Goal: Transaction & Acquisition: Purchase product/service

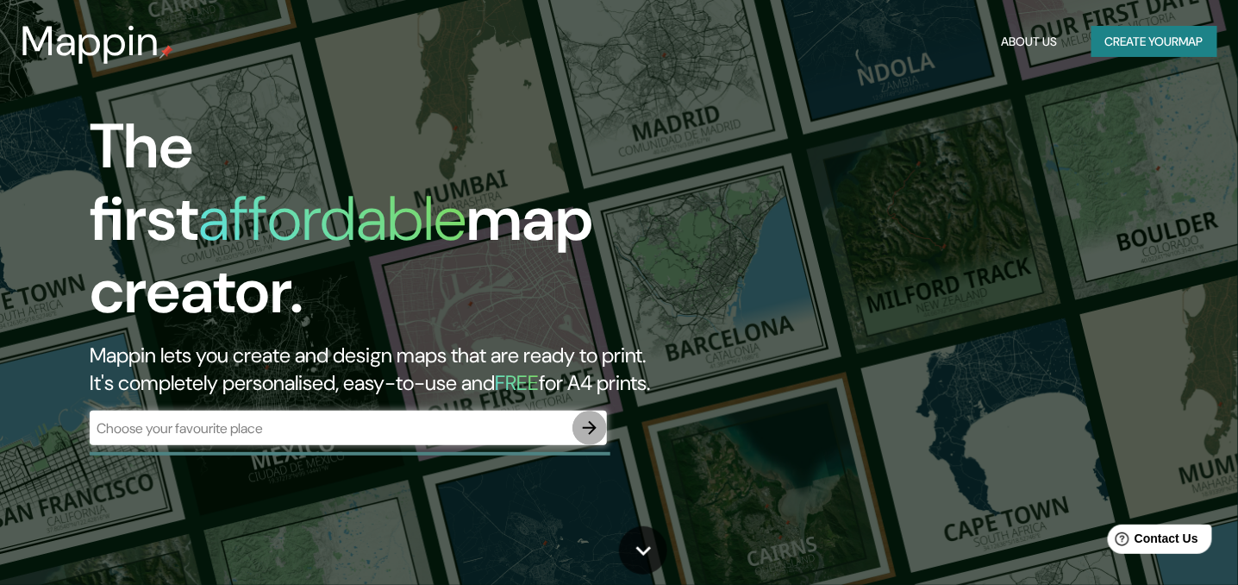
click at [591, 421] on icon "button" at bounding box center [590, 428] width 14 height 14
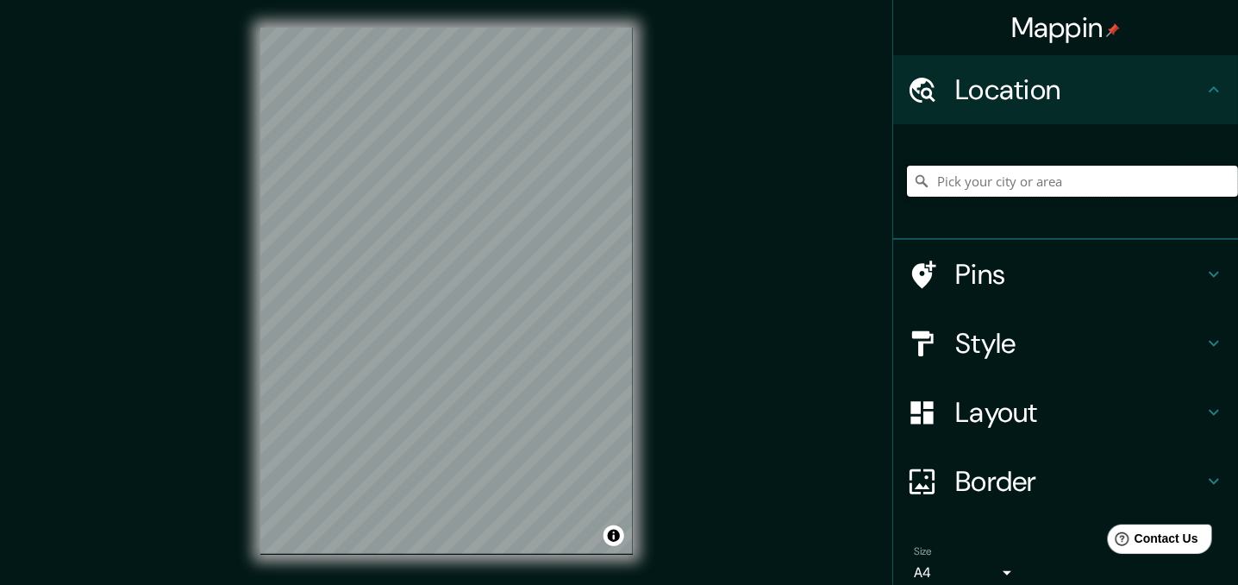
click at [1074, 189] on input "Pick your city or area" at bounding box center [1072, 181] width 331 height 31
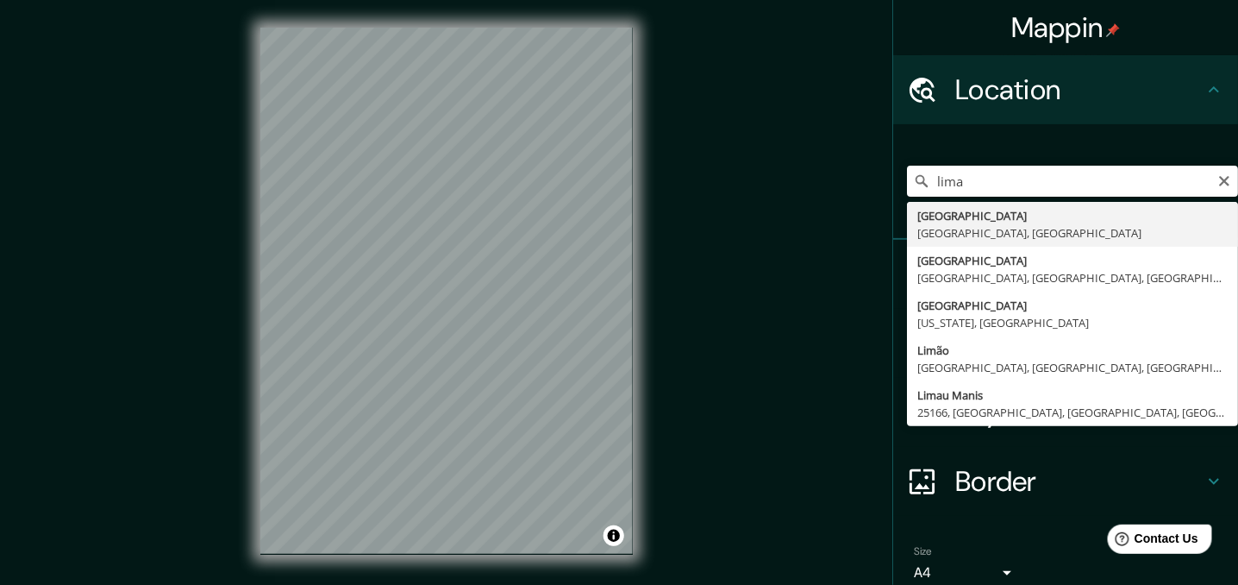
type input "Lima, Provincia de Lima, Perú"
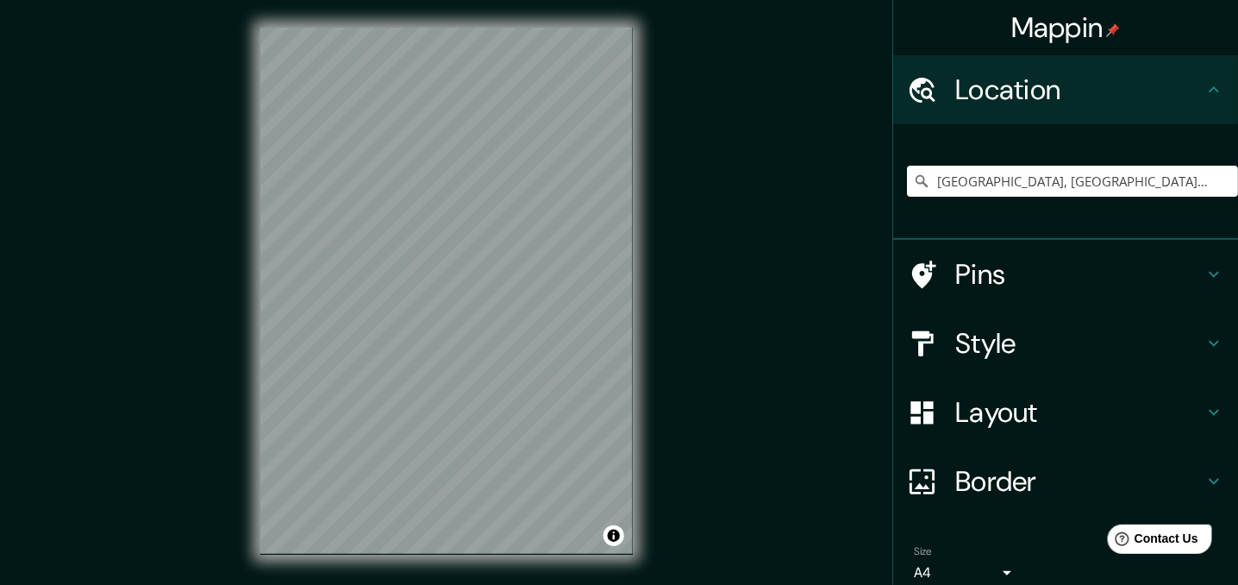
click at [1135, 345] on h4 "Style" at bounding box center [1080, 343] width 248 height 34
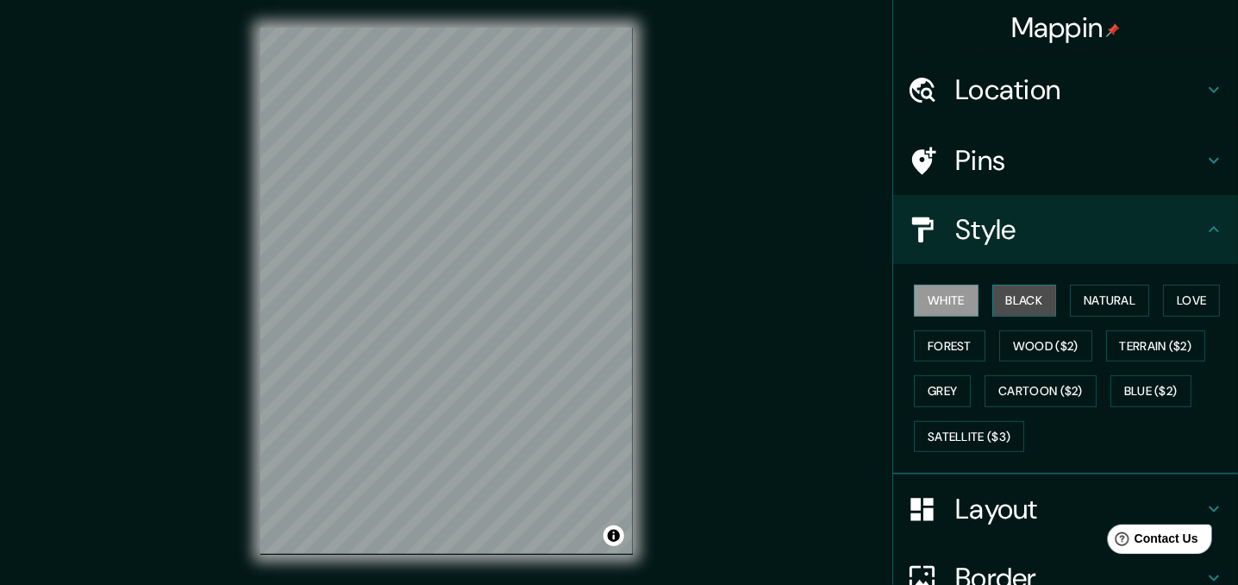
click at [1026, 299] on button "Black" at bounding box center [1025, 301] width 65 height 32
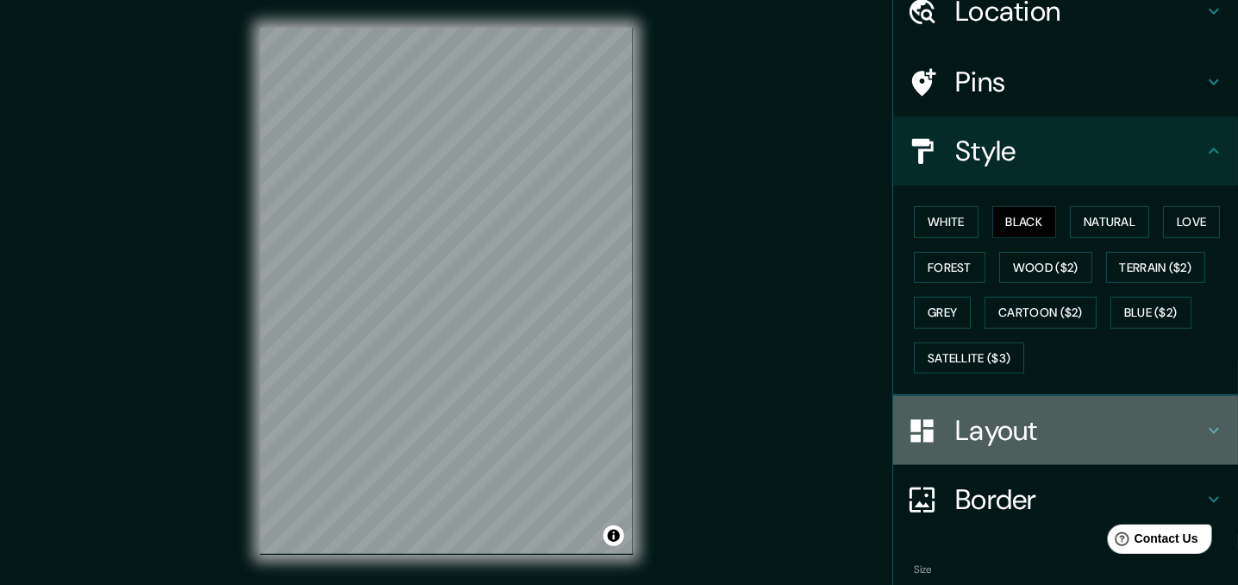
click at [1099, 425] on h4 "Layout" at bounding box center [1080, 430] width 248 height 34
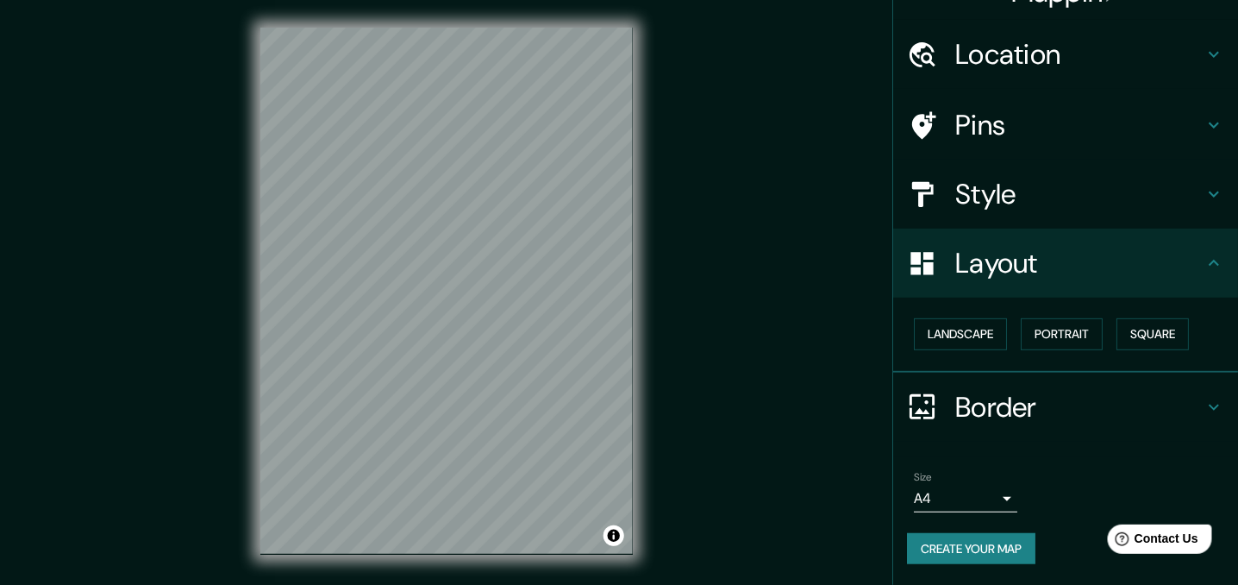
scroll to position [33, 0]
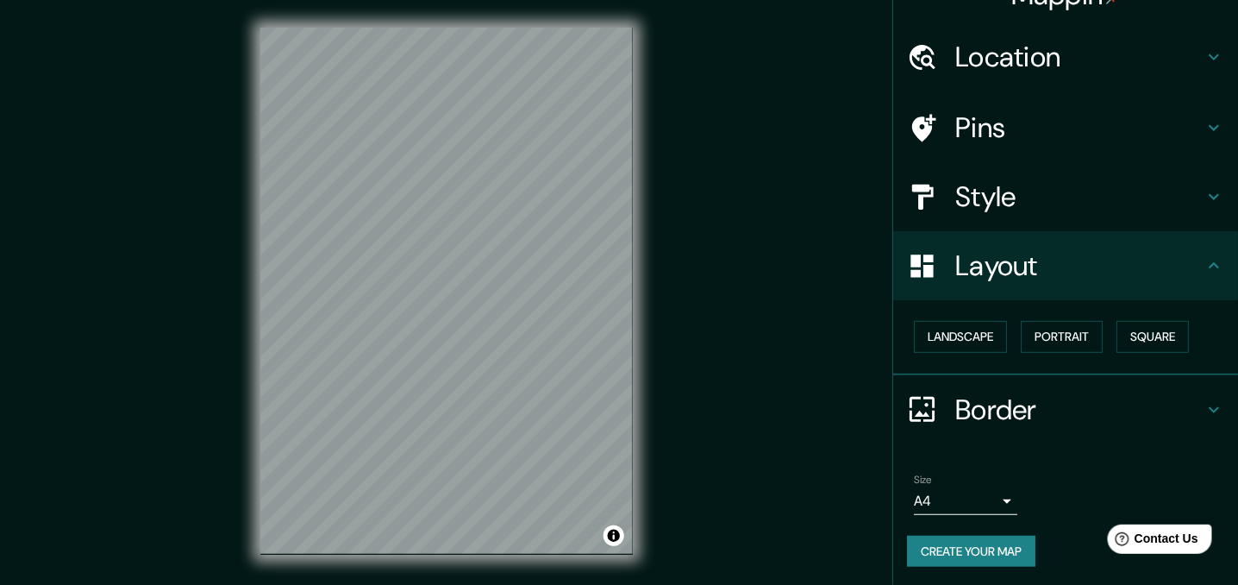
click at [999, 502] on body "Mappin Location Lima, Provincia de Lima, Perú Pins Style Layout Landscape Portr…" at bounding box center [619, 292] width 1238 height 585
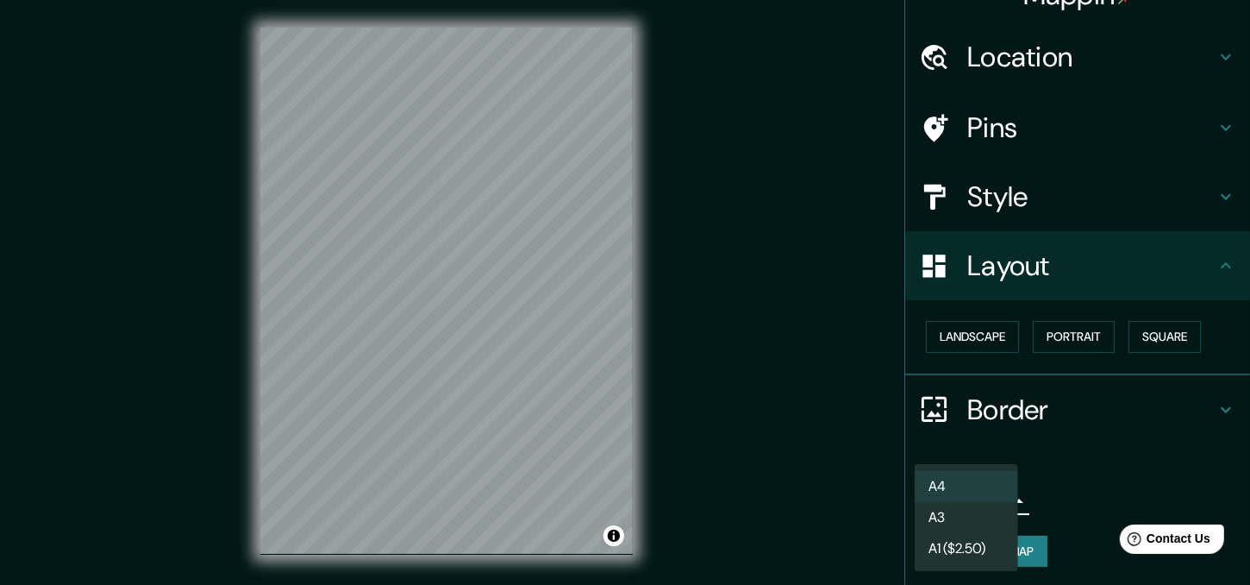
click at [991, 513] on li "A3" at bounding box center [966, 517] width 103 height 31
type input "a4"
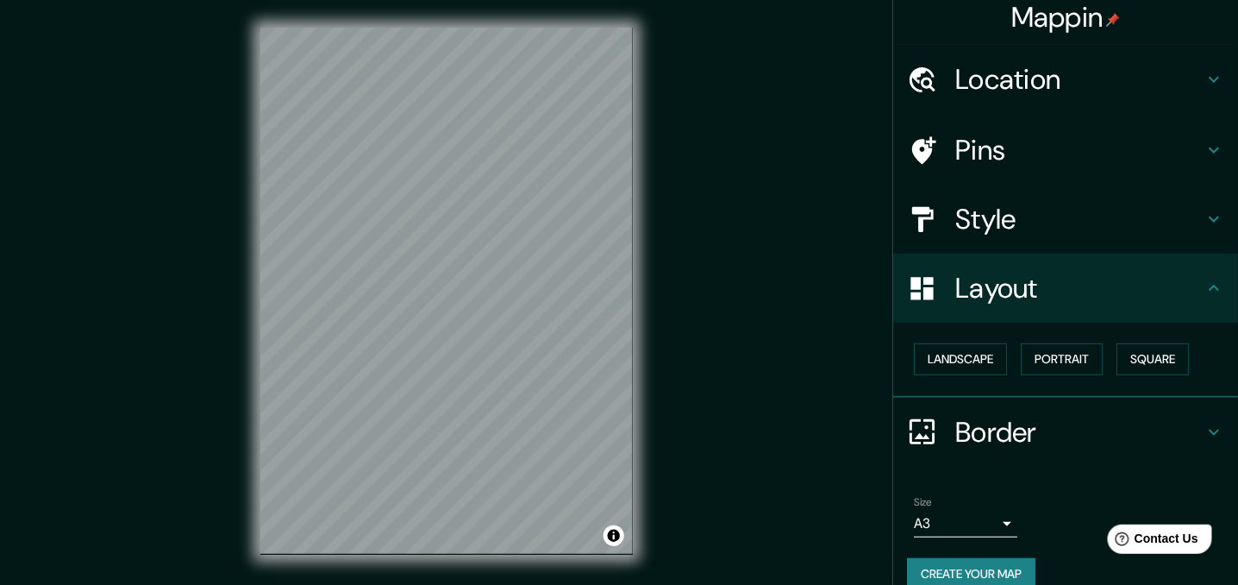
scroll to position [0, 0]
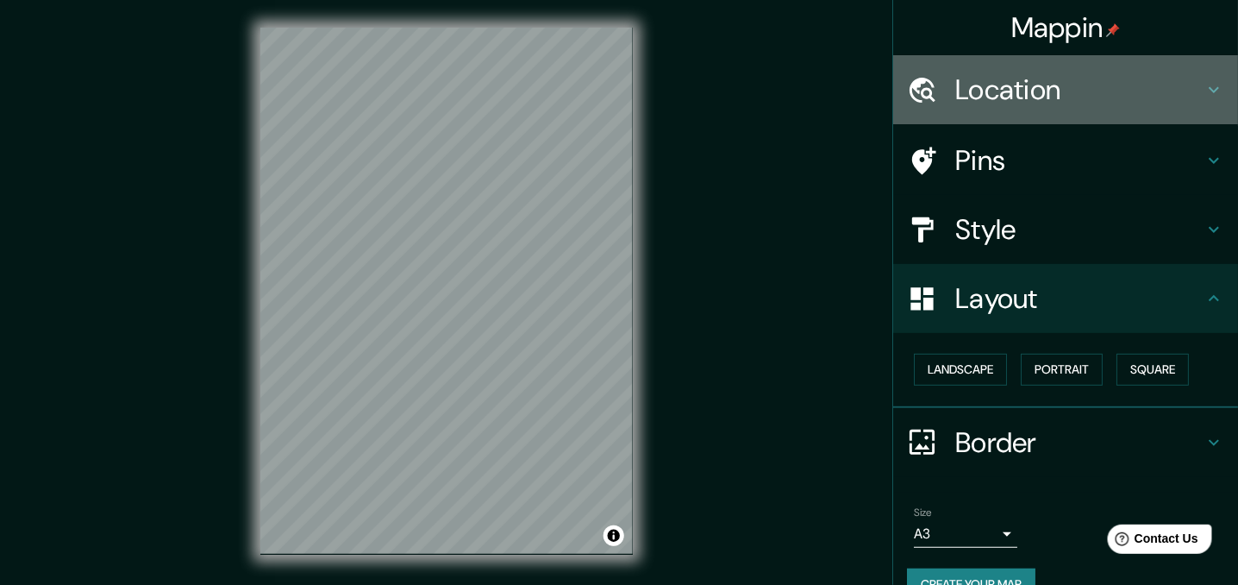
click at [1088, 91] on h4 "Location" at bounding box center [1080, 89] width 248 height 34
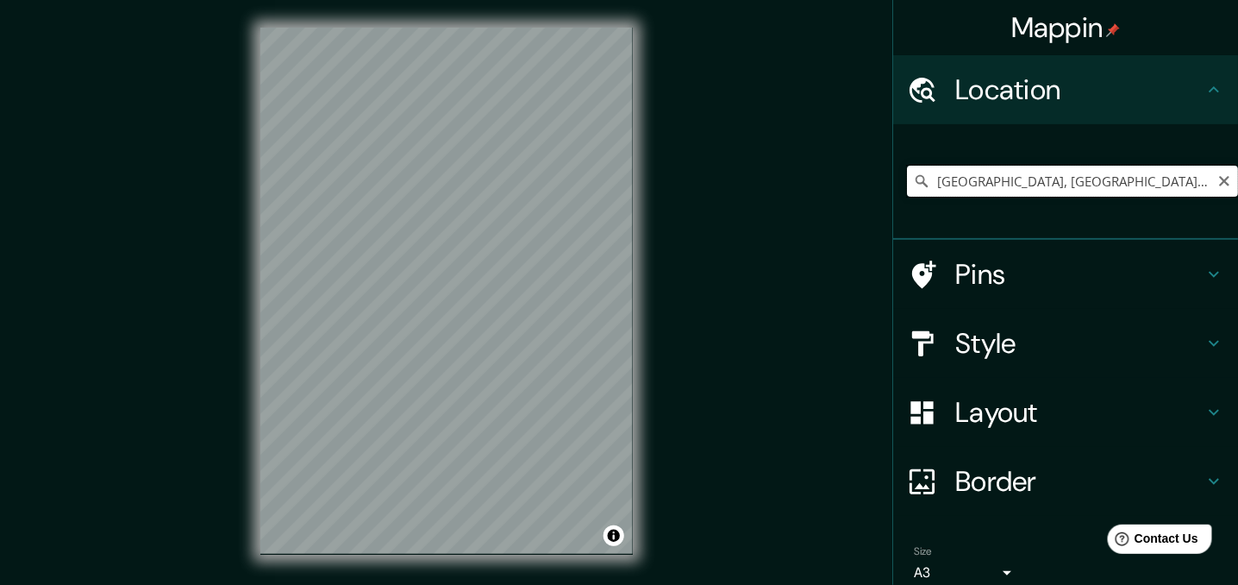
click at [1041, 177] on input "Lima, Provincia de Lima, Perú" at bounding box center [1072, 181] width 331 height 31
click at [1139, 174] on input "Lima, Provincia de Lima, Perú" at bounding box center [1072, 181] width 331 height 31
click at [928, 183] on input "Lima, Provincia de Lima, Perú" at bounding box center [1072, 181] width 331 height 31
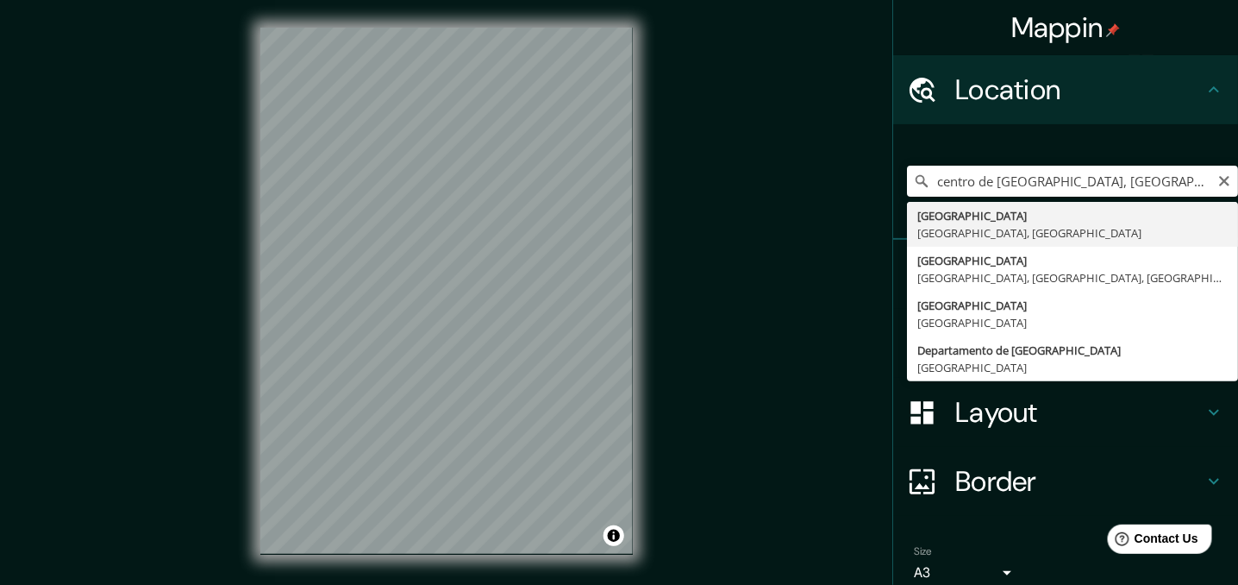
type input "Lima, Provincia de Lima, Perú"
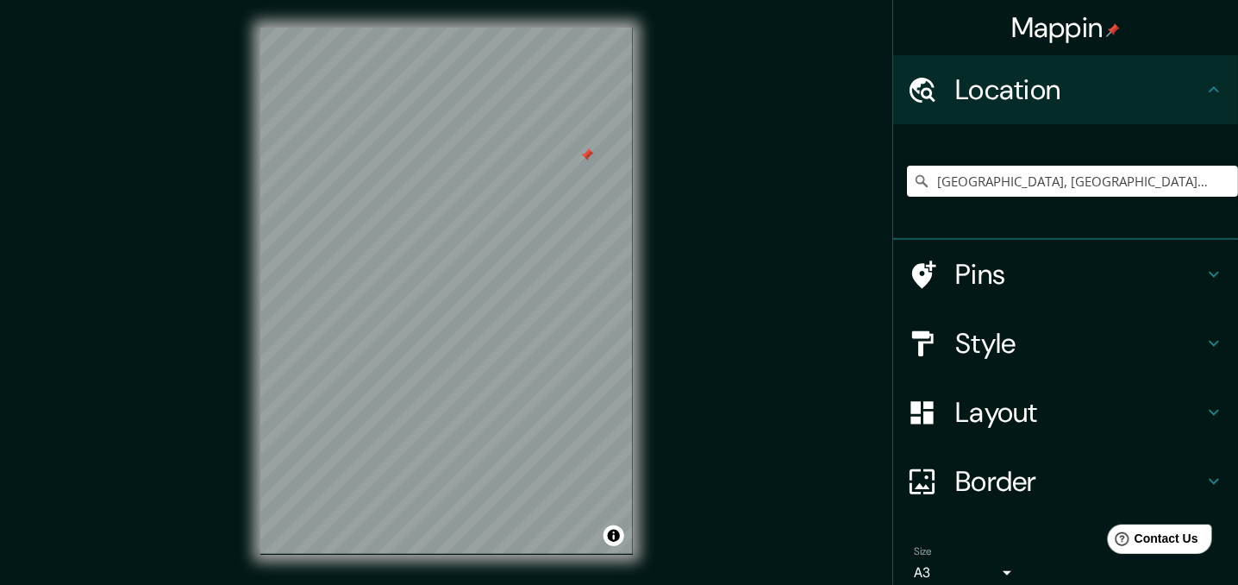
click at [583, 155] on div at bounding box center [587, 155] width 14 height 14
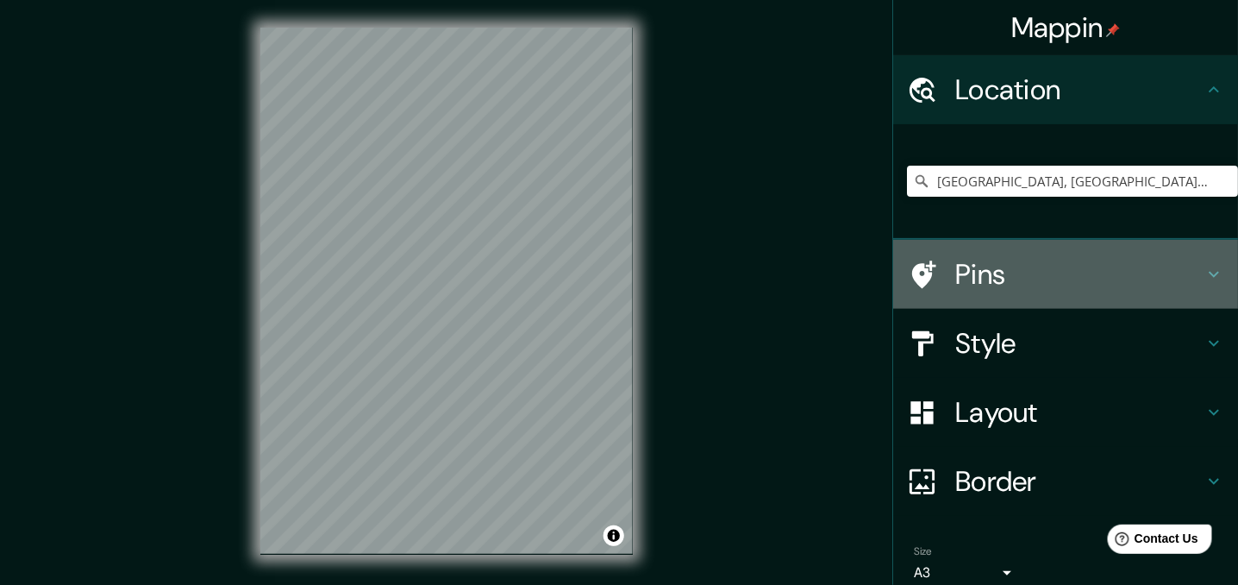
click at [990, 276] on h4 "Pins" at bounding box center [1080, 274] width 248 height 34
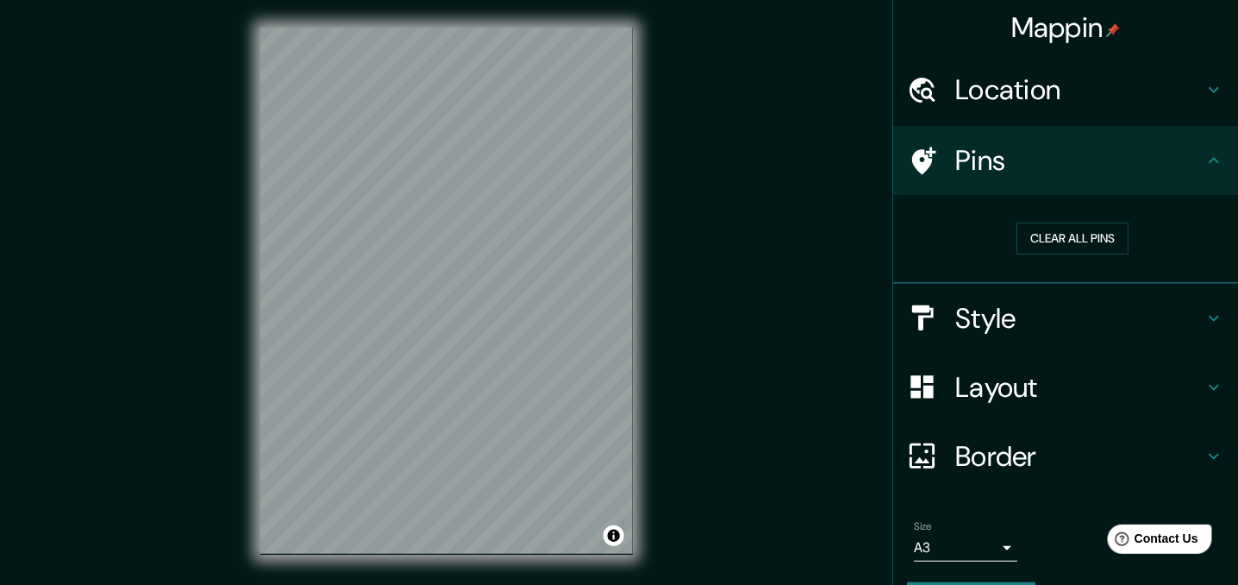
click at [1209, 164] on icon at bounding box center [1214, 160] width 21 height 21
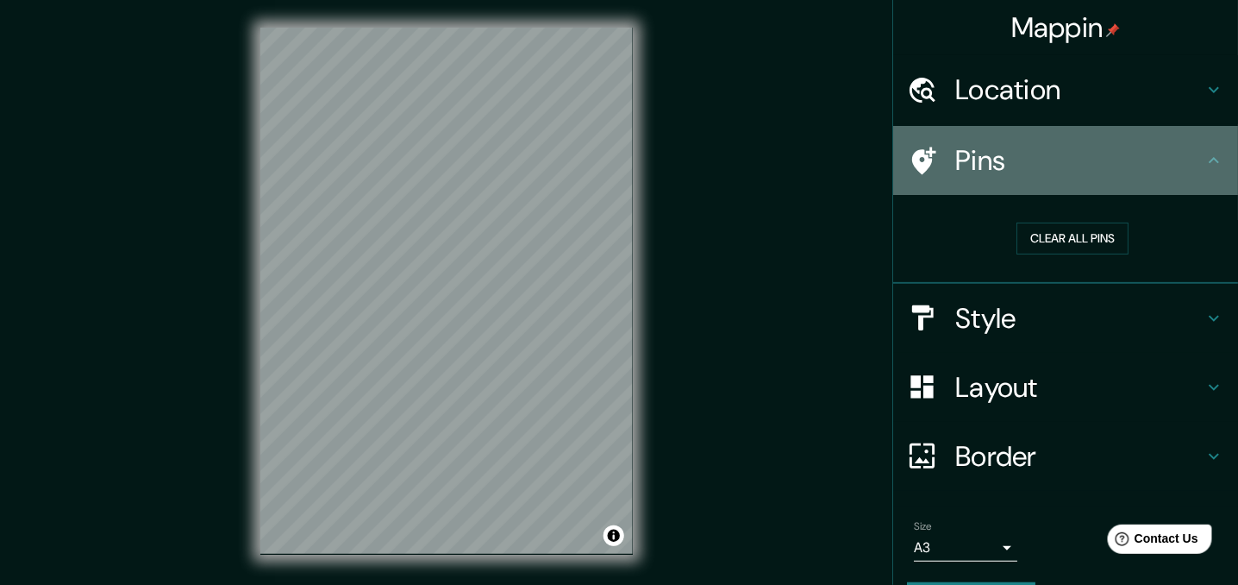
click at [1209, 159] on icon at bounding box center [1214, 160] width 10 height 6
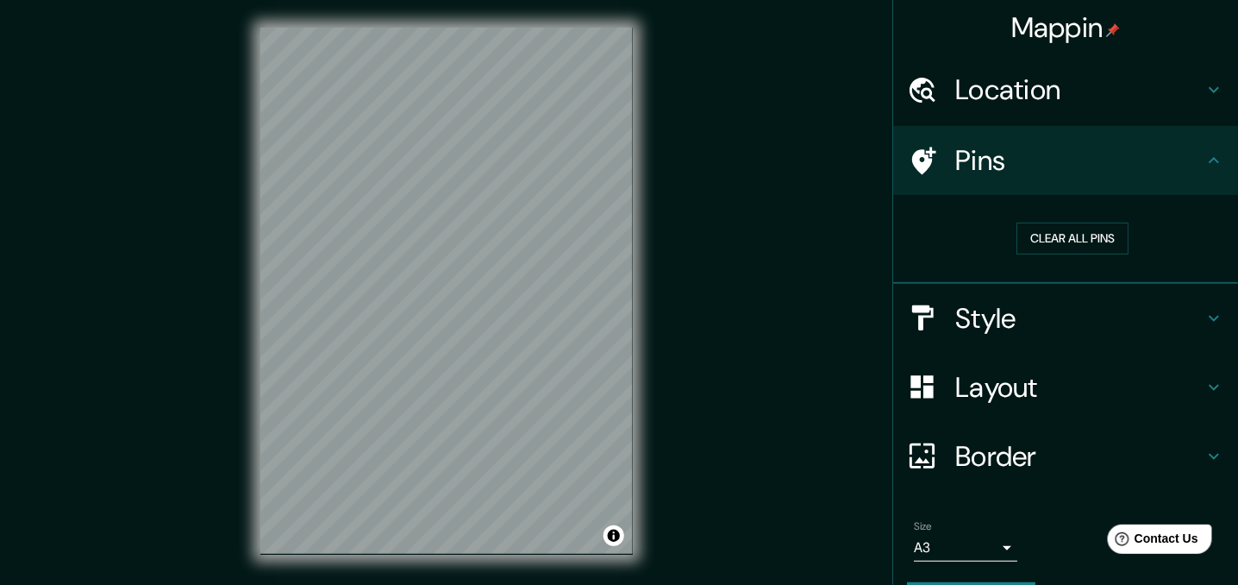
click at [1170, 100] on h4 "Location" at bounding box center [1080, 89] width 248 height 34
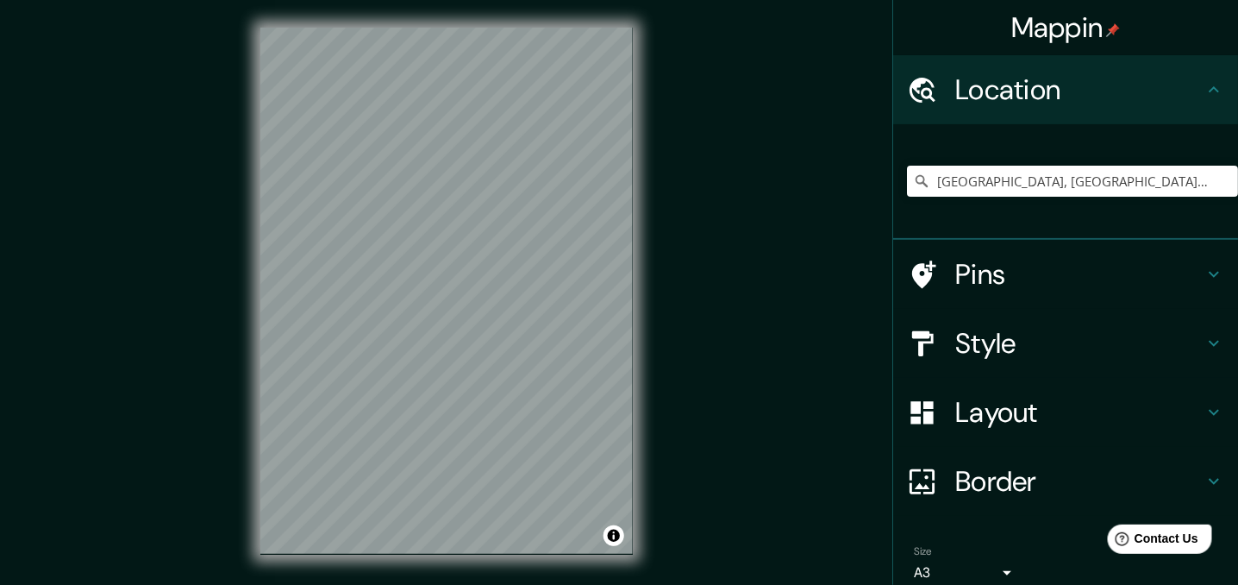
click at [1204, 339] on icon at bounding box center [1214, 343] width 21 height 21
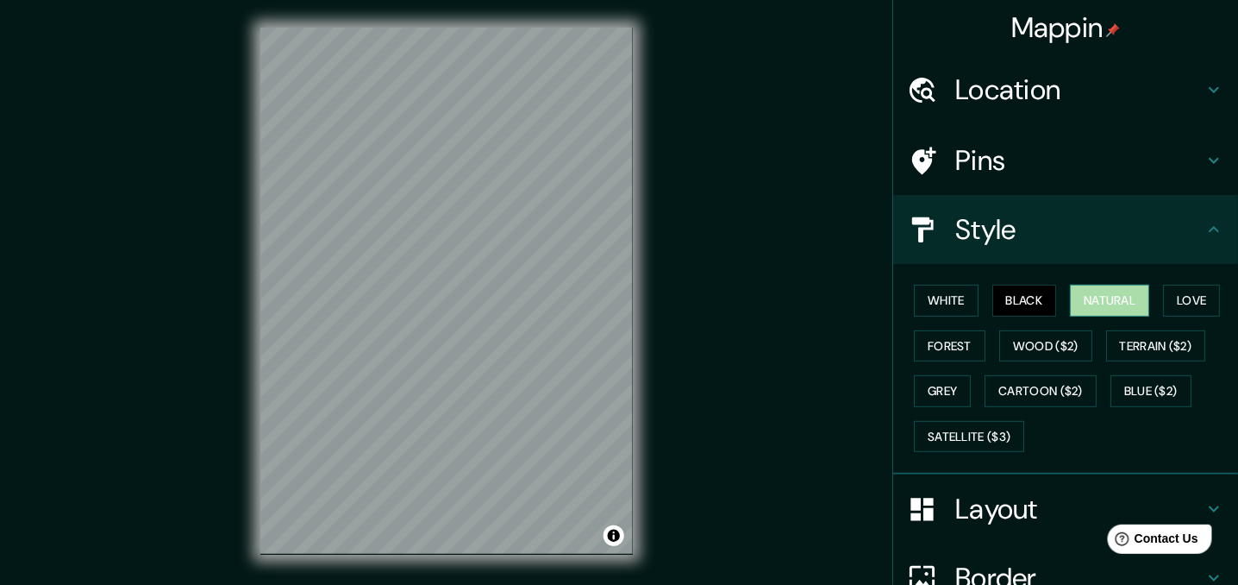
click at [1101, 304] on button "Natural" at bounding box center [1109, 301] width 79 height 32
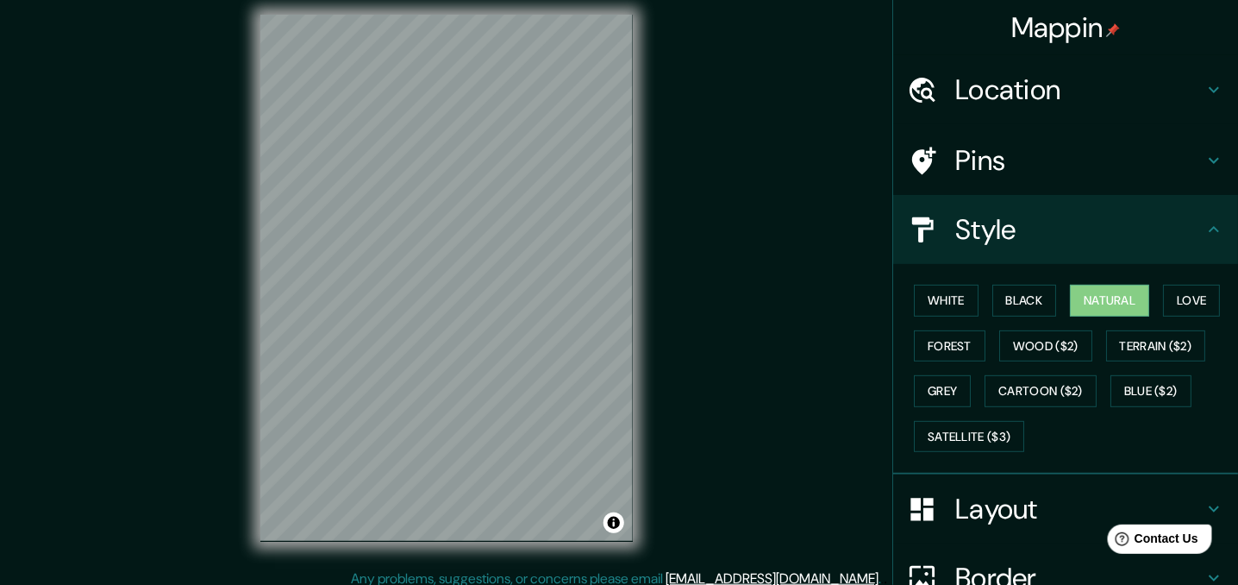
scroll to position [24, 0]
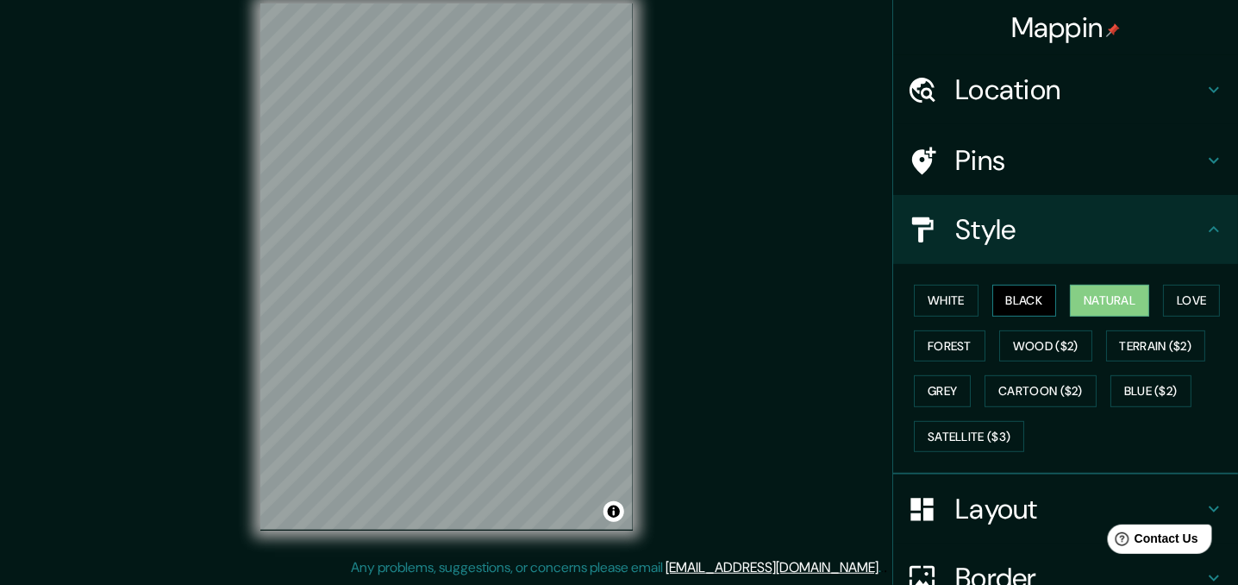
click at [1035, 302] on button "Black" at bounding box center [1025, 301] width 65 height 32
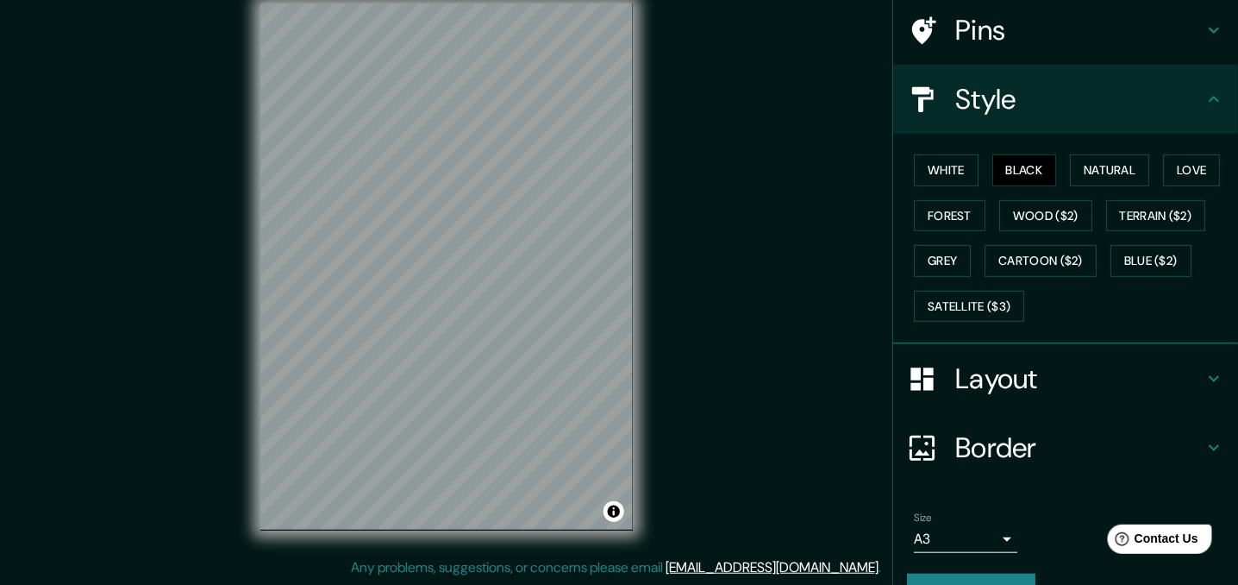
scroll to position [167, 0]
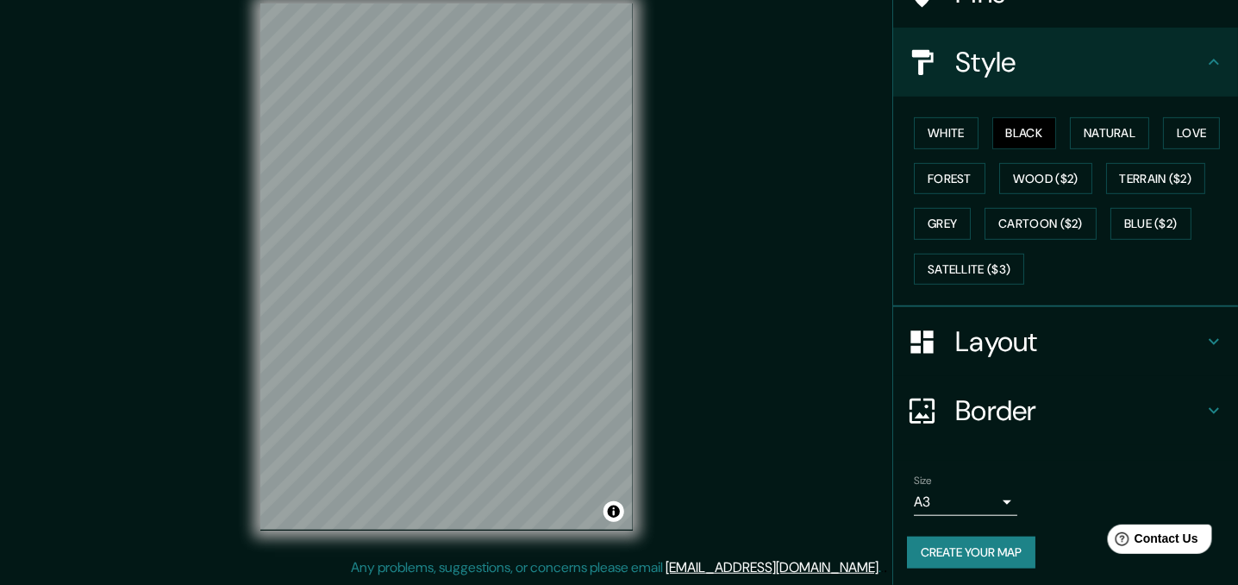
click at [993, 498] on body "Mappin Location Lima, Provincia de Lima, Perú Pins Style White Black Natural Lo…" at bounding box center [619, 268] width 1238 height 585
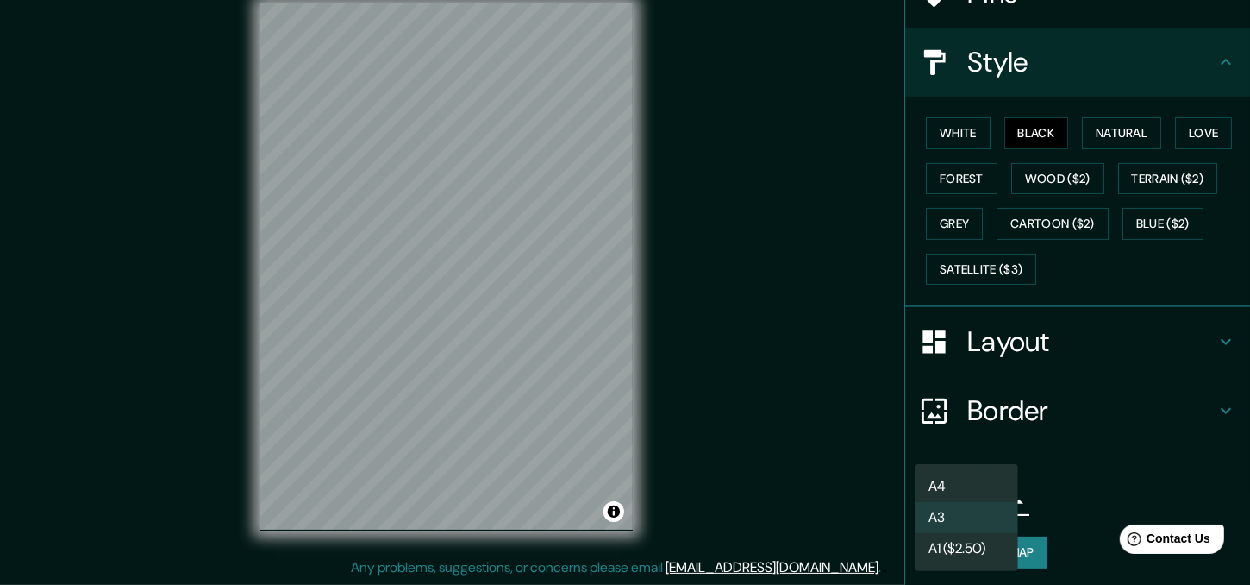
click at [1052, 476] on div at bounding box center [625, 292] width 1250 height 585
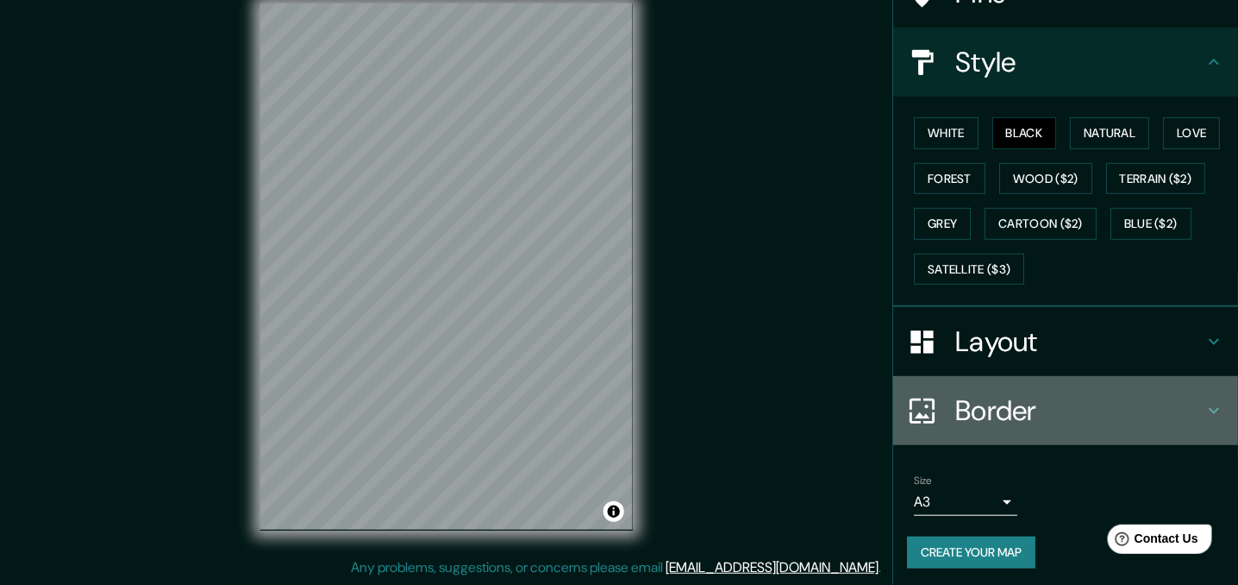
click at [1172, 415] on h4 "Border" at bounding box center [1080, 410] width 248 height 34
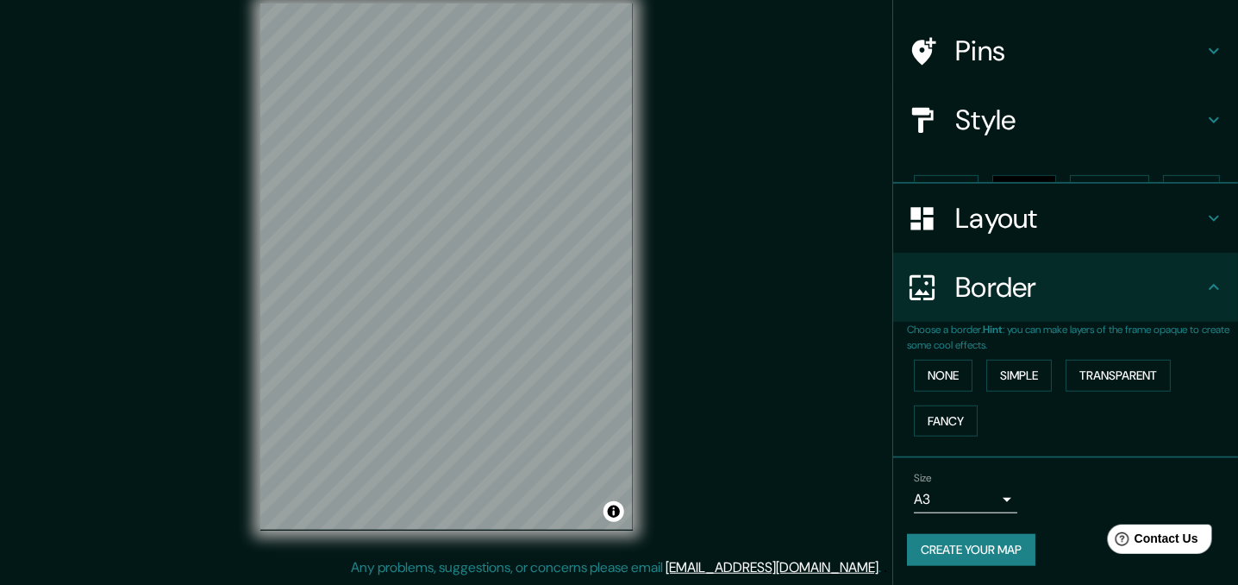
scroll to position [79, 0]
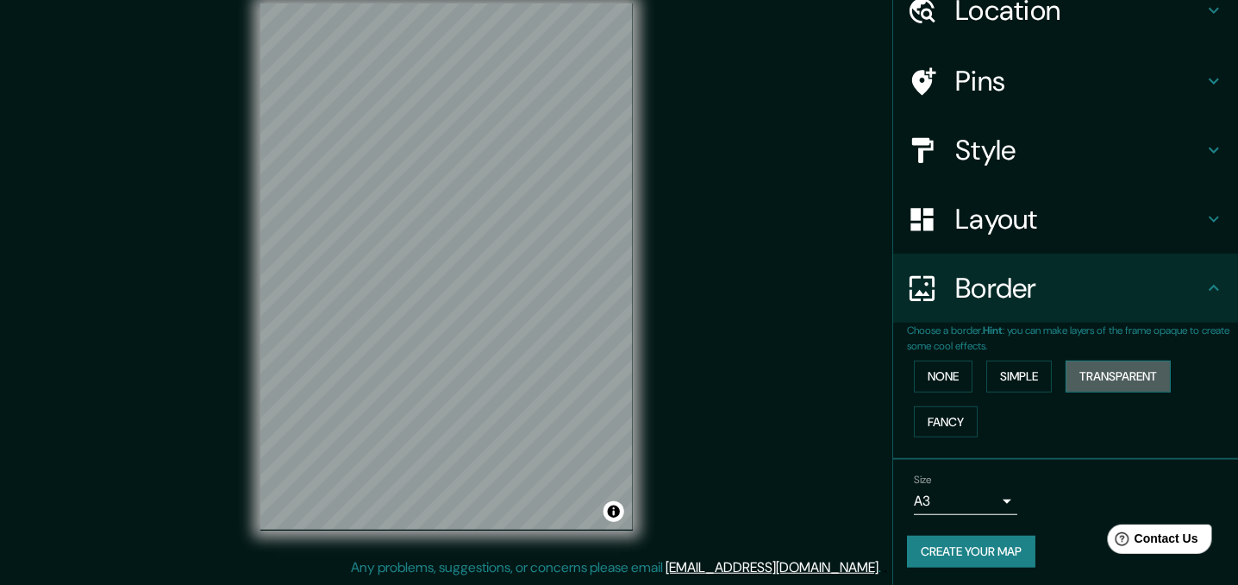
click at [1092, 379] on button "Transparent" at bounding box center [1118, 376] width 105 height 32
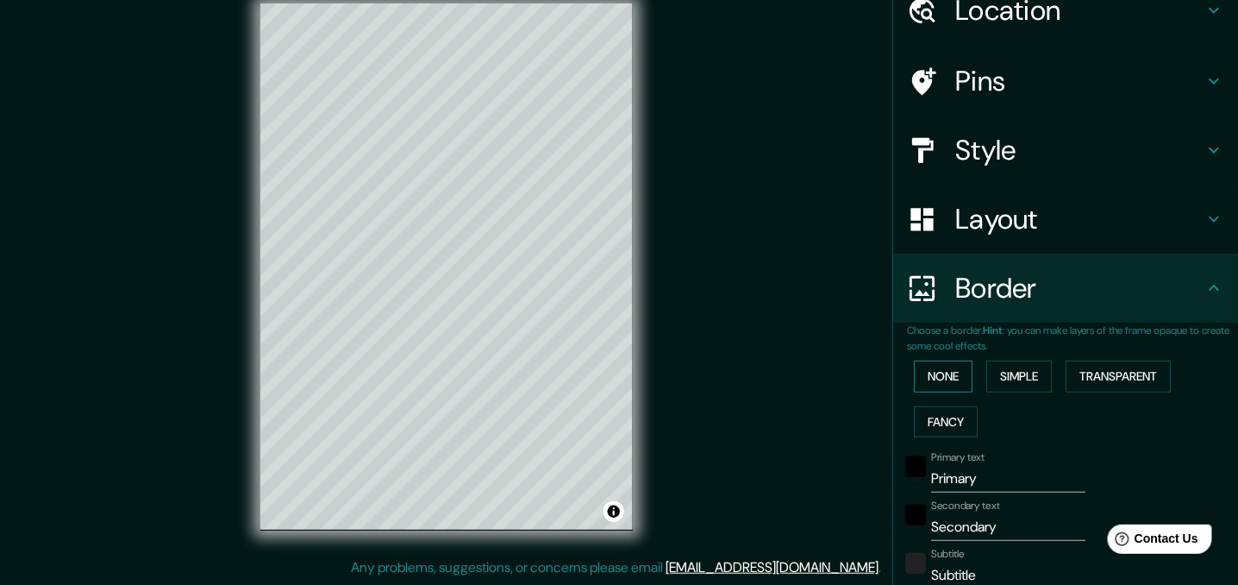
click at [937, 381] on button "None" at bounding box center [943, 376] width 59 height 32
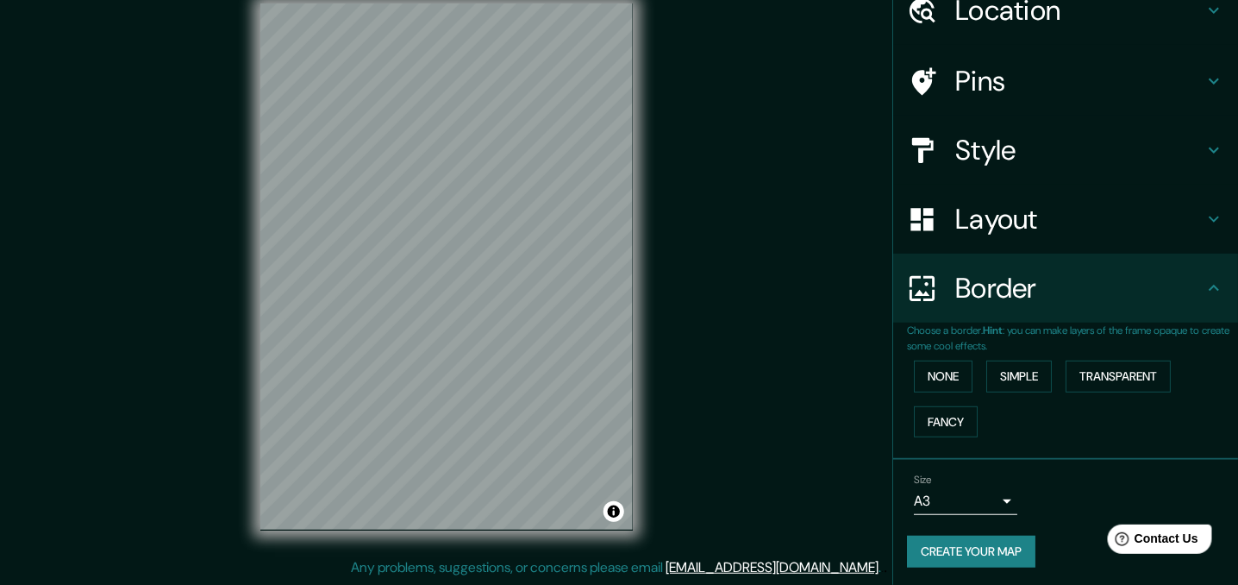
click at [1204, 228] on icon at bounding box center [1214, 219] width 21 height 21
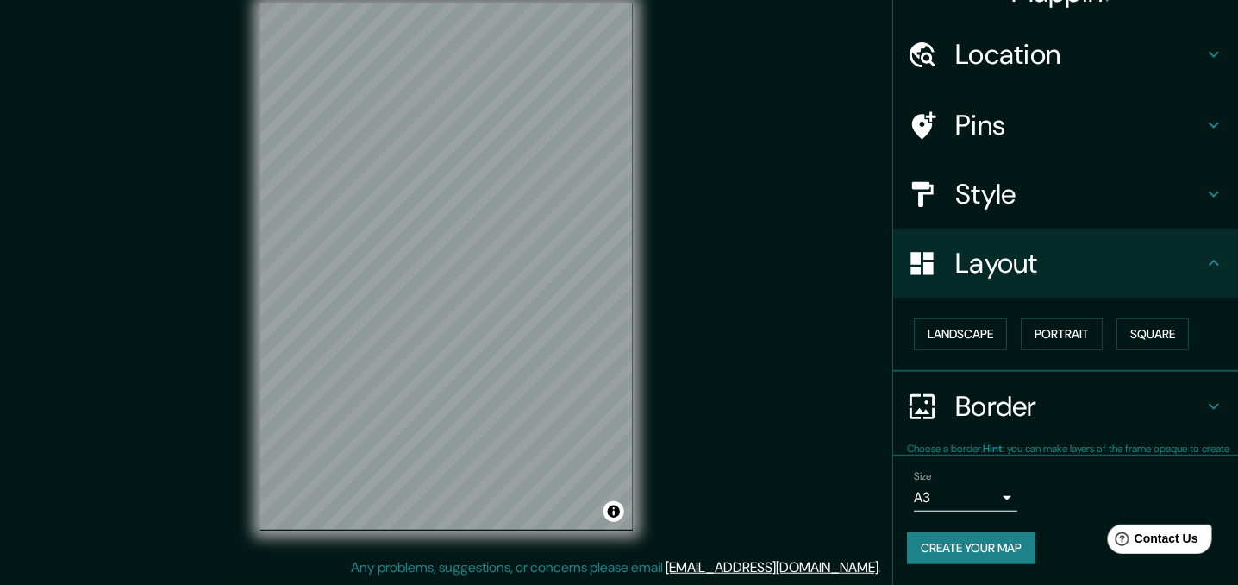
scroll to position [33, 0]
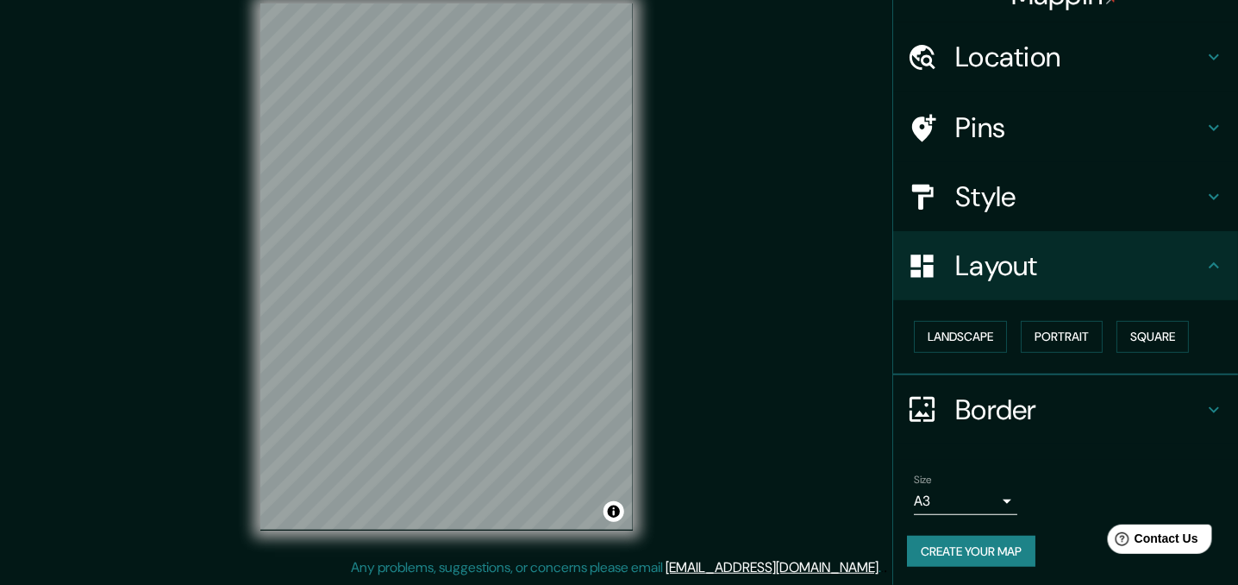
click at [1203, 228] on div "Style" at bounding box center [1065, 196] width 345 height 69
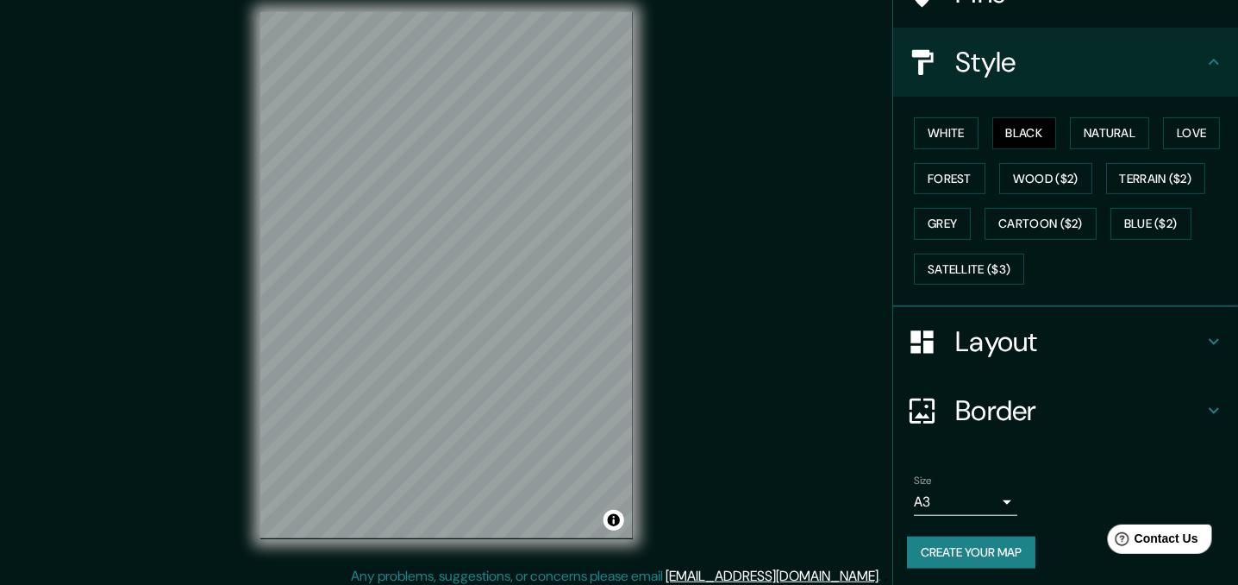
scroll to position [24, 0]
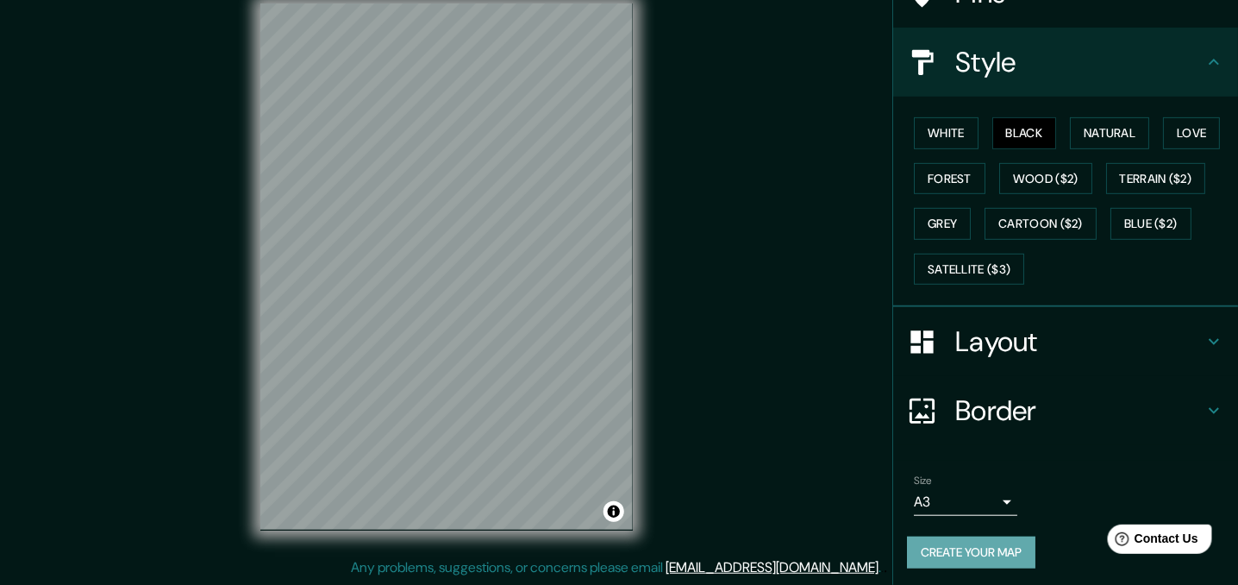
click at [1012, 547] on button "Create your map" at bounding box center [971, 552] width 128 height 32
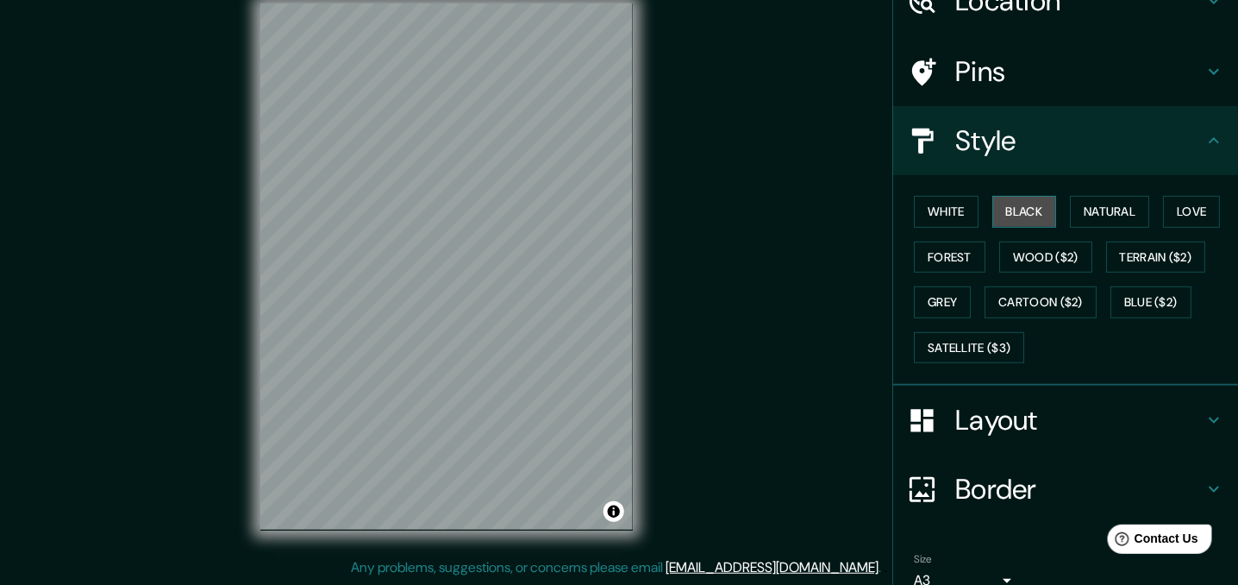
click at [1007, 207] on button "Black" at bounding box center [1025, 212] width 65 height 32
click at [1020, 205] on button "Black" at bounding box center [1025, 212] width 65 height 32
click at [1090, 205] on button "Natural" at bounding box center [1109, 212] width 79 height 32
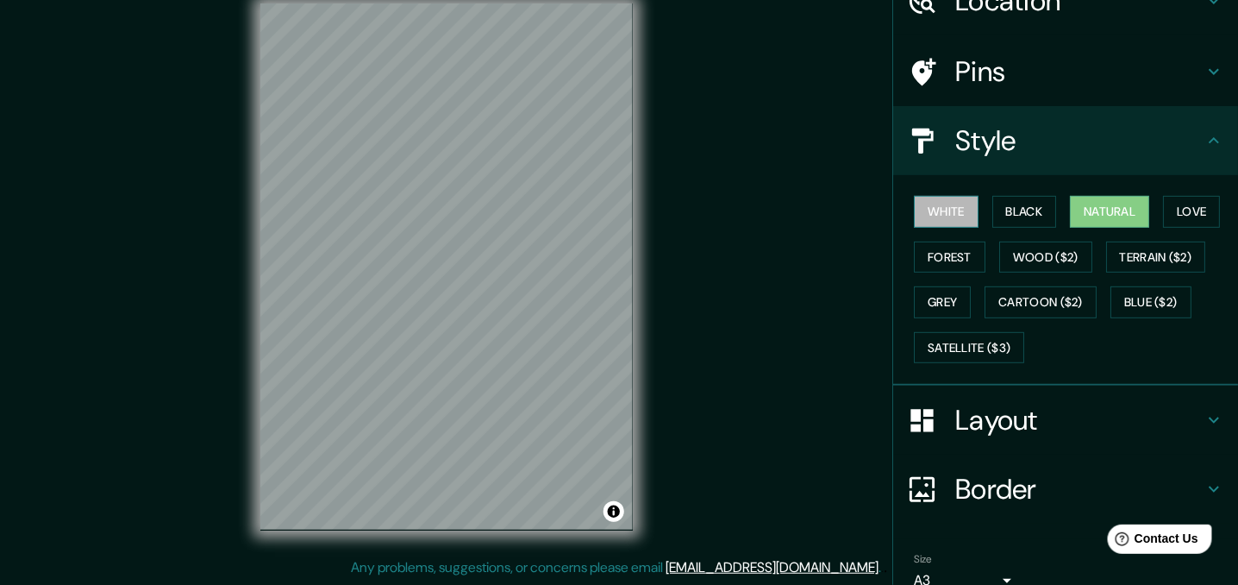
click at [949, 210] on button "White" at bounding box center [946, 212] width 65 height 32
click at [1036, 212] on button "Black" at bounding box center [1025, 212] width 65 height 32
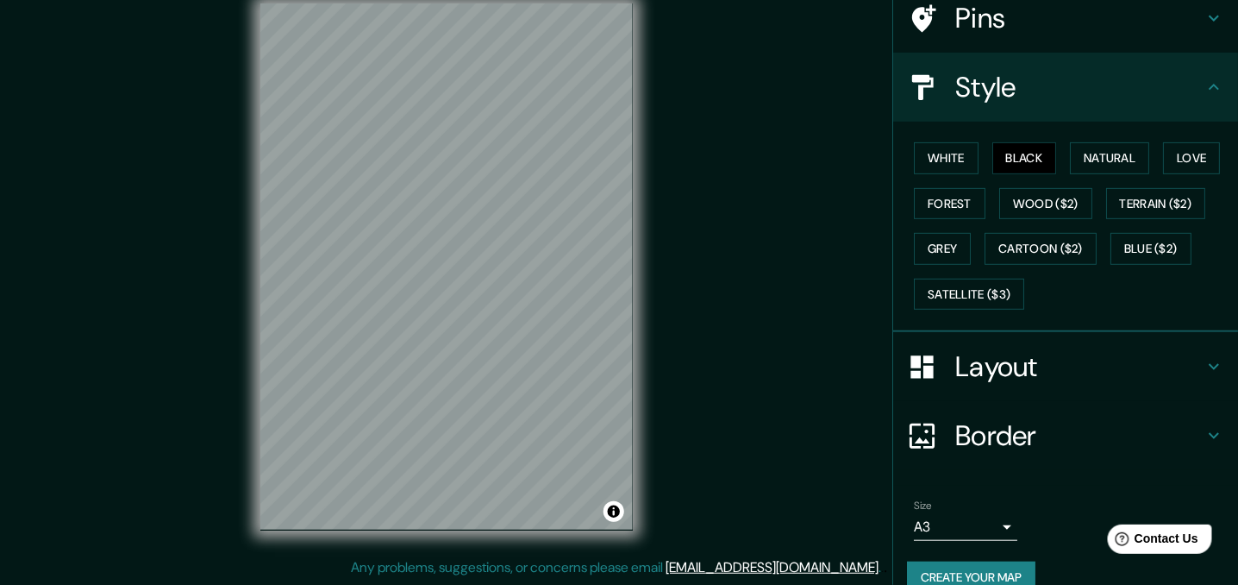
scroll to position [167, 0]
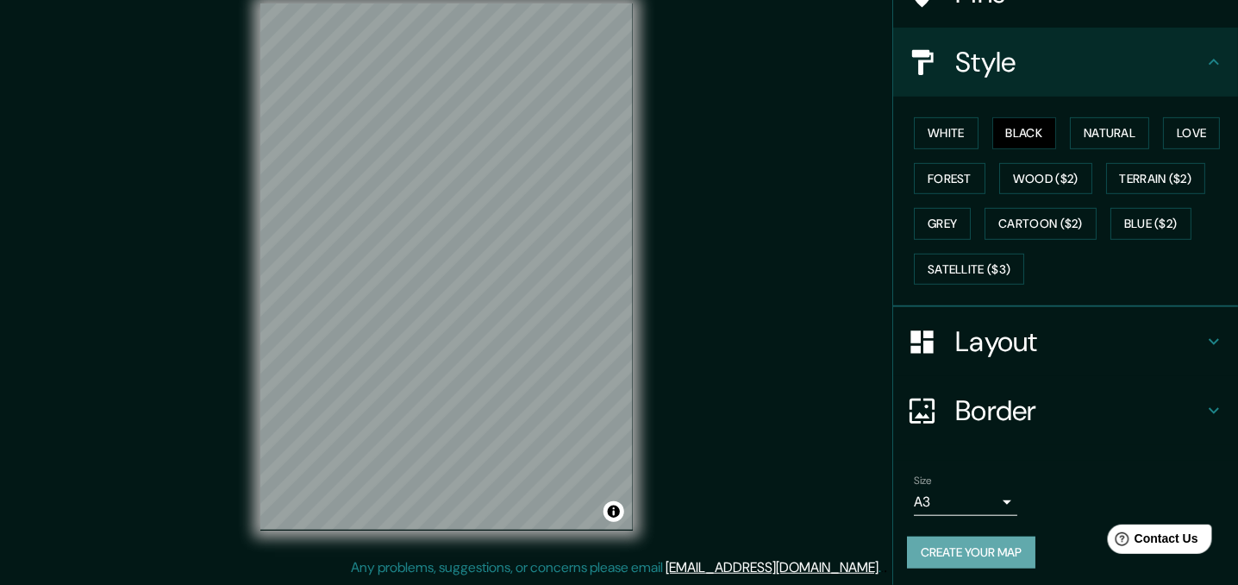
click at [971, 553] on button "Create your map" at bounding box center [971, 552] width 128 height 32
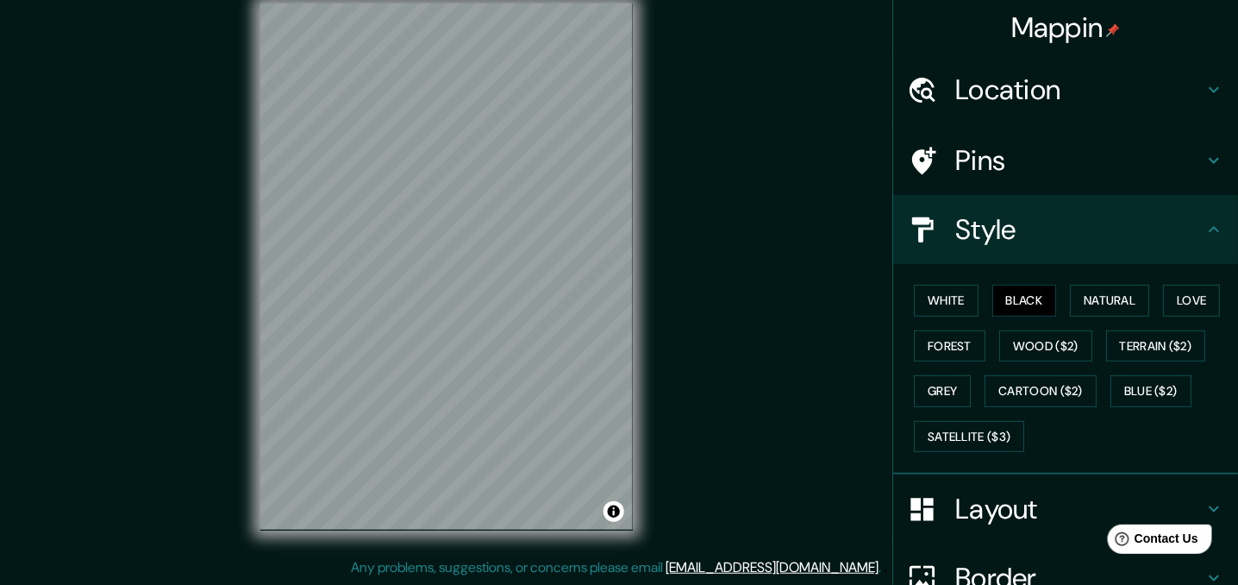
click at [1132, 165] on h4 "Pins" at bounding box center [1080, 160] width 248 height 34
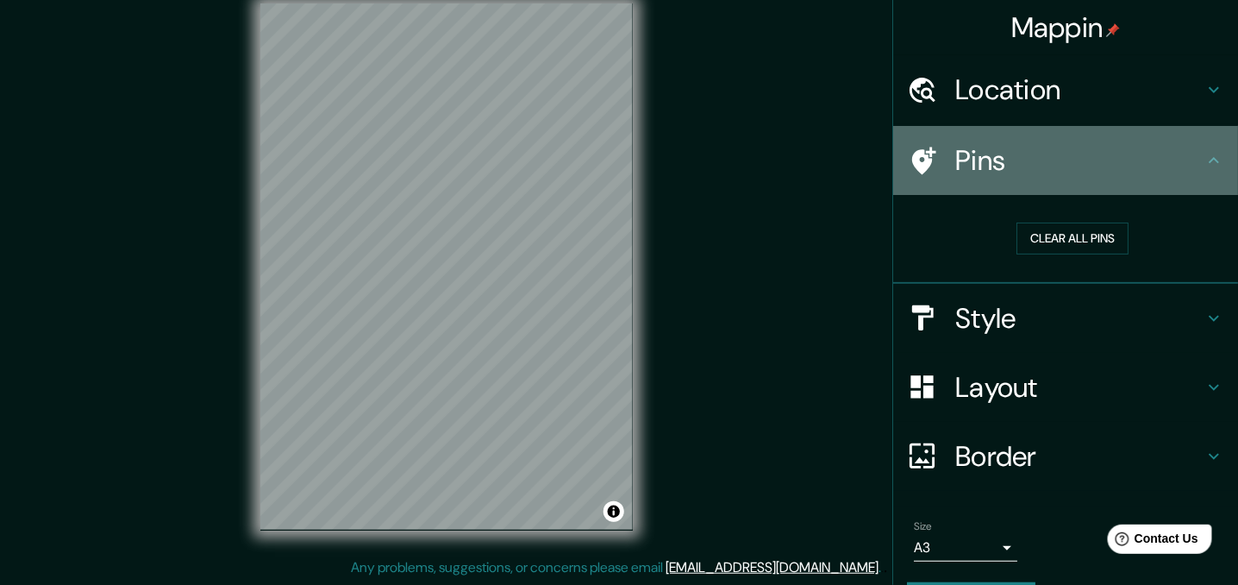
click at [1132, 166] on h4 "Pins" at bounding box center [1080, 160] width 248 height 34
click at [1208, 162] on icon at bounding box center [1214, 160] width 21 height 21
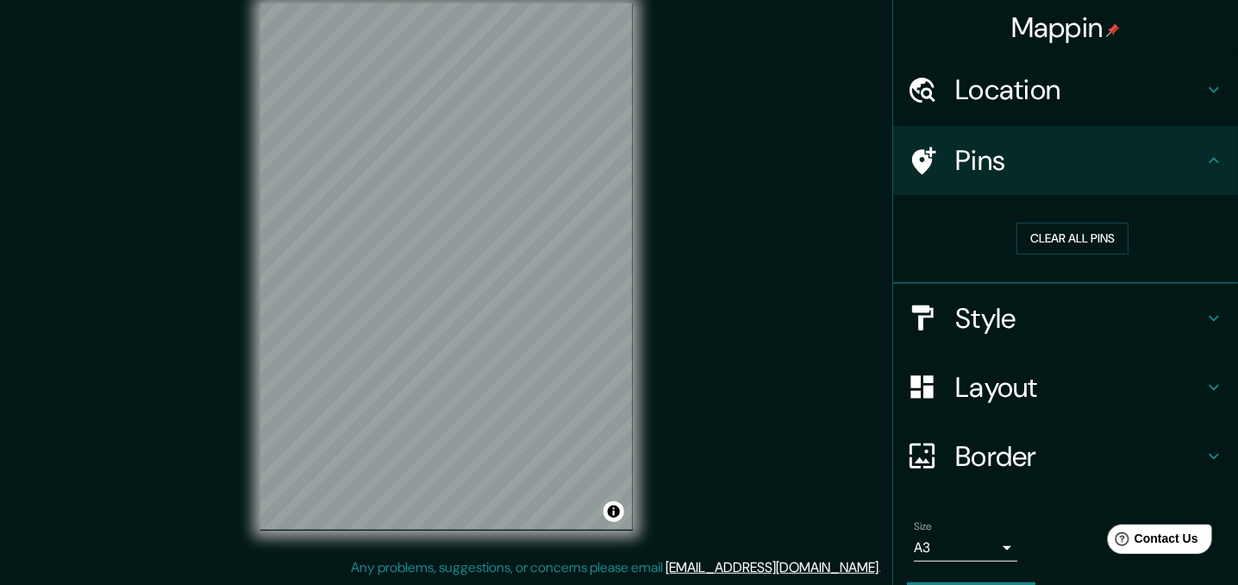
click at [1204, 318] on icon at bounding box center [1214, 318] width 21 height 21
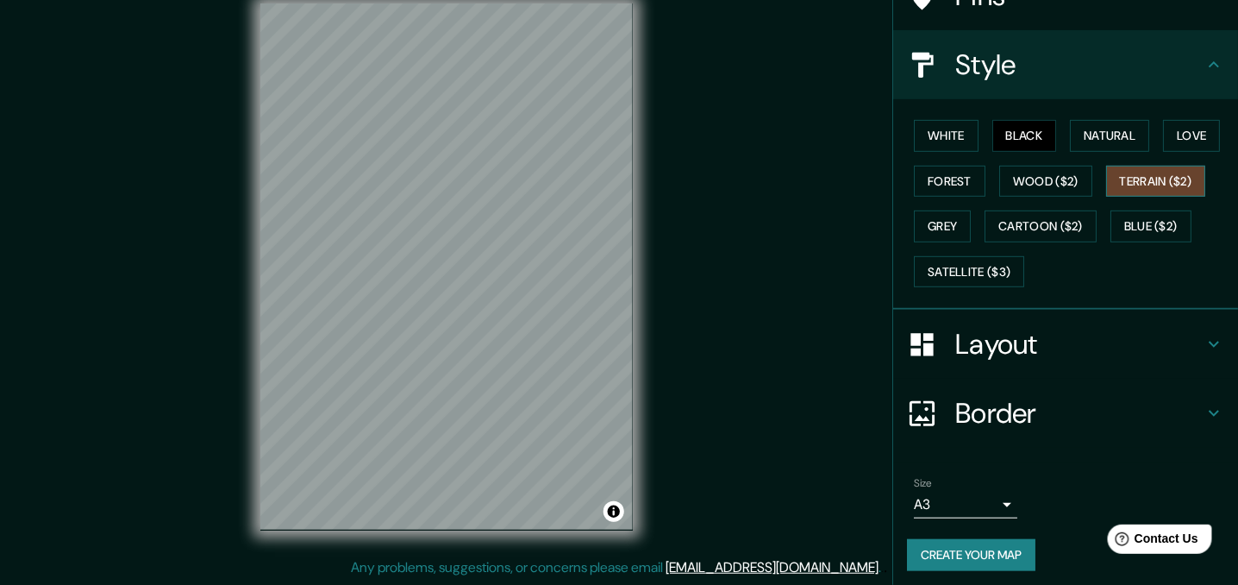
scroll to position [167, 0]
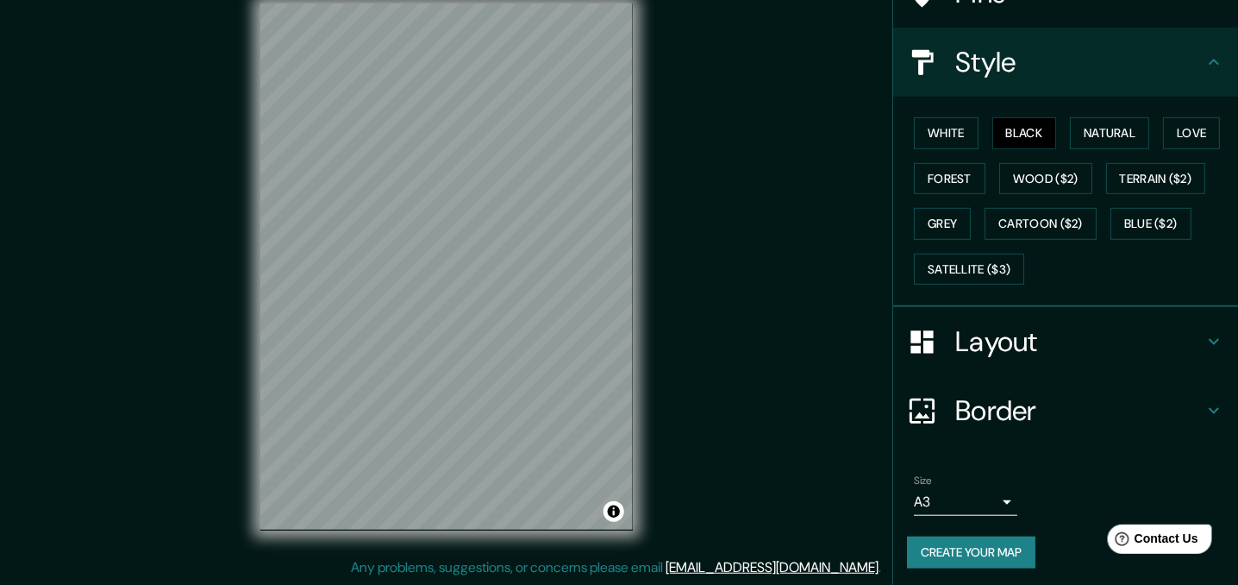
click at [1148, 396] on h4 "Border" at bounding box center [1080, 410] width 248 height 34
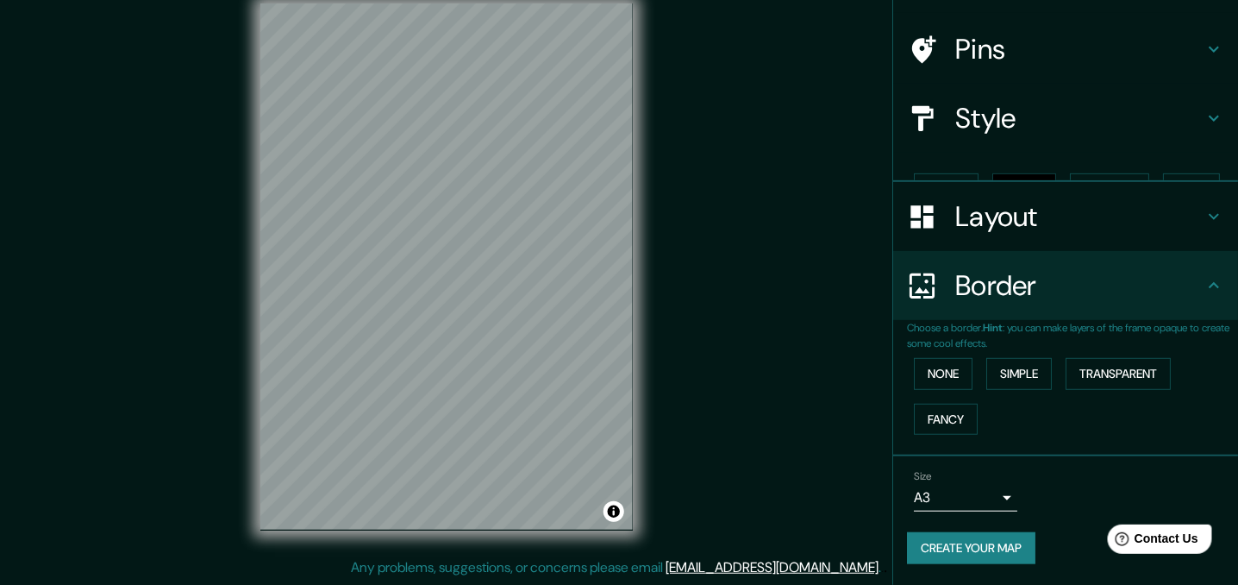
scroll to position [79, 0]
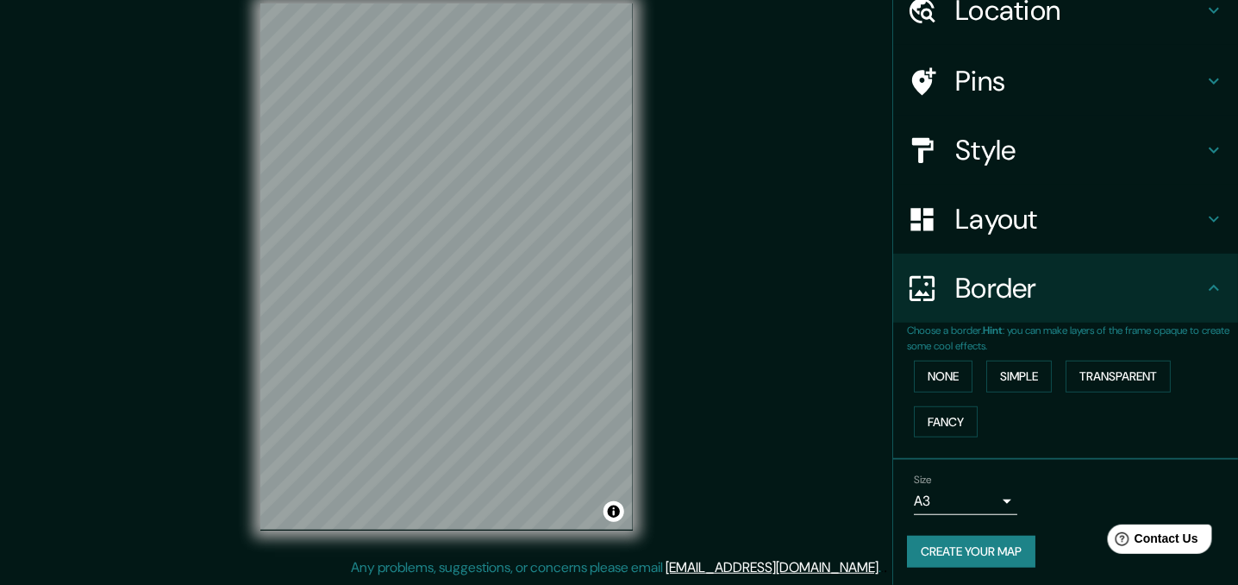
click at [1152, 301] on h4 "Border" at bounding box center [1080, 288] width 248 height 34
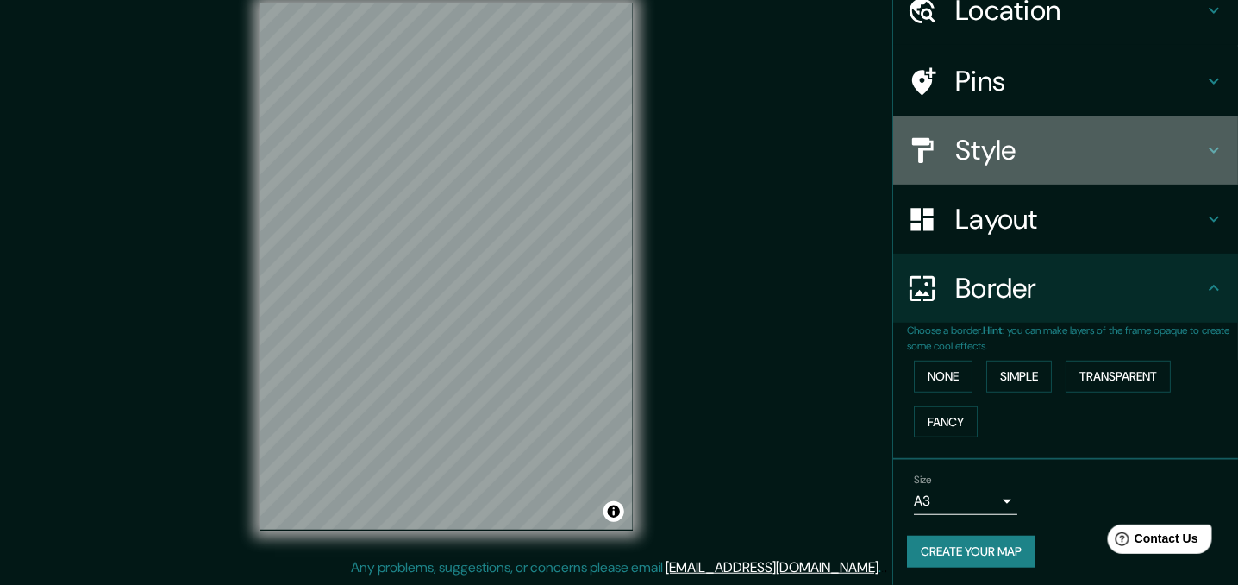
click at [1105, 154] on h4 "Style" at bounding box center [1080, 150] width 248 height 34
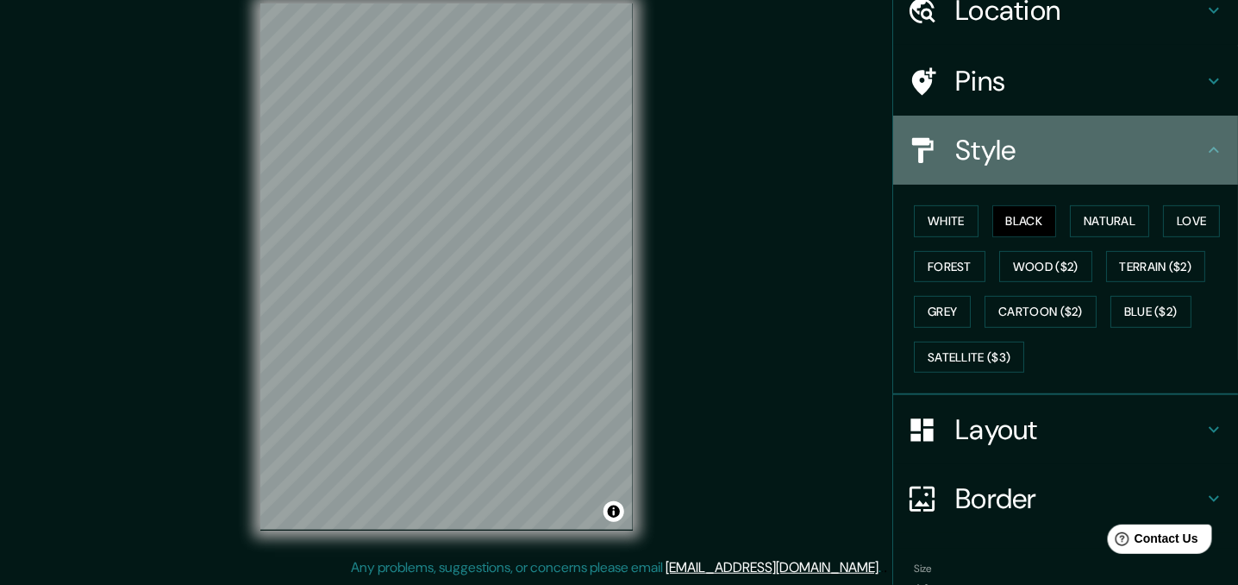
click at [1105, 154] on h4 "Style" at bounding box center [1080, 150] width 248 height 34
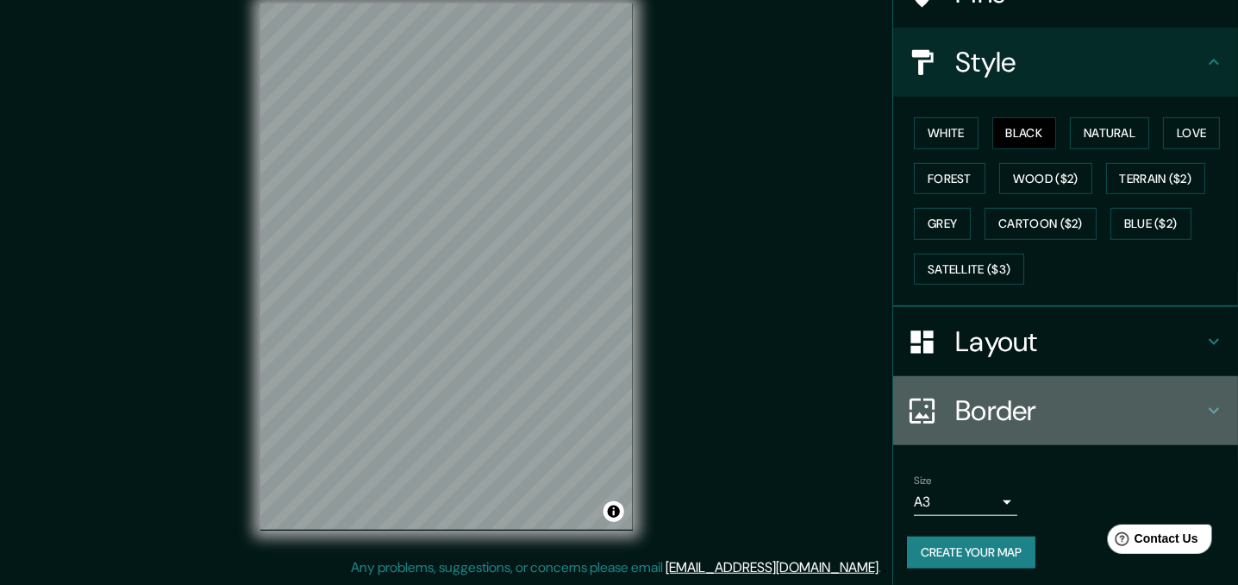
click at [1066, 419] on h4 "Border" at bounding box center [1080, 410] width 248 height 34
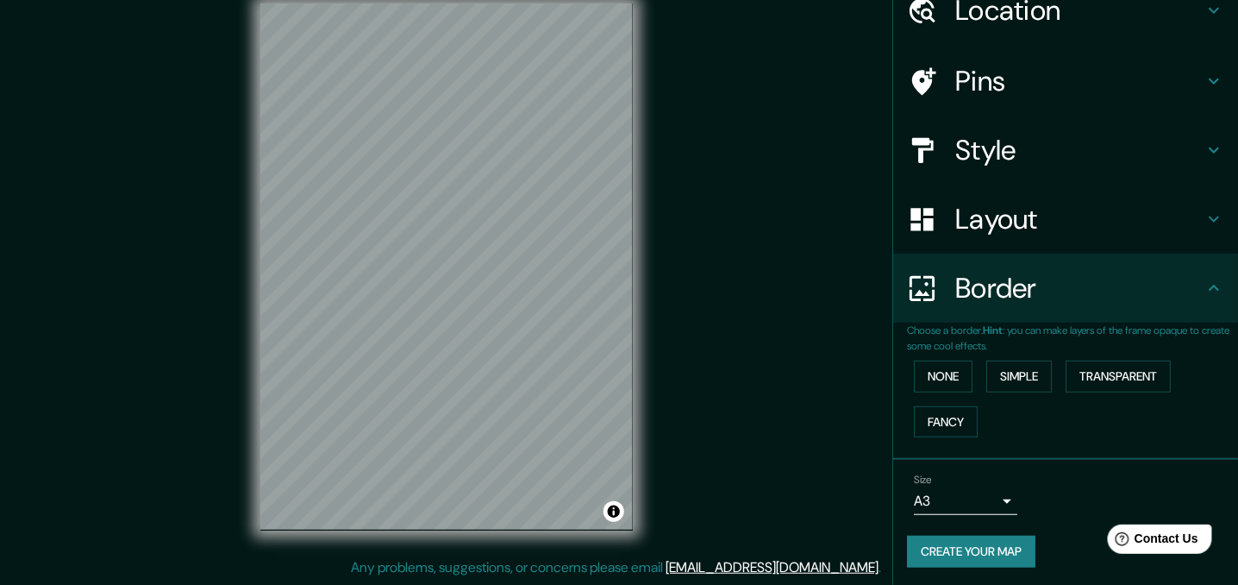
click at [991, 495] on body "Mappin Location Lima, Provincia de Lima, Perú Pins Style Layout Border Choose a…" at bounding box center [619, 268] width 1238 height 585
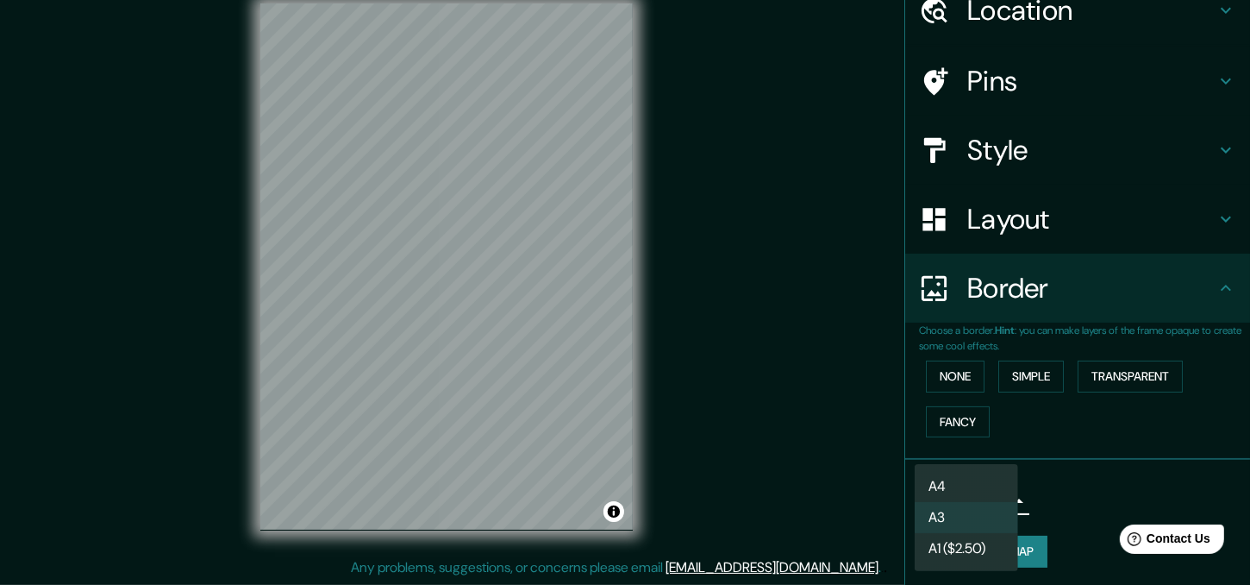
click at [972, 487] on li "A4" at bounding box center [966, 486] width 103 height 31
type input "single"
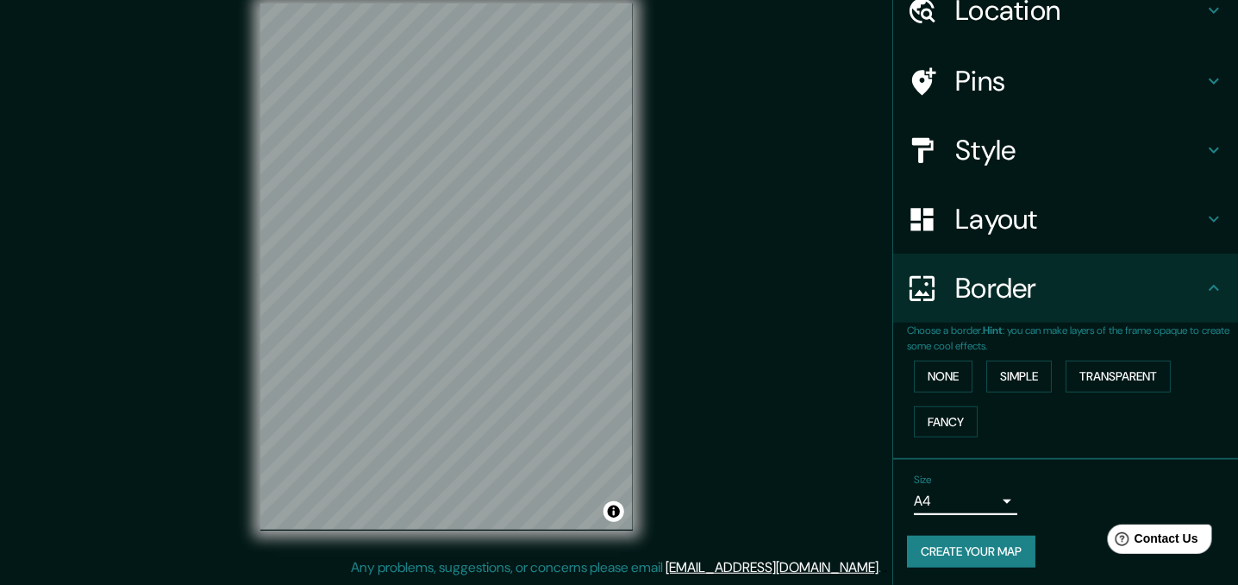
click at [973, 549] on button "Create your map" at bounding box center [971, 552] width 128 height 32
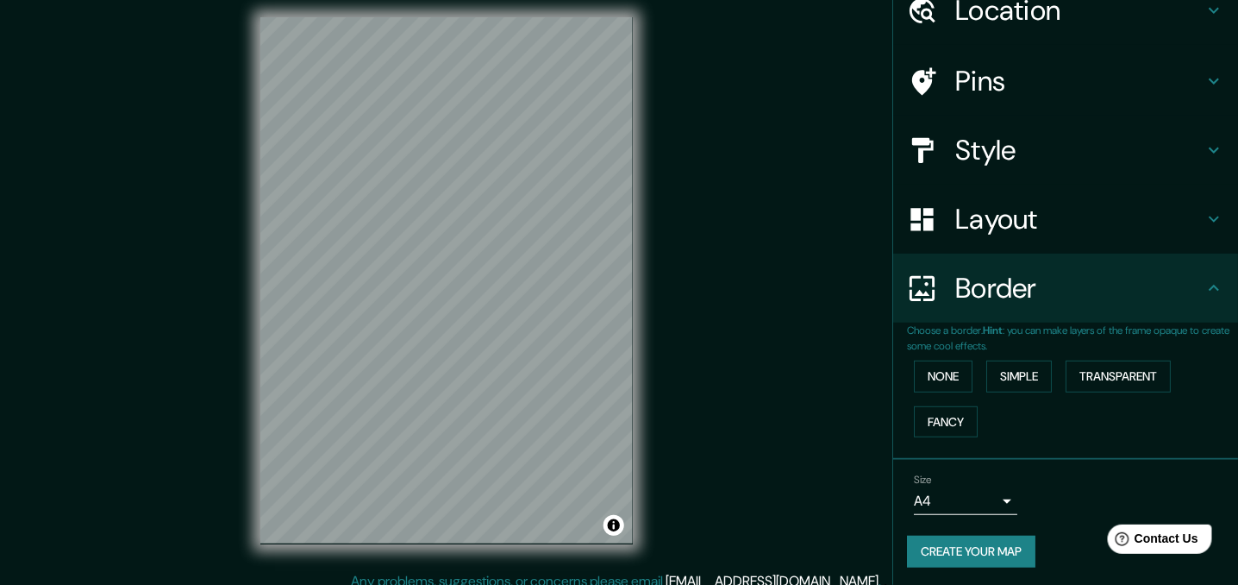
scroll to position [0, 0]
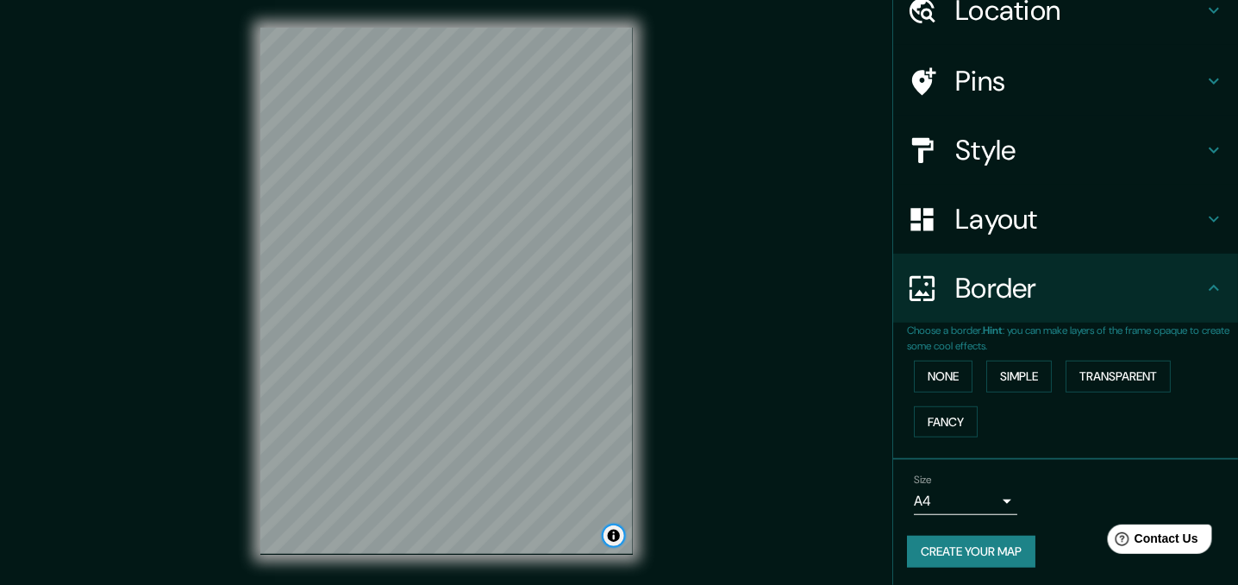
click at [619, 536] on button "Toggle attribution" at bounding box center [614, 535] width 21 height 21
click at [946, 547] on button "Create your map" at bounding box center [971, 552] width 128 height 32
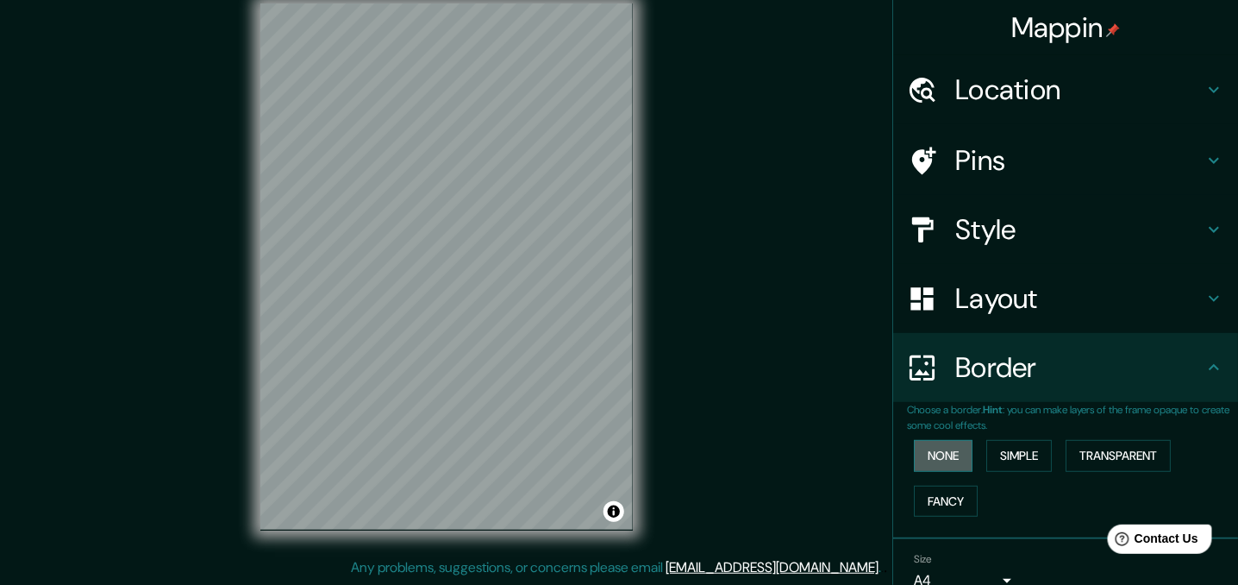
click at [958, 457] on button "None" at bounding box center [943, 456] width 59 height 32
click at [1000, 453] on button "Simple" at bounding box center [1020, 456] width 66 height 32
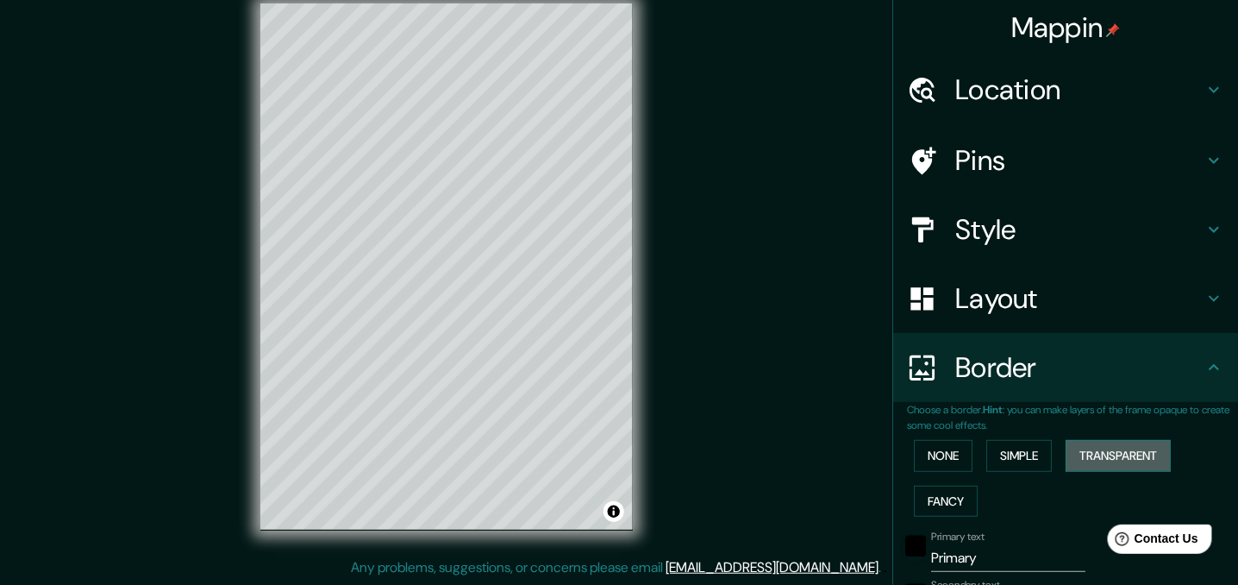
click at [1085, 454] on button "Transparent" at bounding box center [1118, 456] width 105 height 32
click at [953, 495] on button "Fancy" at bounding box center [946, 502] width 64 height 32
click at [937, 454] on button "None" at bounding box center [943, 456] width 59 height 32
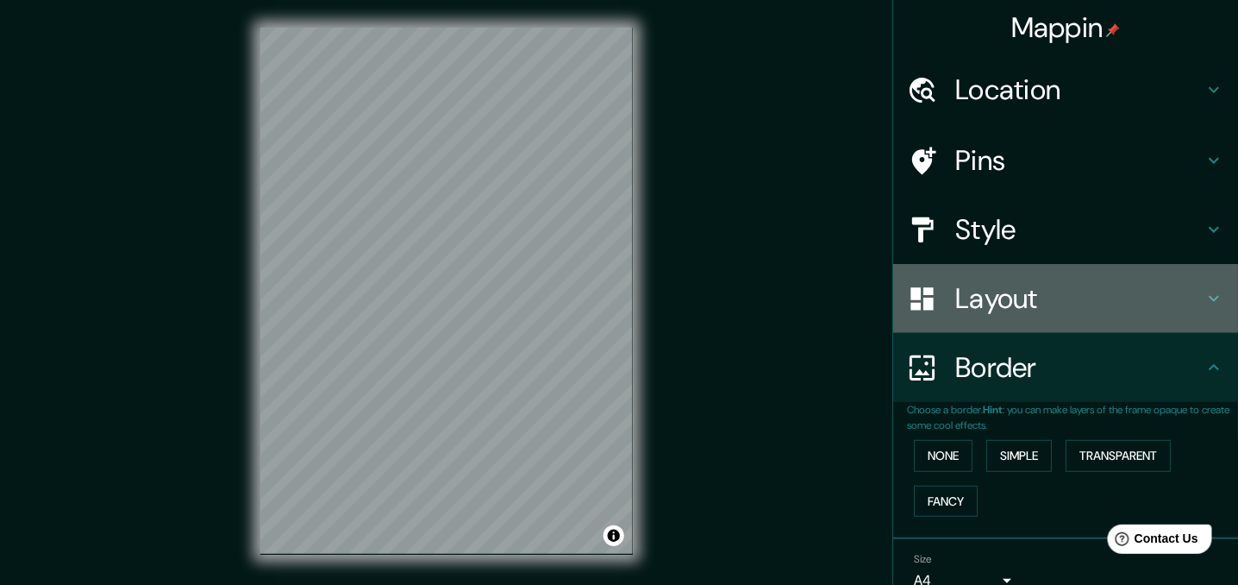
click at [1080, 297] on h4 "Layout" at bounding box center [1080, 298] width 248 height 34
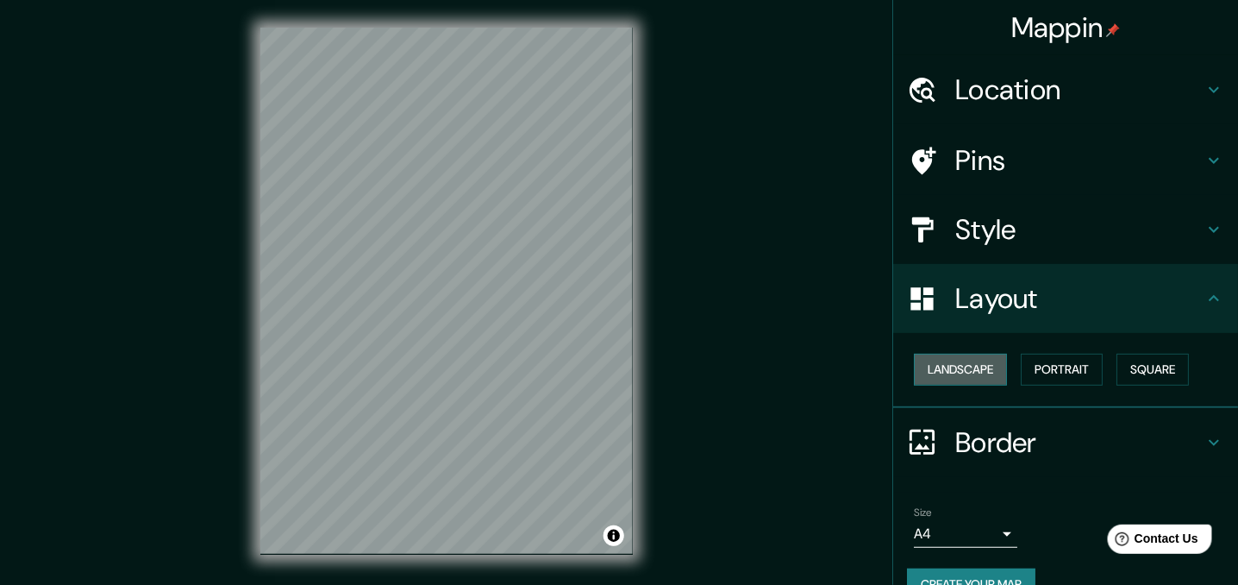
click at [986, 370] on button "Landscape" at bounding box center [960, 370] width 93 height 32
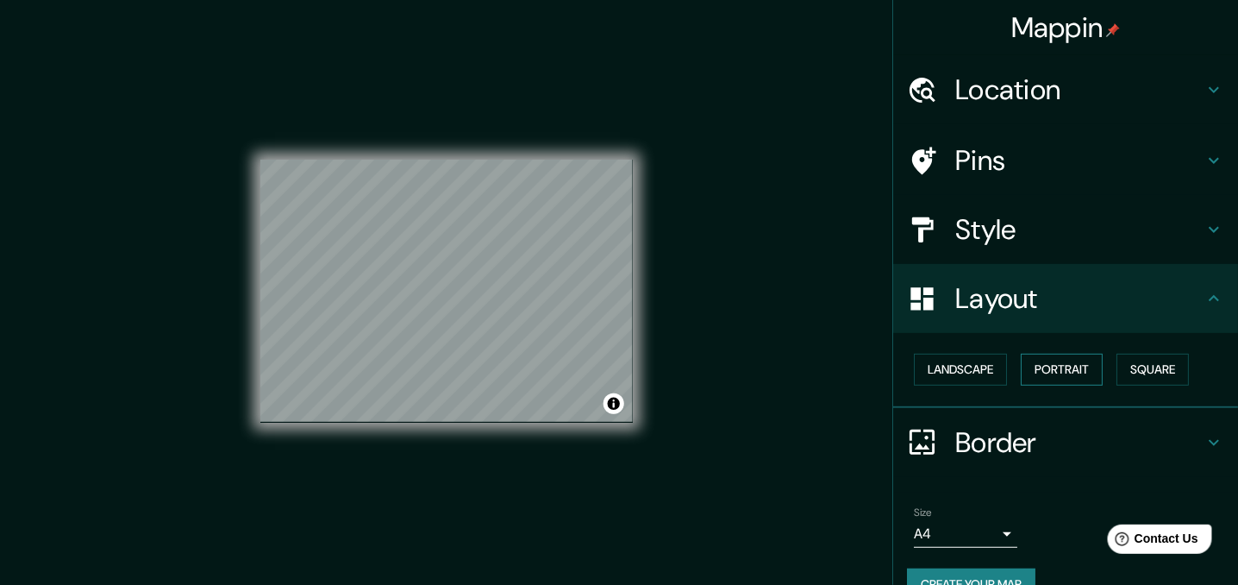
click at [1044, 365] on button "Portrait" at bounding box center [1062, 370] width 82 height 32
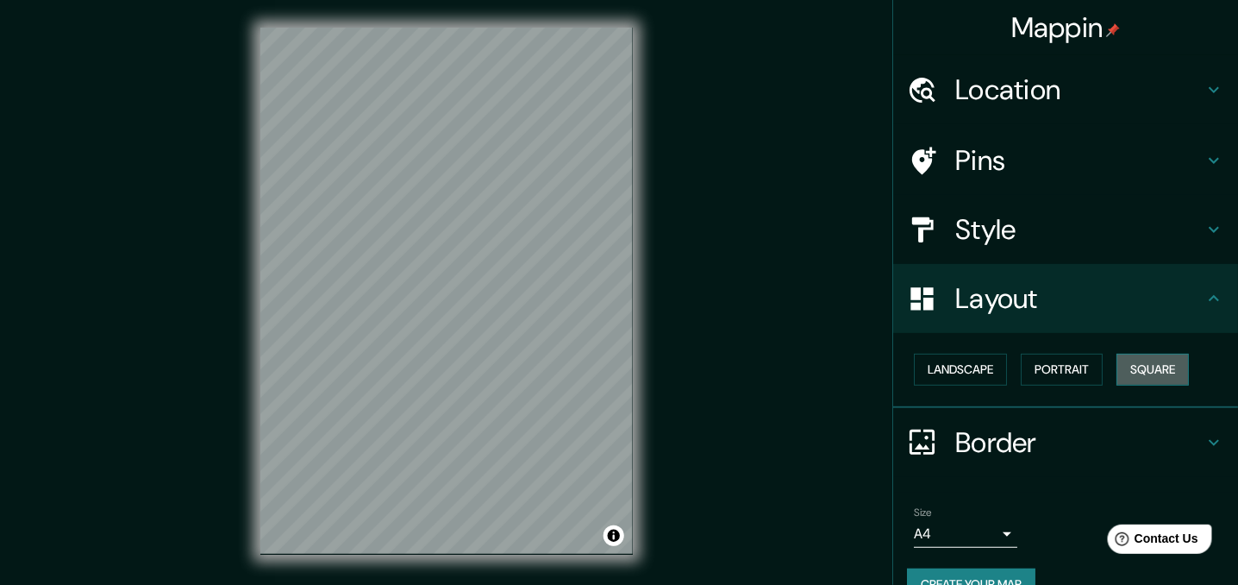
click at [1140, 356] on button "Square" at bounding box center [1153, 370] width 72 height 32
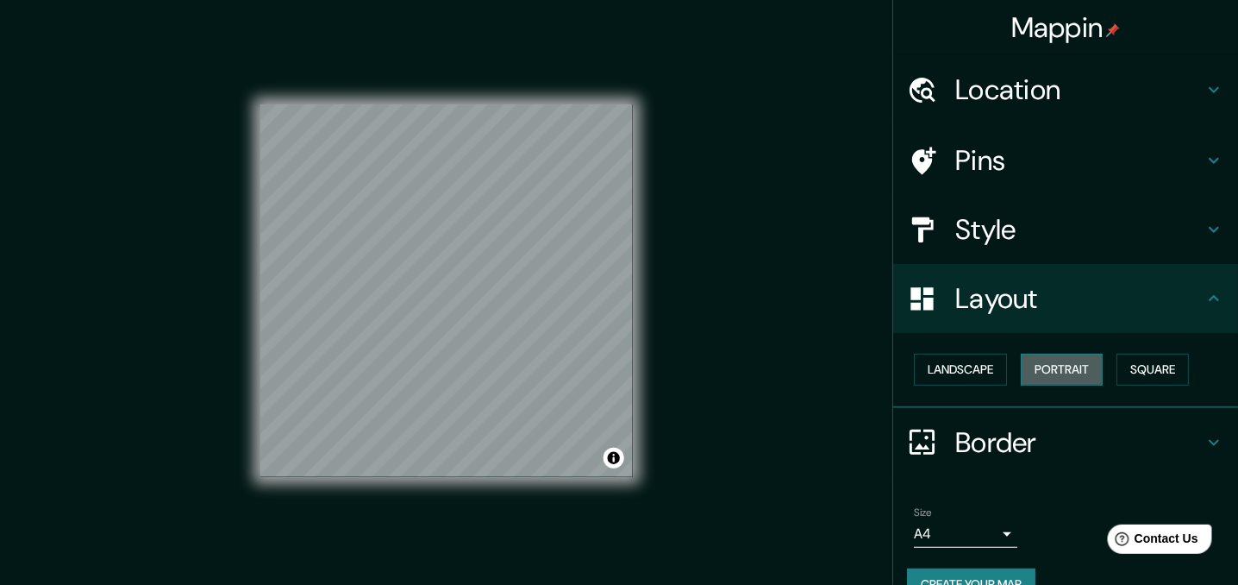
click at [1053, 369] on button "Portrait" at bounding box center [1062, 370] width 82 height 32
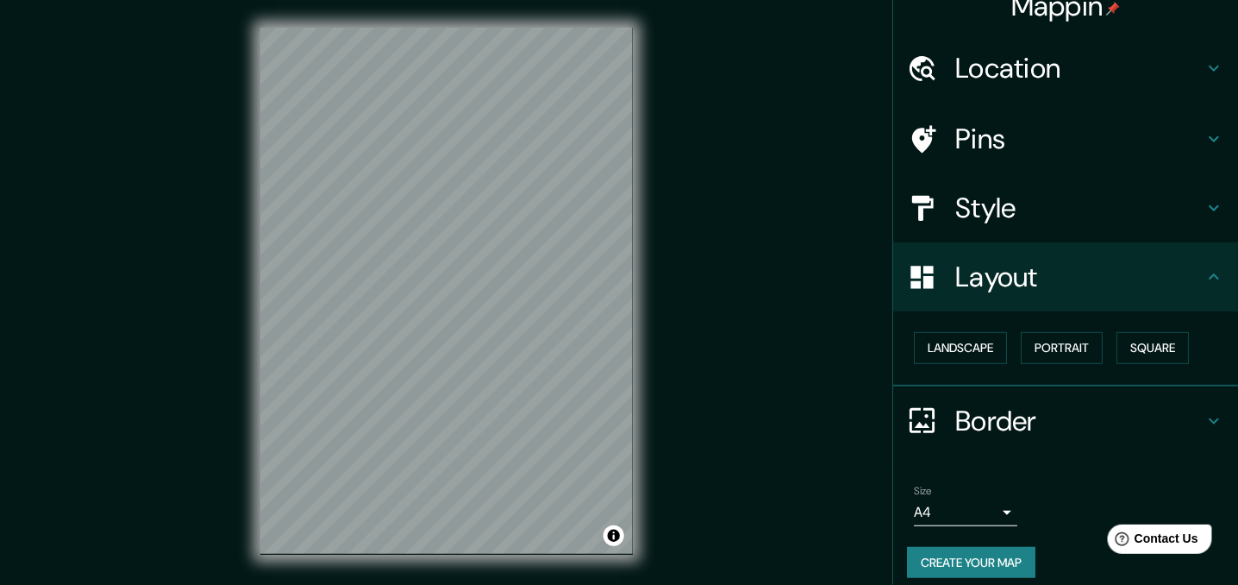
scroll to position [33, 0]
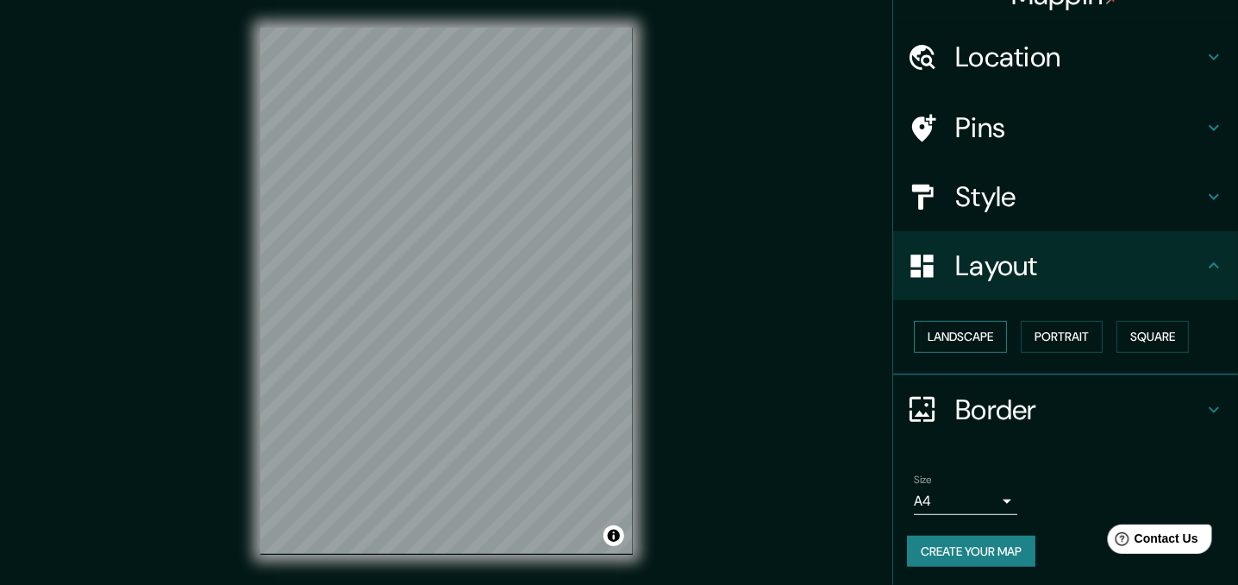
click at [977, 335] on button "Landscape" at bounding box center [960, 337] width 93 height 32
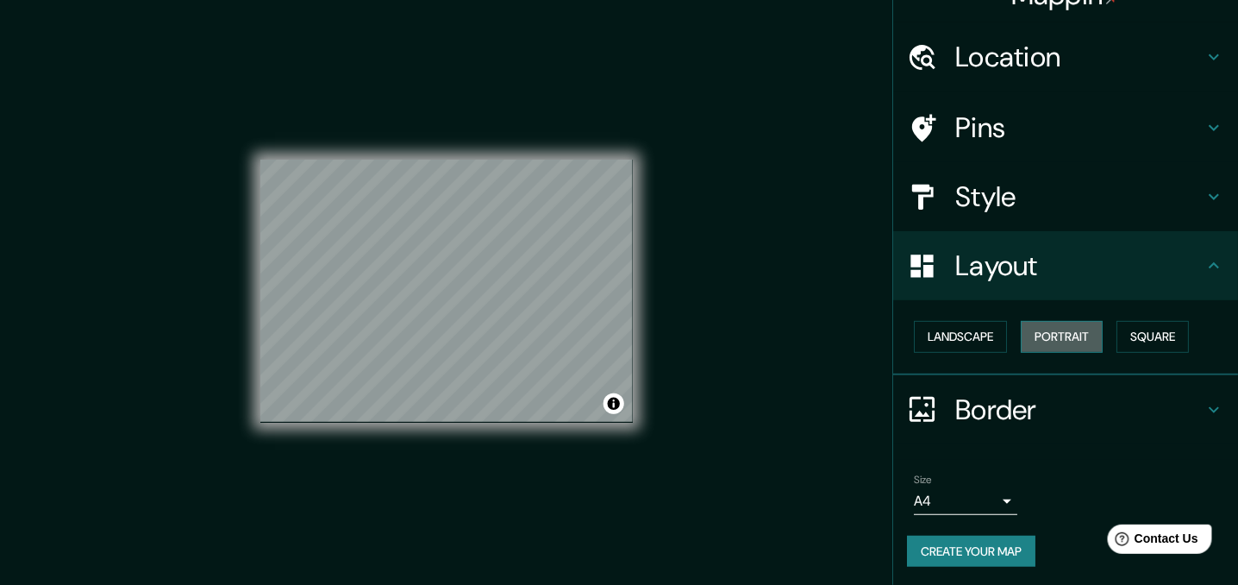
click at [1092, 331] on button "Portrait" at bounding box center [1062, 337] width 82 height 32
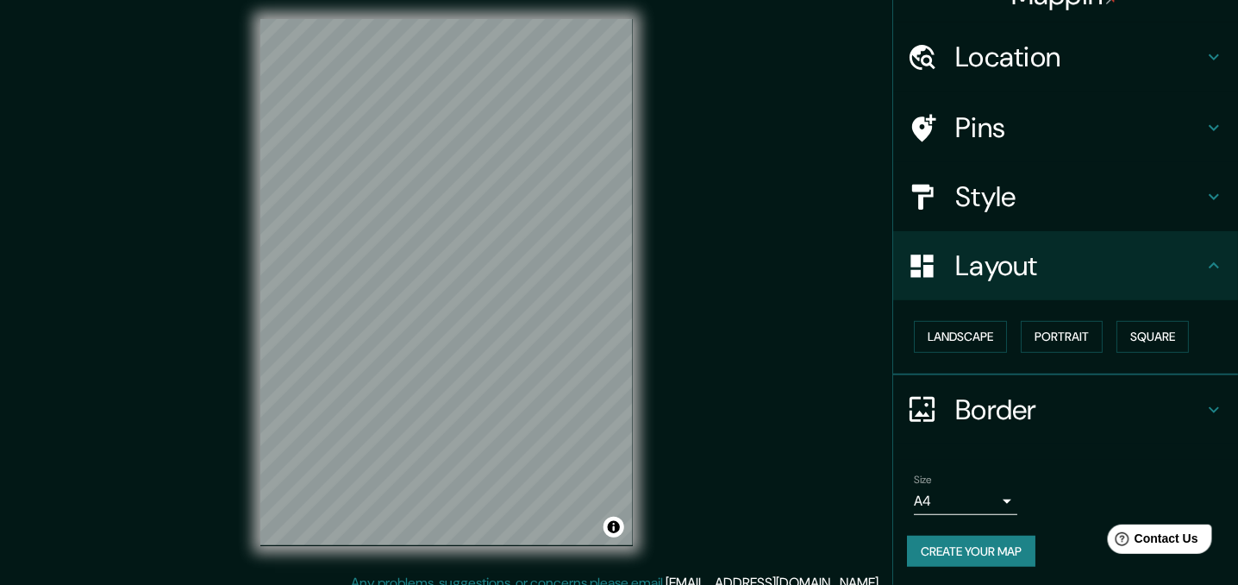
scroll to position [24, 0]
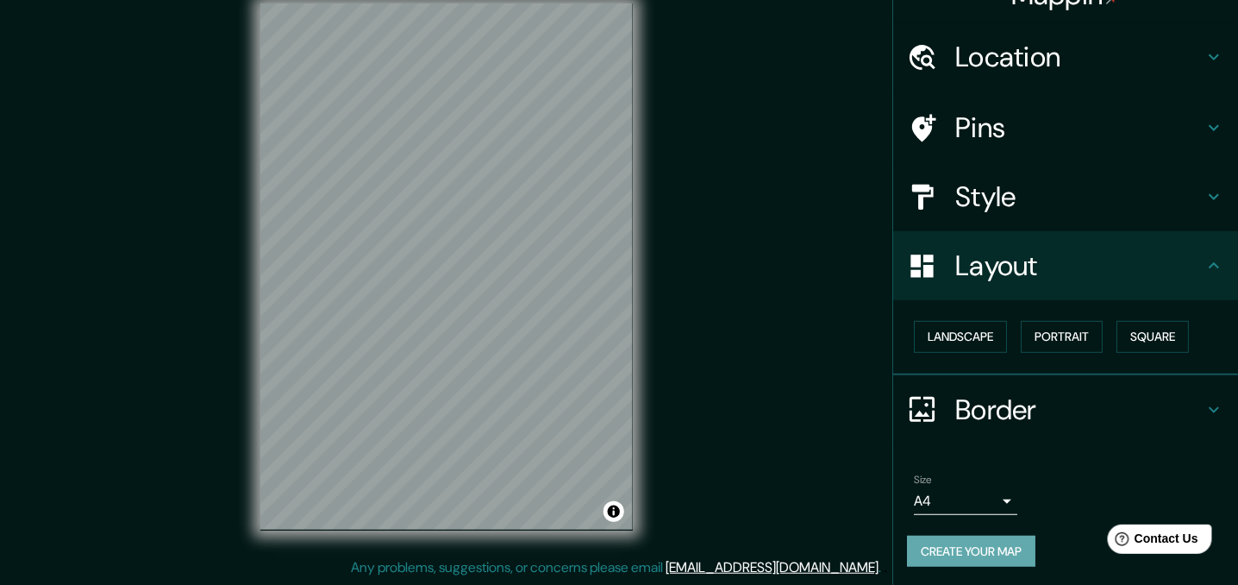
click at [993, 553] on button "Create your map" at bounding box center [971, 552] width 128 height 32
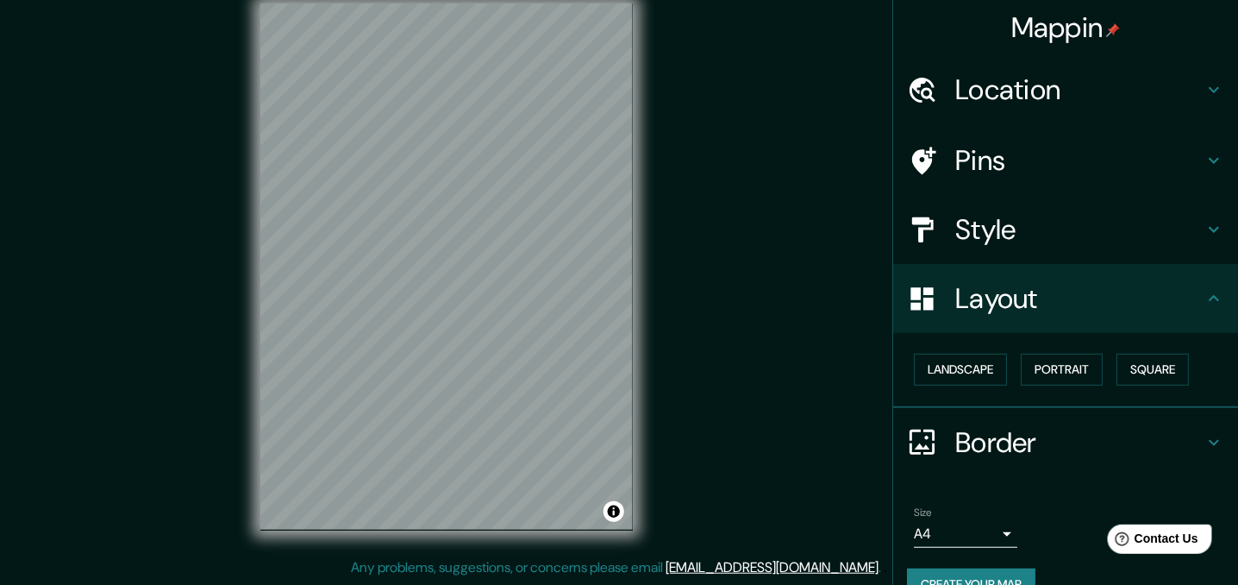
scroll to position [0, 0]
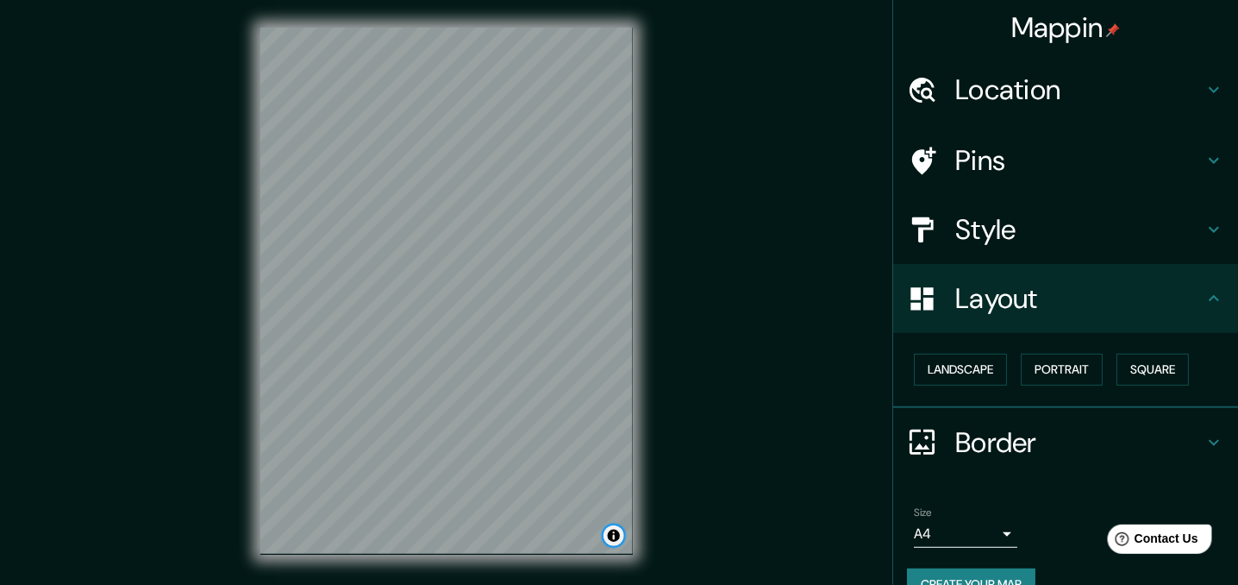
click at [611, 538] on button "Toggle attribution" at bounding box center [614, 535] width 21 height 21
click at [561, 533] on link "Improve this map" at bounding box center [557, 536] width 85 height 12
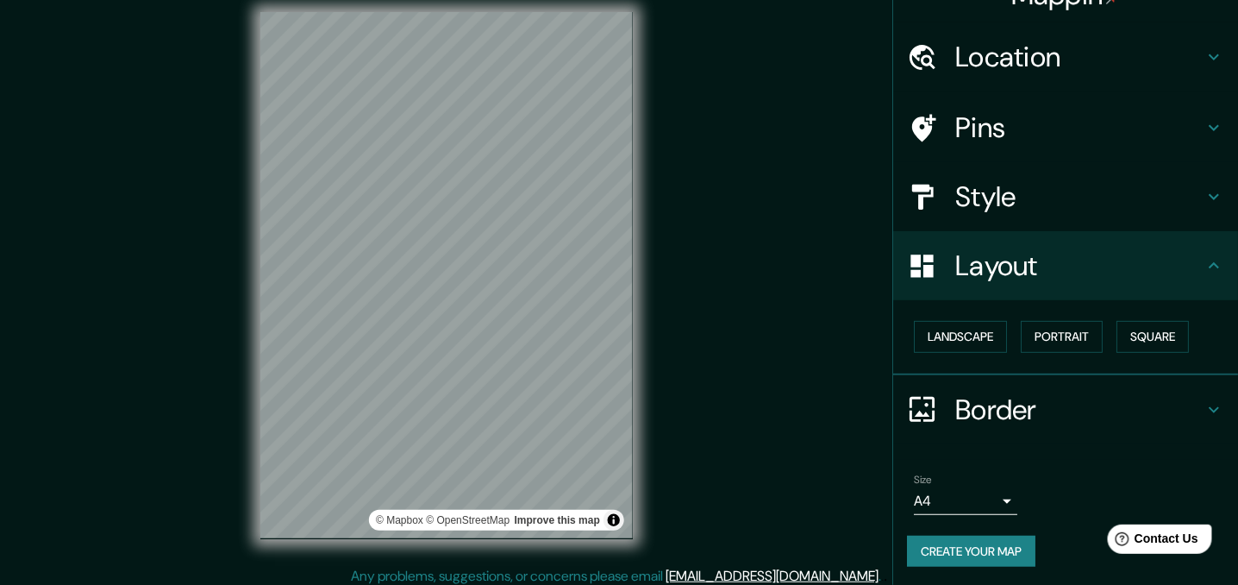
scroll to position [24, 0]
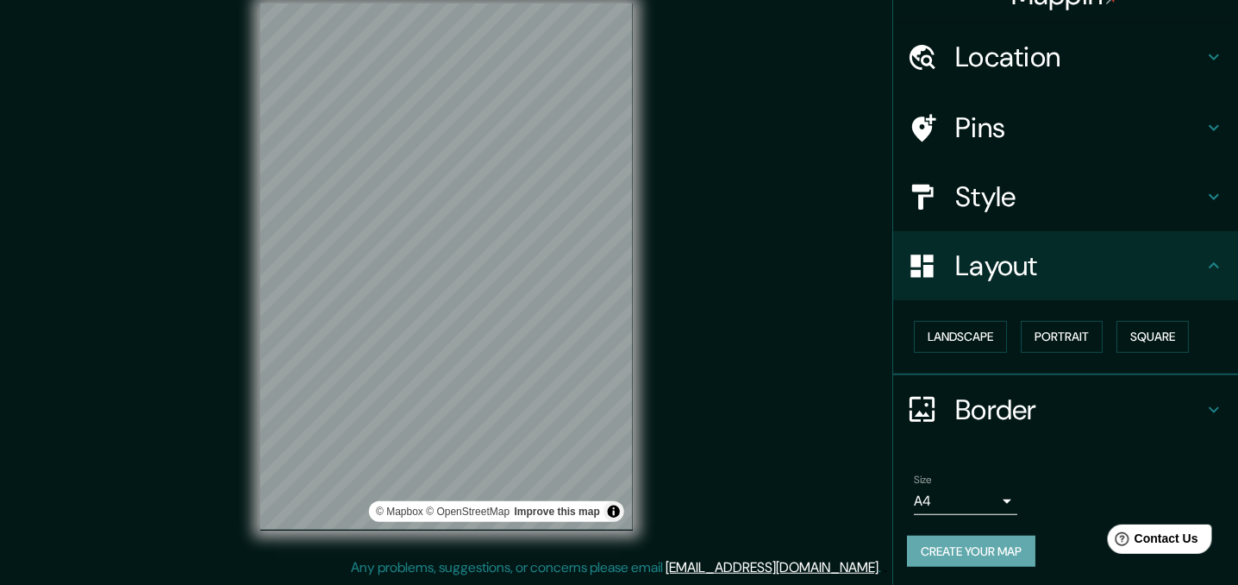
click at [942, 553] on button "Create your map" at bounding box center [971, 552] width 128 height 32
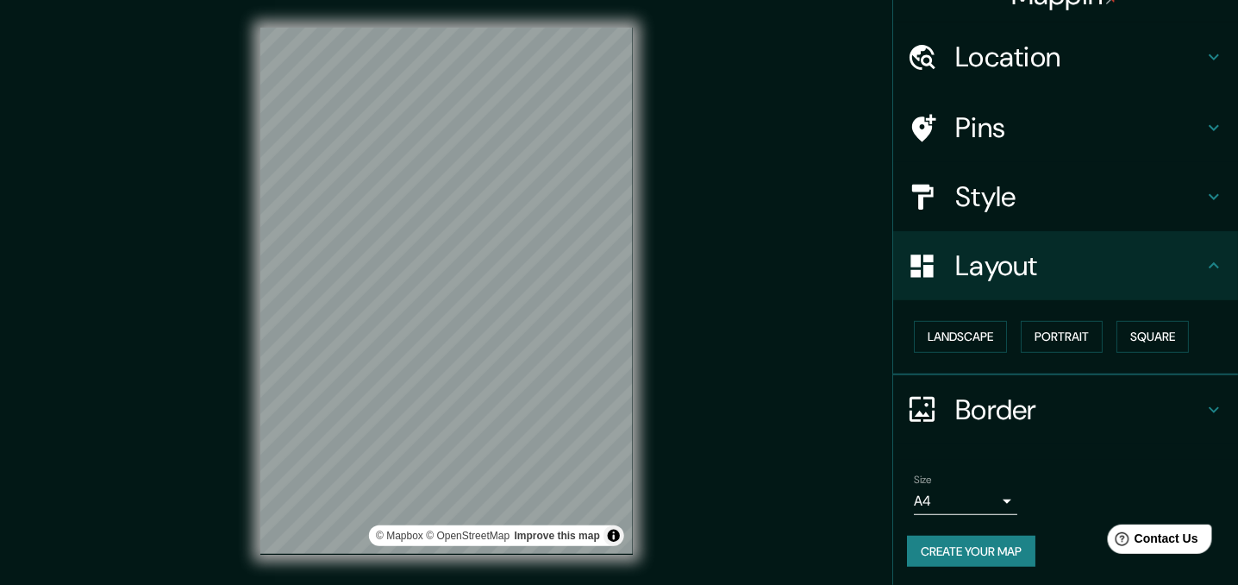
scroll to position [0, 0]
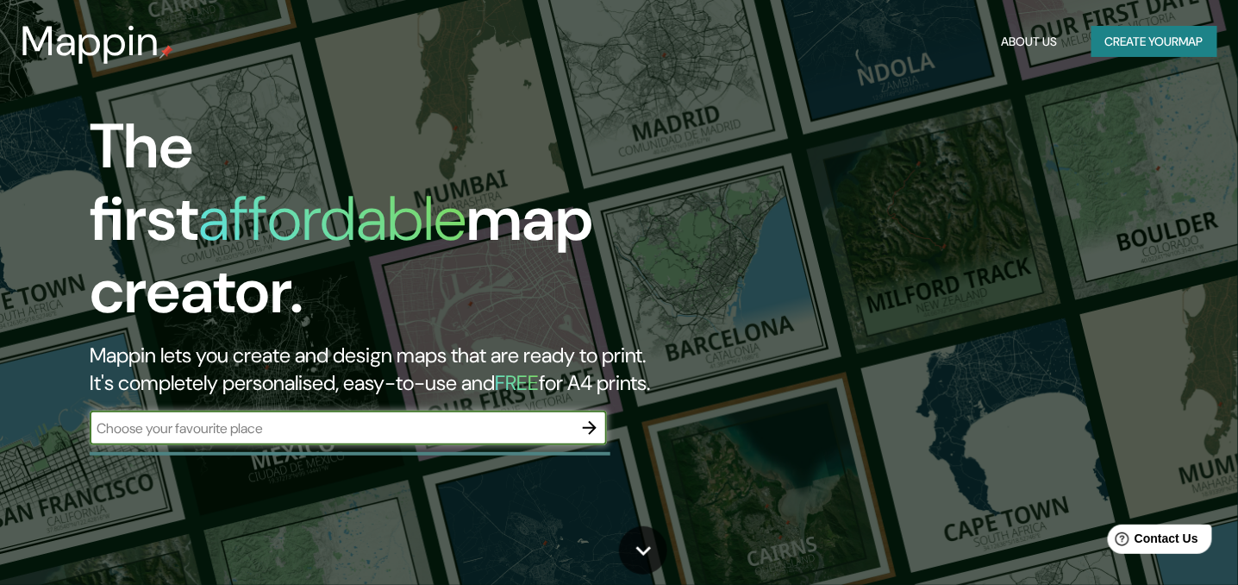
click at [1144, 50] on button "Create your map" at bounding box center [1155, 42] width 126 height 32
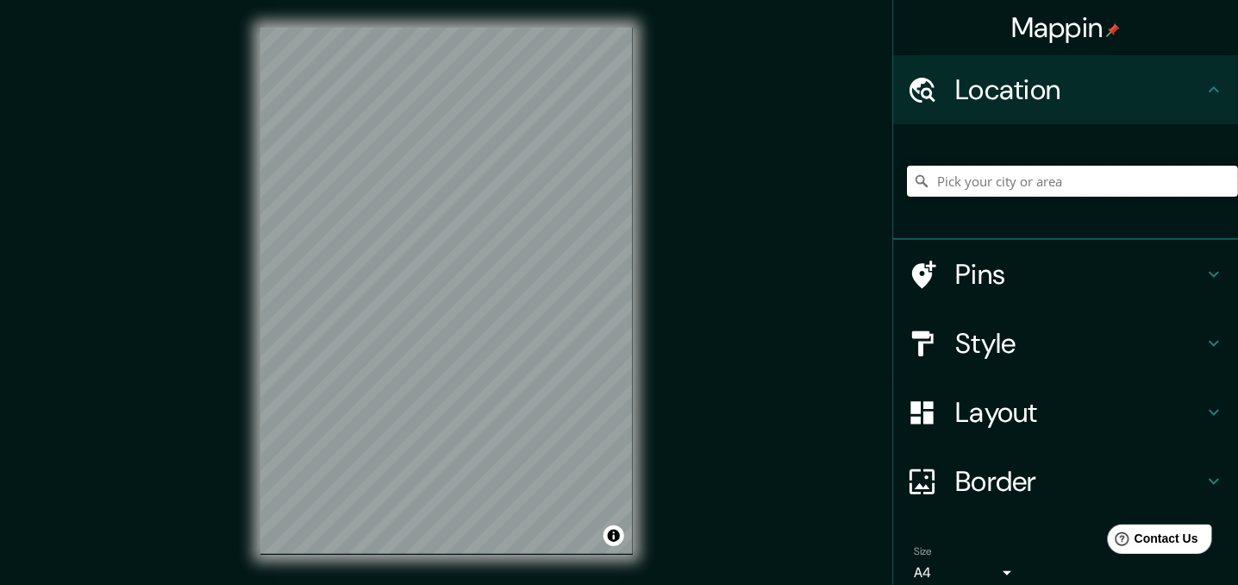
click at [1037, 183] on input "Pick your city or area" at bounding box center [1072, 181] width 331 height 31
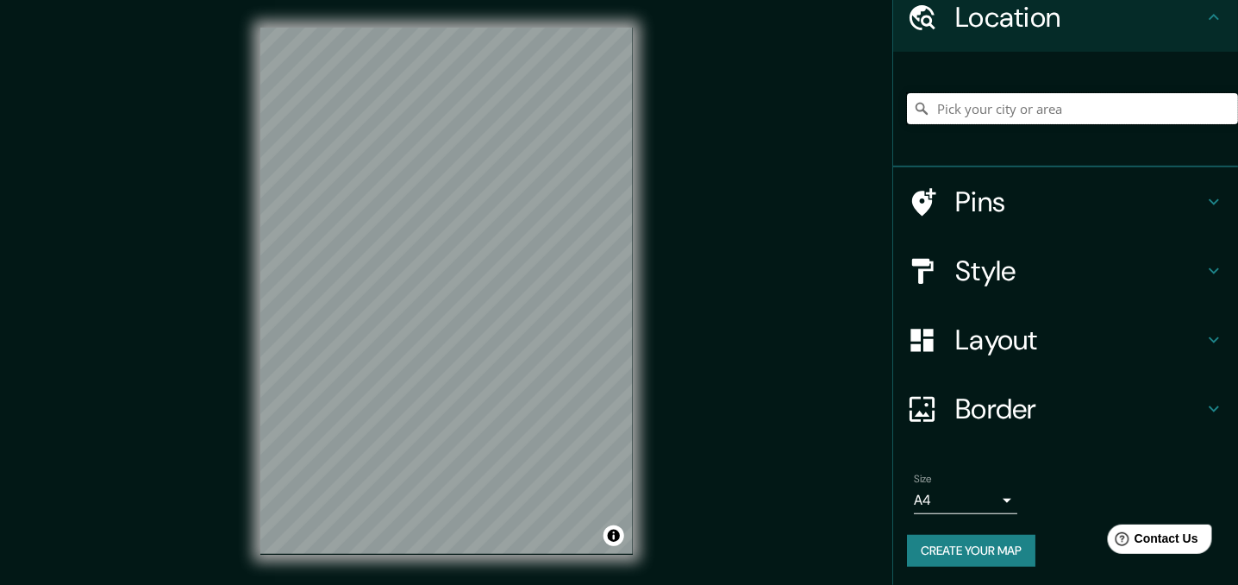
scroll to position [24, 0]
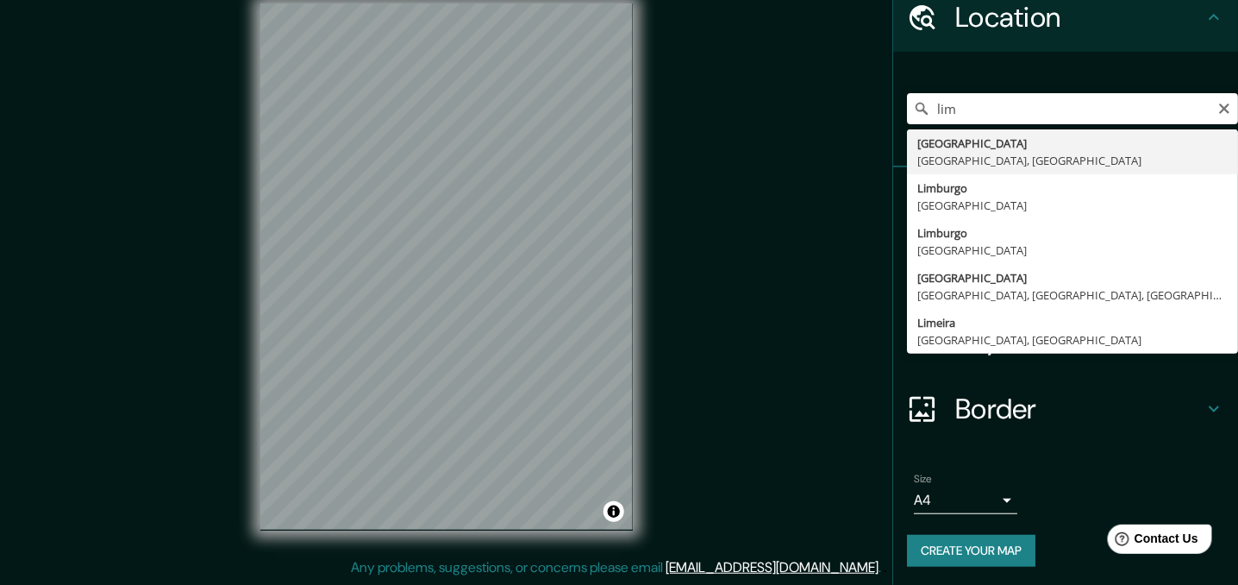
type input "[GEOGRAPHIC_DATA], [GEOGRAPHIC_DATA], [GEOGRAPHIC_DATA]"
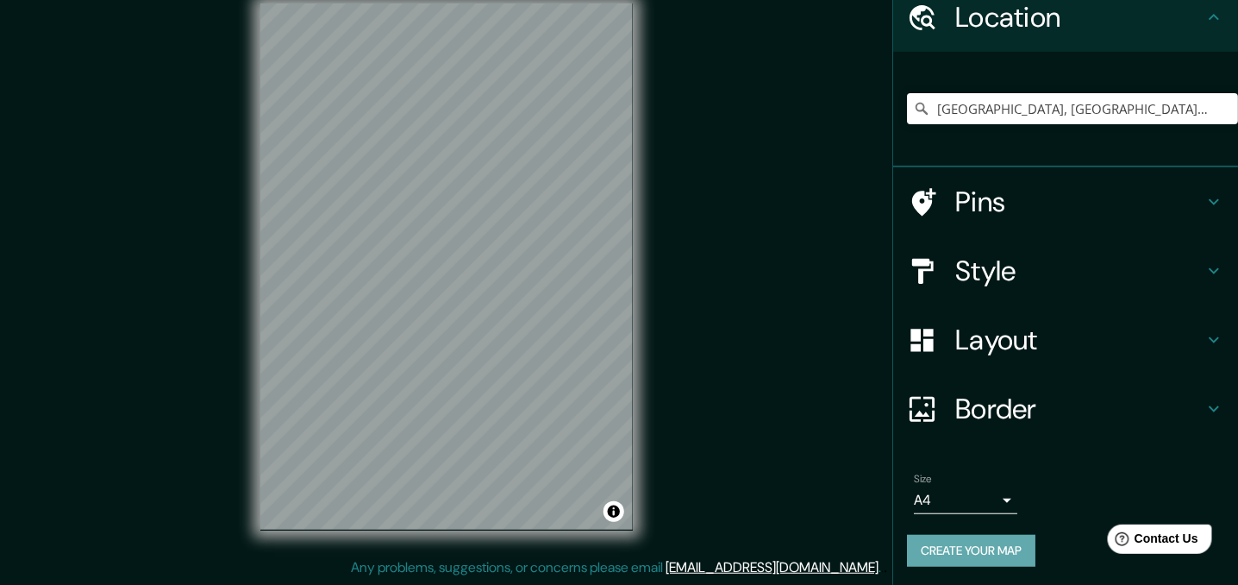
click at [943, 547] on button "Create your map" at bounding box center [971, 551] width 128 height 32
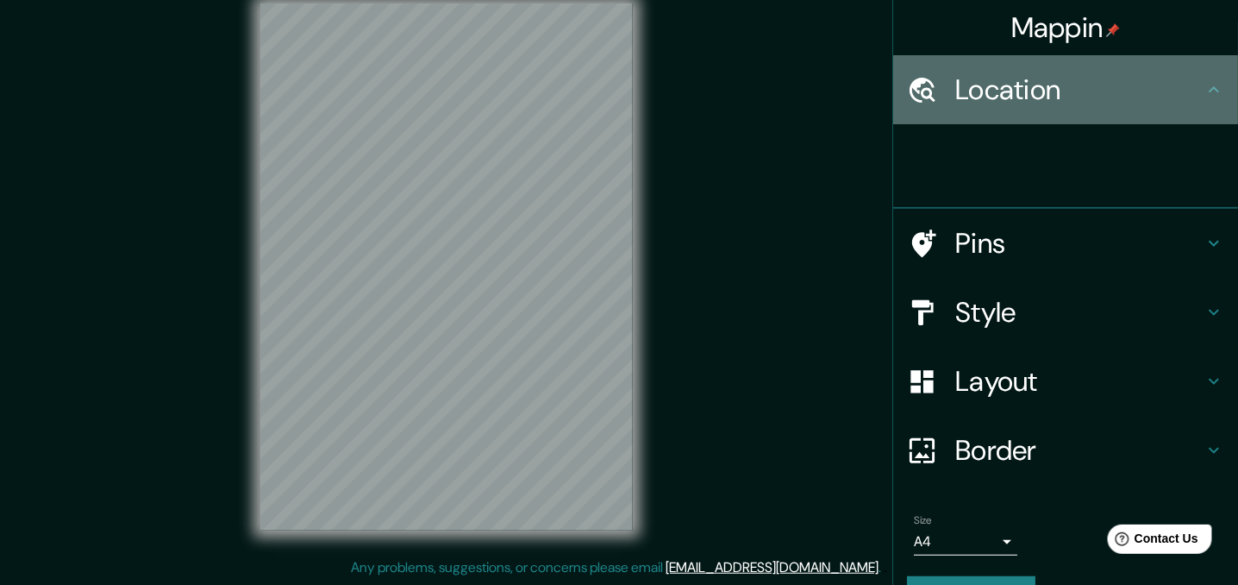
click at [1026, 93] on h4 "Location" at bounding box center [1080, 89] width 248 height 34
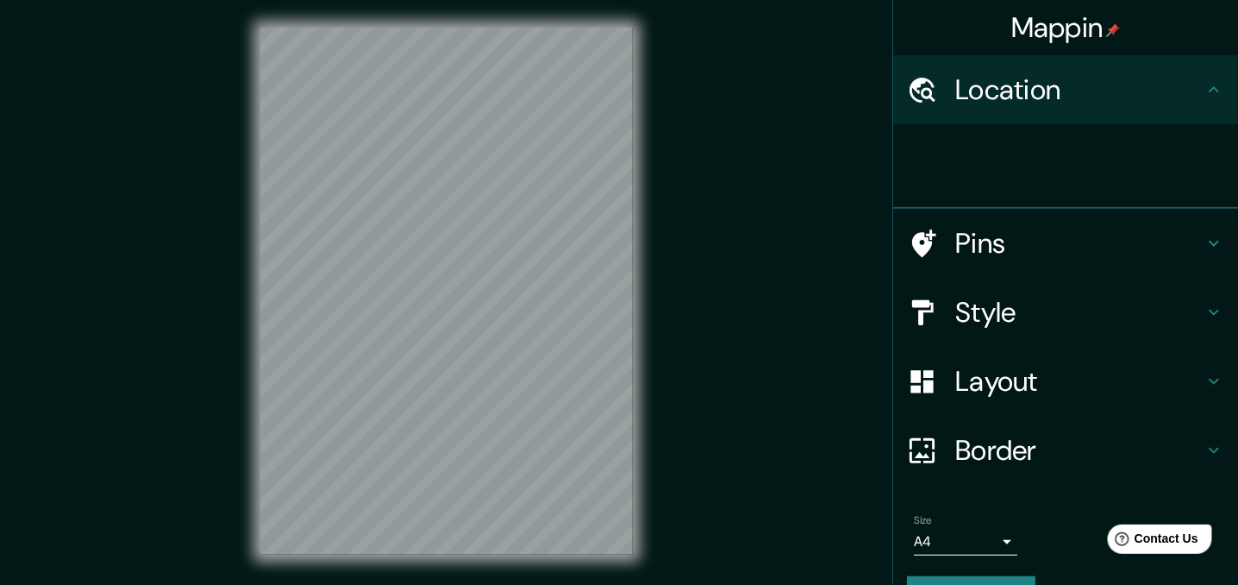
scroll to position [24, 0]
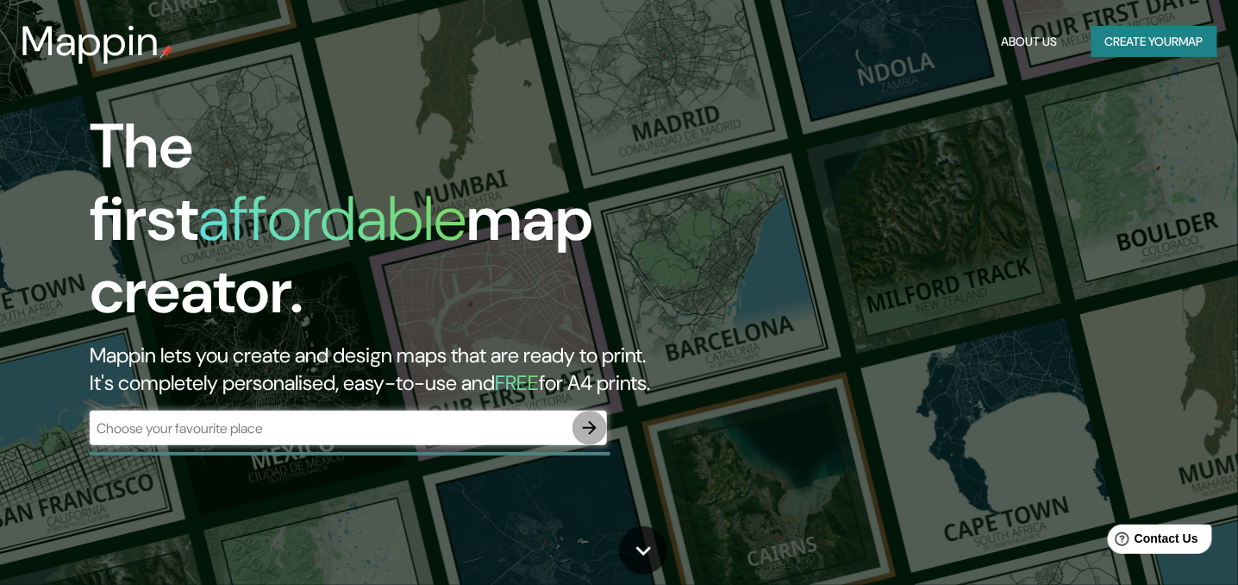
click at [599, 417] on icon "button" at bounding box center [590, 427] width 21 height 21
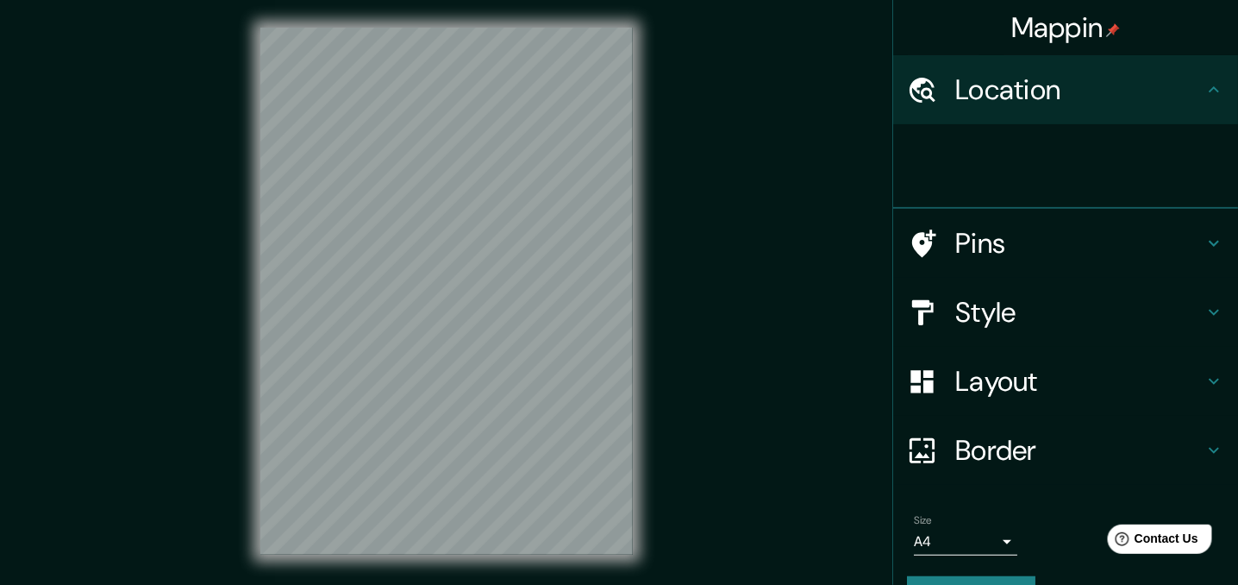
click at [1082, 91] on h4 "Location" at bounding box center [1080, 89] width 248 height 34
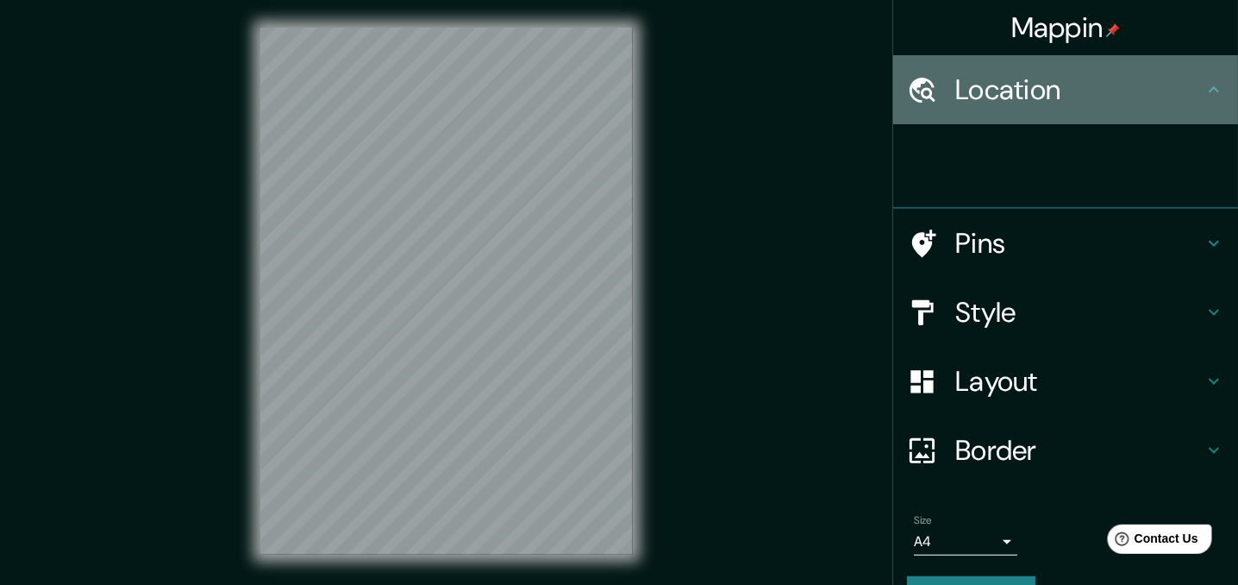
click at [1190, 87] on h4 "Location" at bounding box center [1080, 89] width 248 height 34
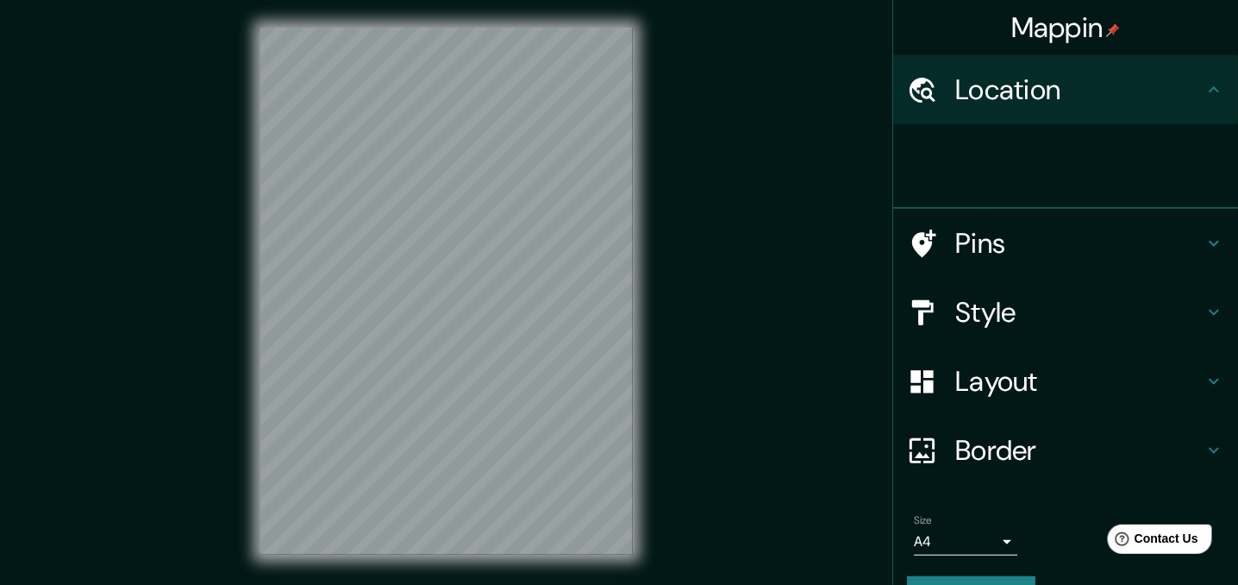
click at [1018, 150] on div at bounding box center [1072, 165] width 331 height 55
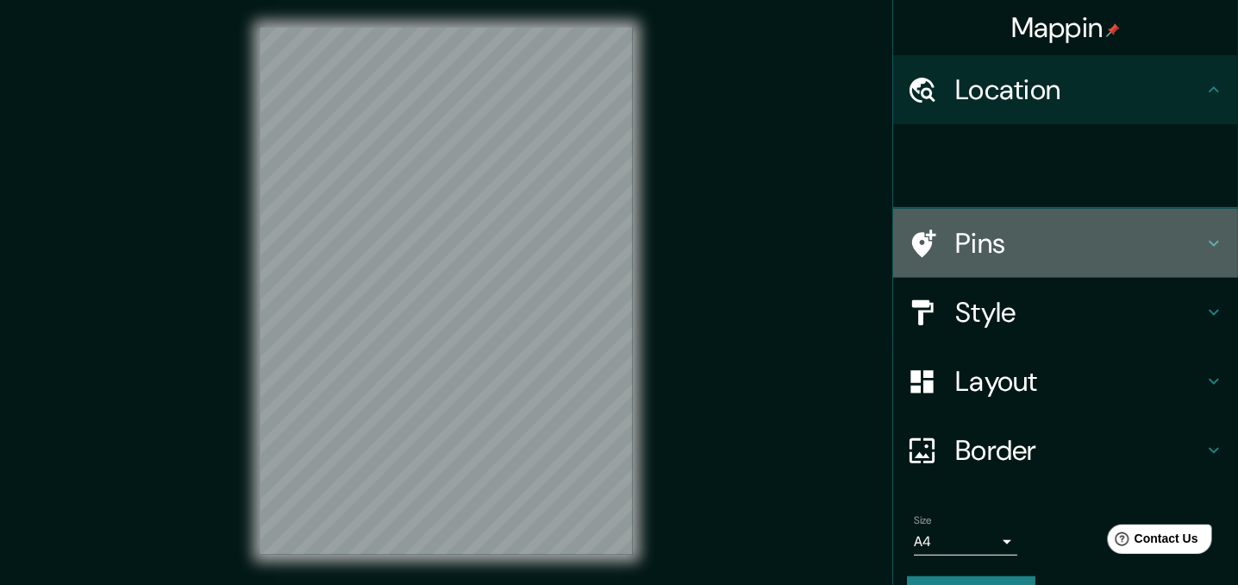
click at [956, 246] on h4 "Pins" at bounding box center [1080, 243] width 248 height 34
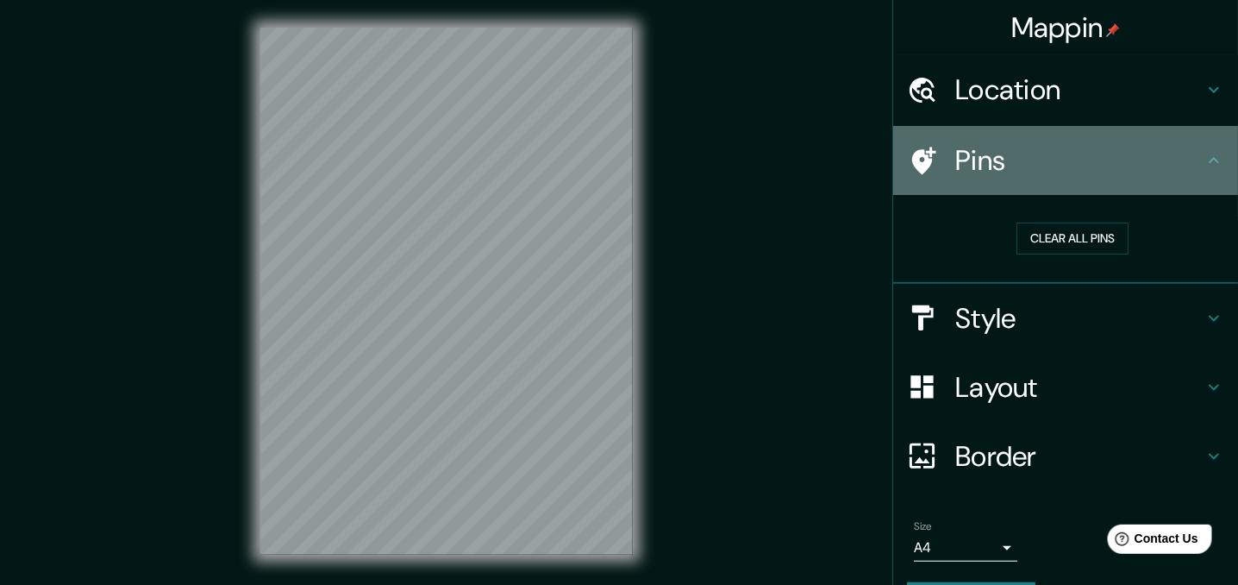
click at [1075, 161] on h4 "Pins" at bounding box center [1080, 160] width 248 height 34
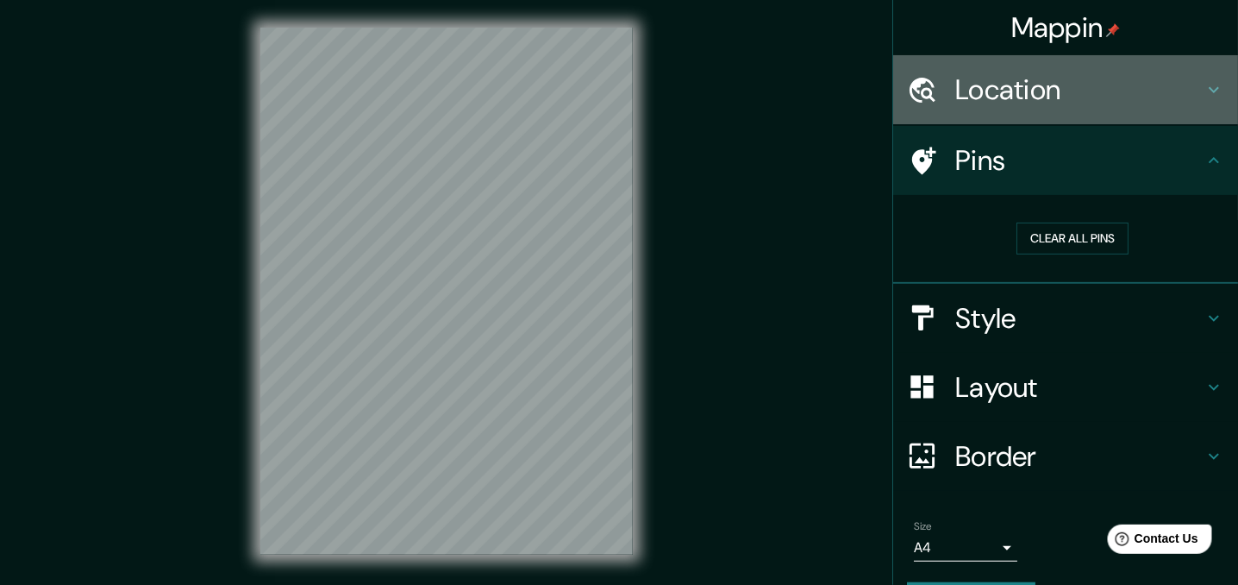
click at [1130, 91] on h4 "Location" at bounding box center [1080, 89] width 248 height 34
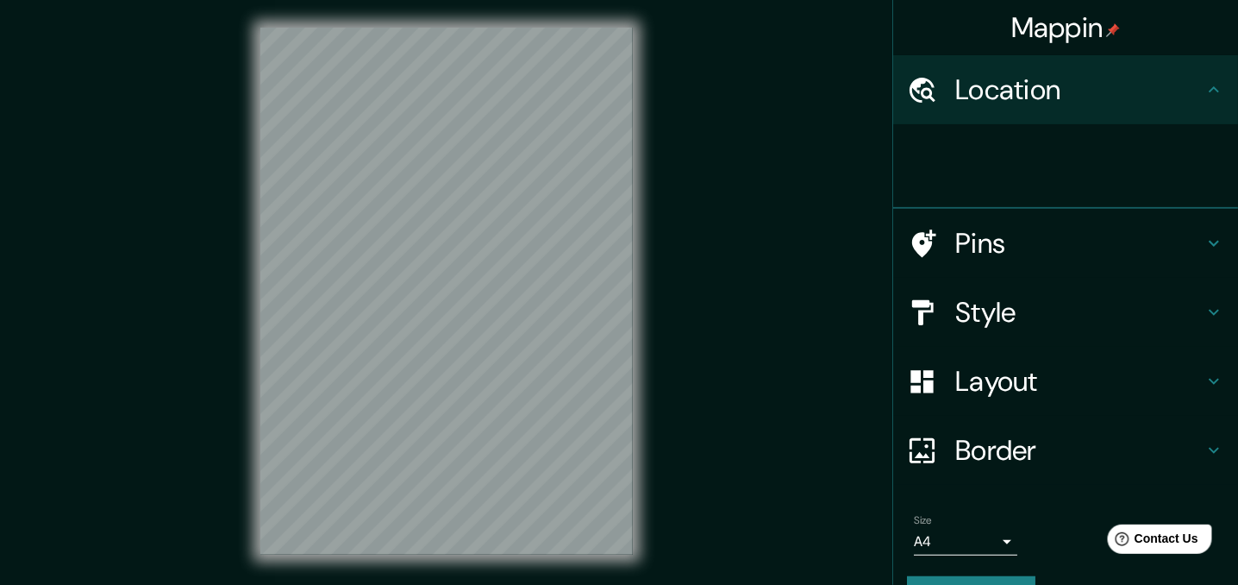
click at [916, 86] on icon at bounding box center [922, 90] width 30 height 30
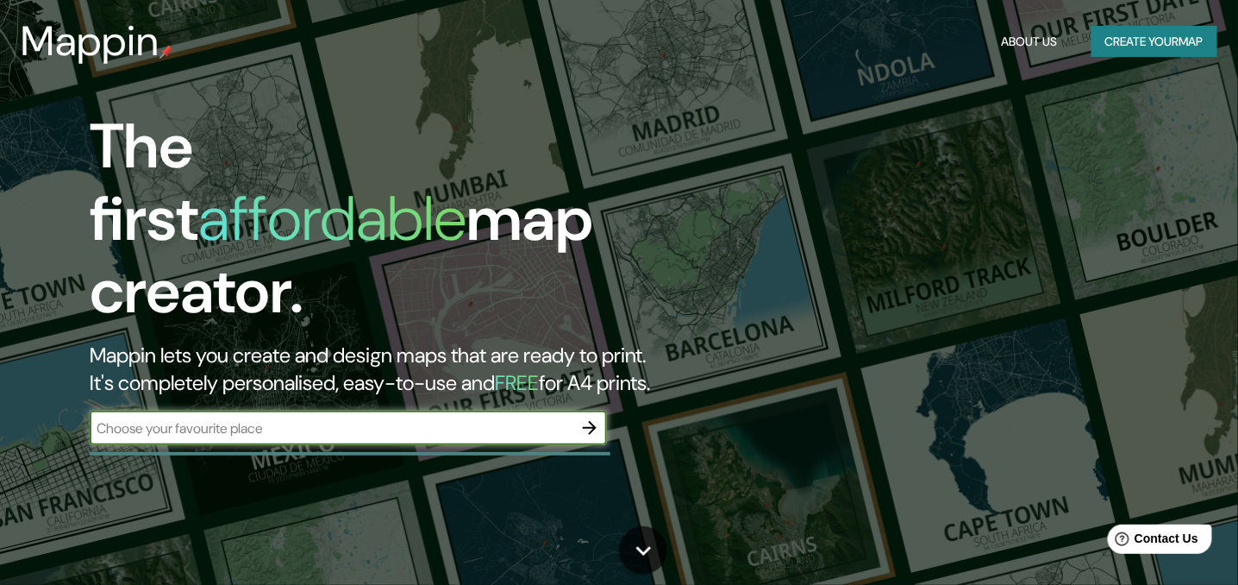
click at [594, 417] on icon "button" at bounding box center [590, 427] width 21 height 21
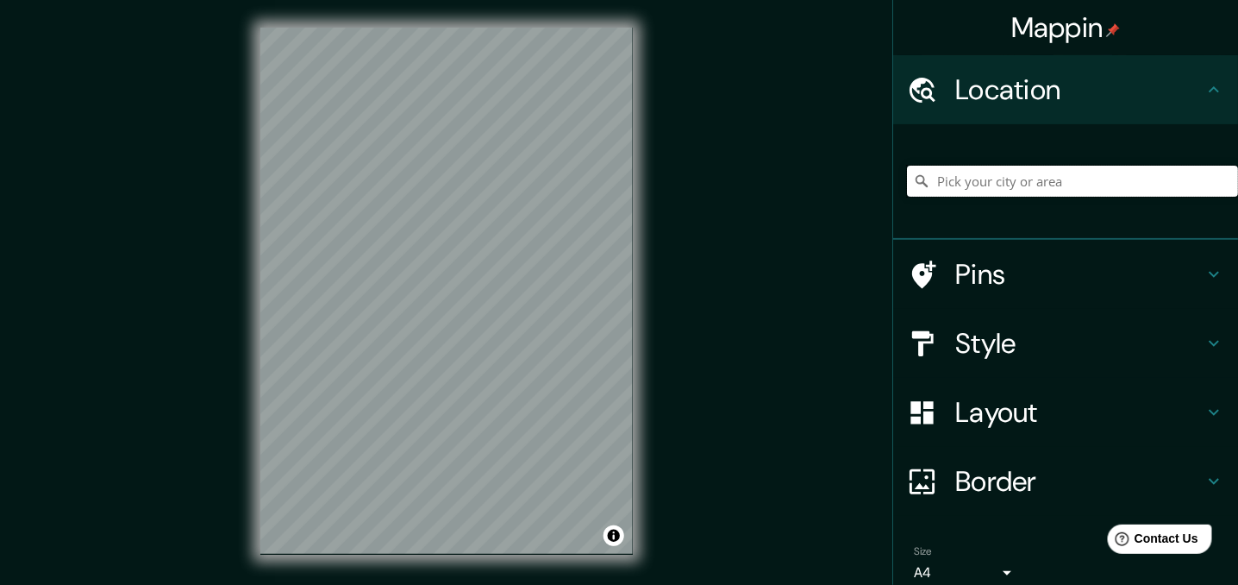
click at [967, 183] on input "Pick your city or area" at bounding box center [1072, 181] width 331 height 31
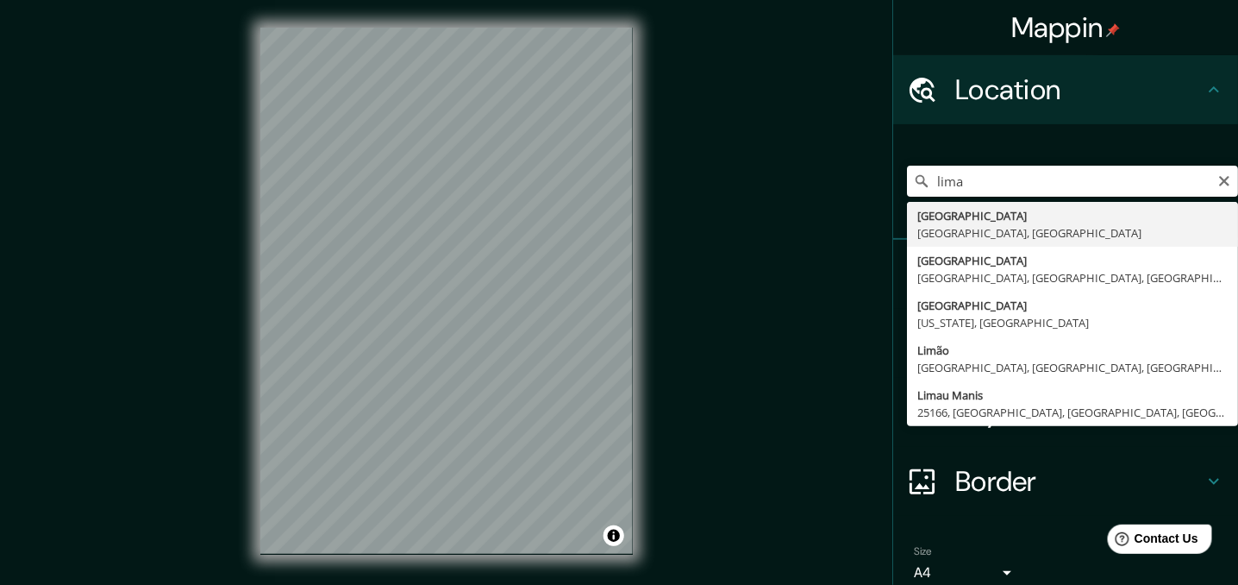
type input "Lima, Provincia de Lima, Perú"
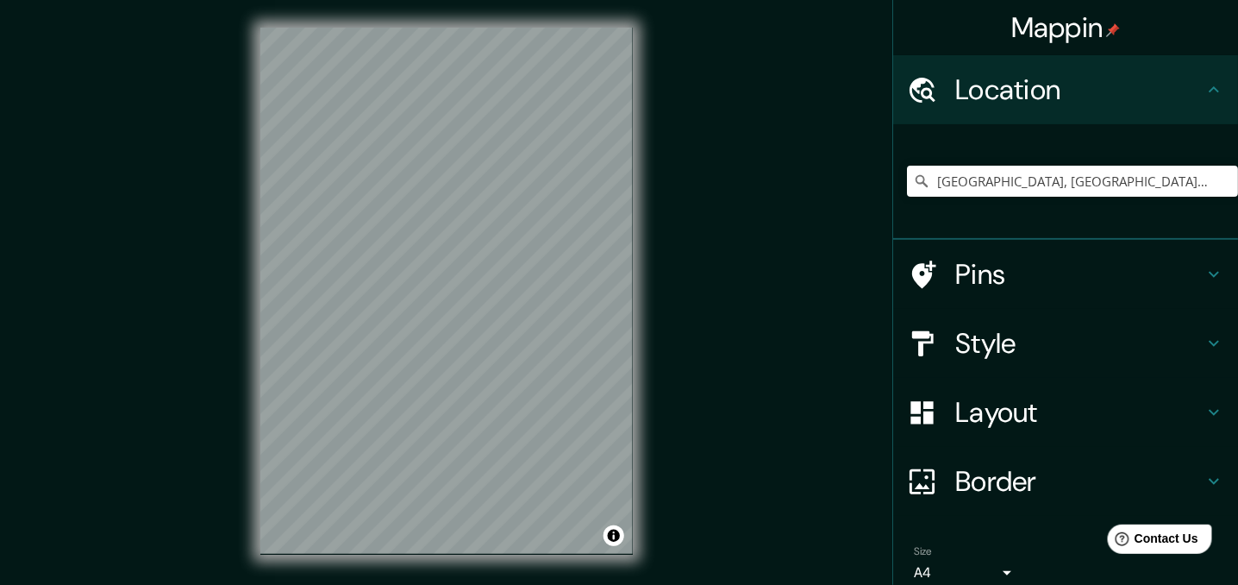
click at [1043, 351] on h4 "Style" at bounding box center [1080, 343] width 248 height 34
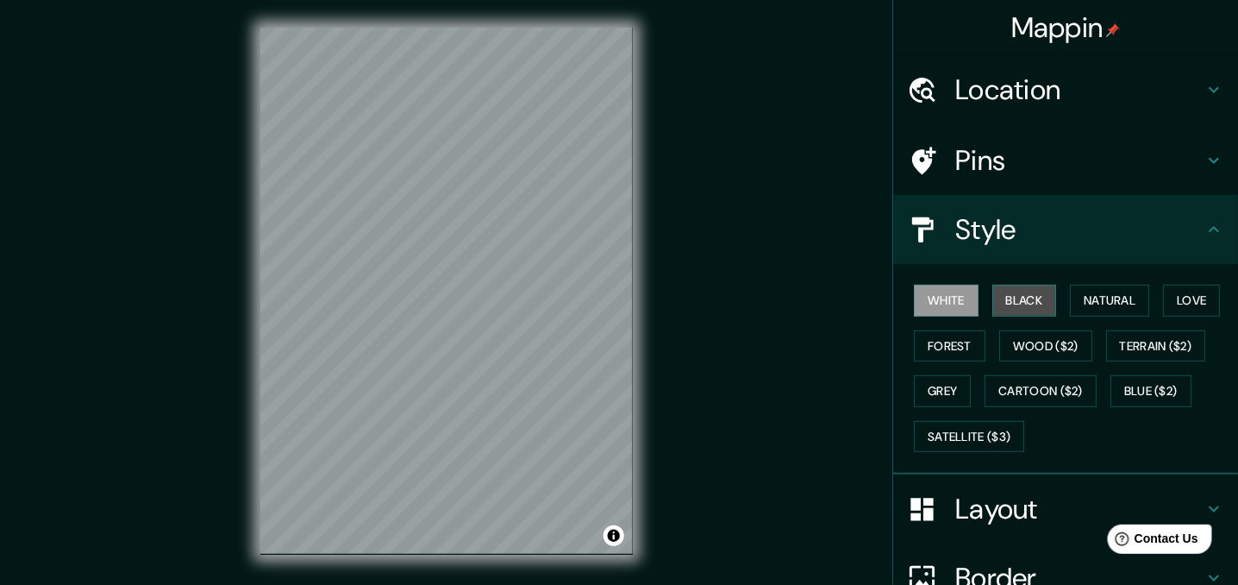
click at [1018, 298] on button "Black" at bounding box center [1025, 301] width 65 height 32
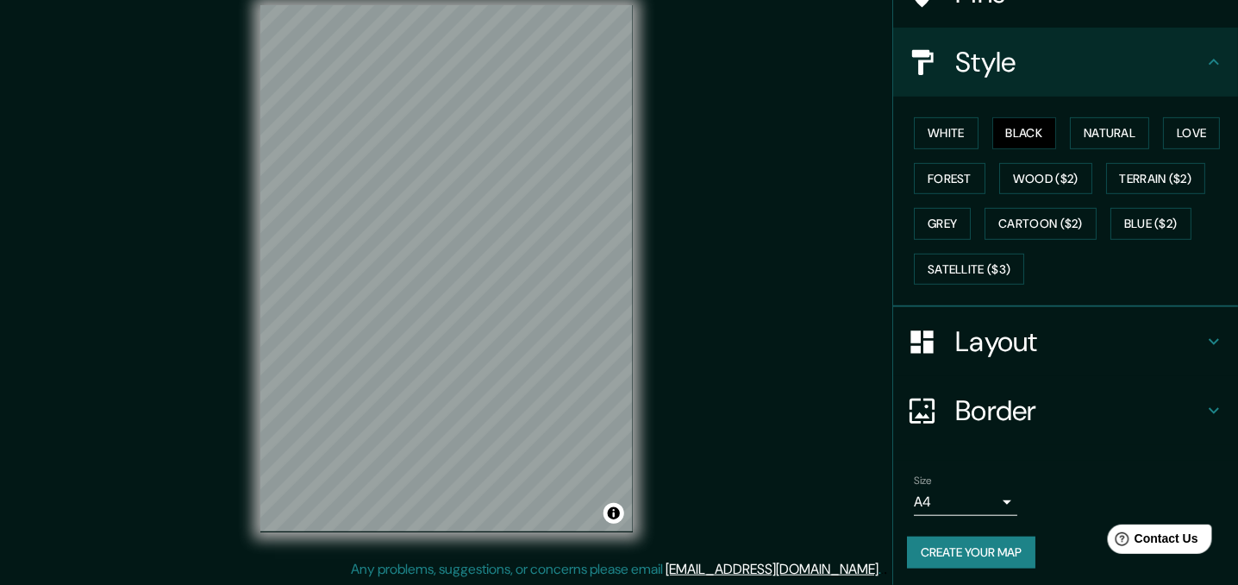
scroll to position [24, 0]
click at [1002, 547] on button "Create your map" at bounding box center [971, 552] width 128 height 32
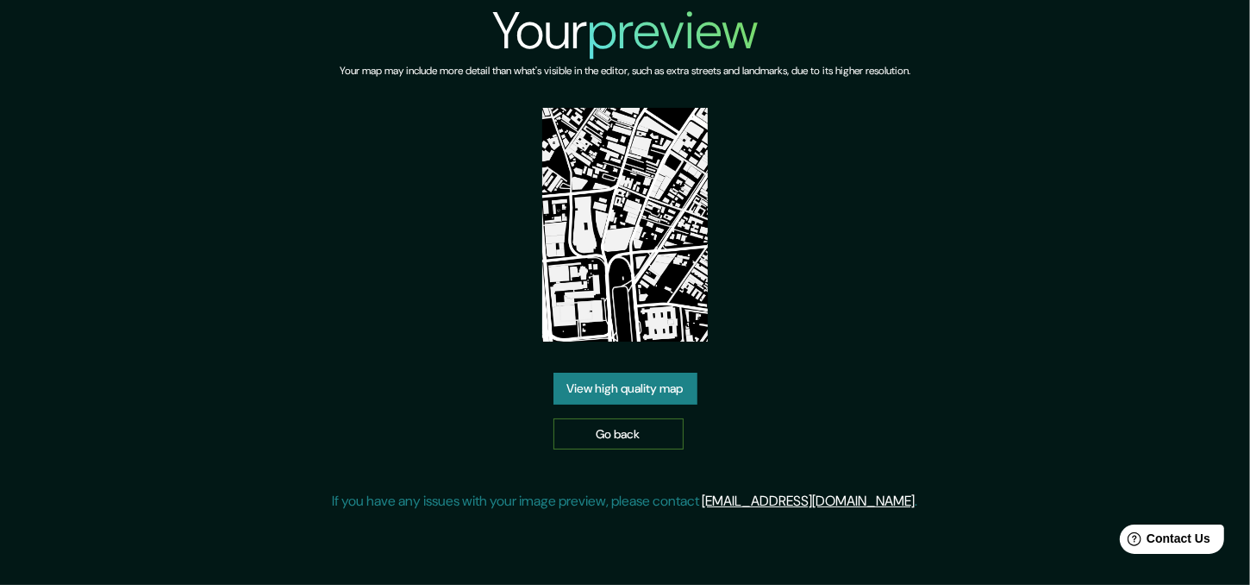
click at [643, 440] on link "Go back" at bounding box center [619, 434] width 130 height 32
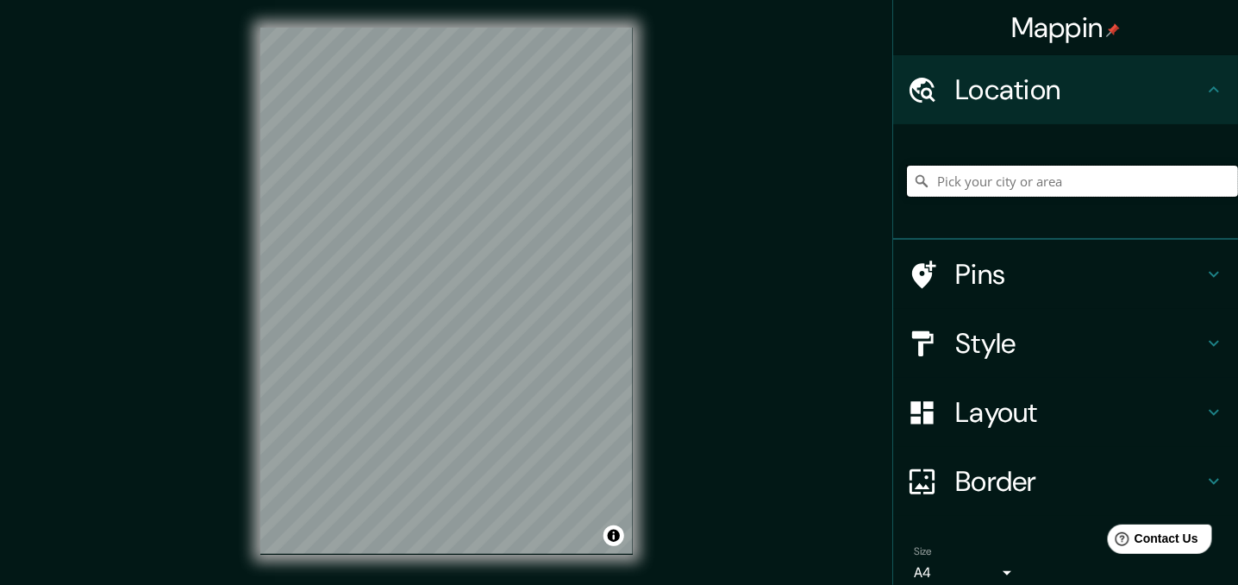
click at [986, 187] on input "Pick your city or area" at bounding box center [1072, 181] width 331 height 31
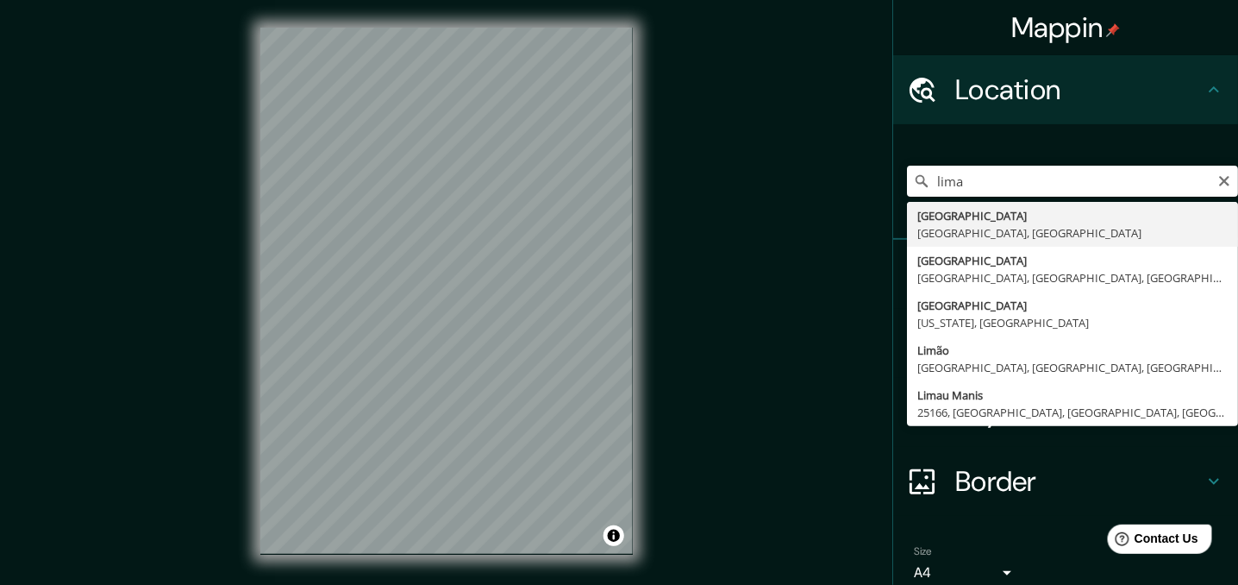
type input "[GEOGRAPHIC_DATA], [GEOGRAPHIC_DATA], [GEOGRAPHIC_DATA]"
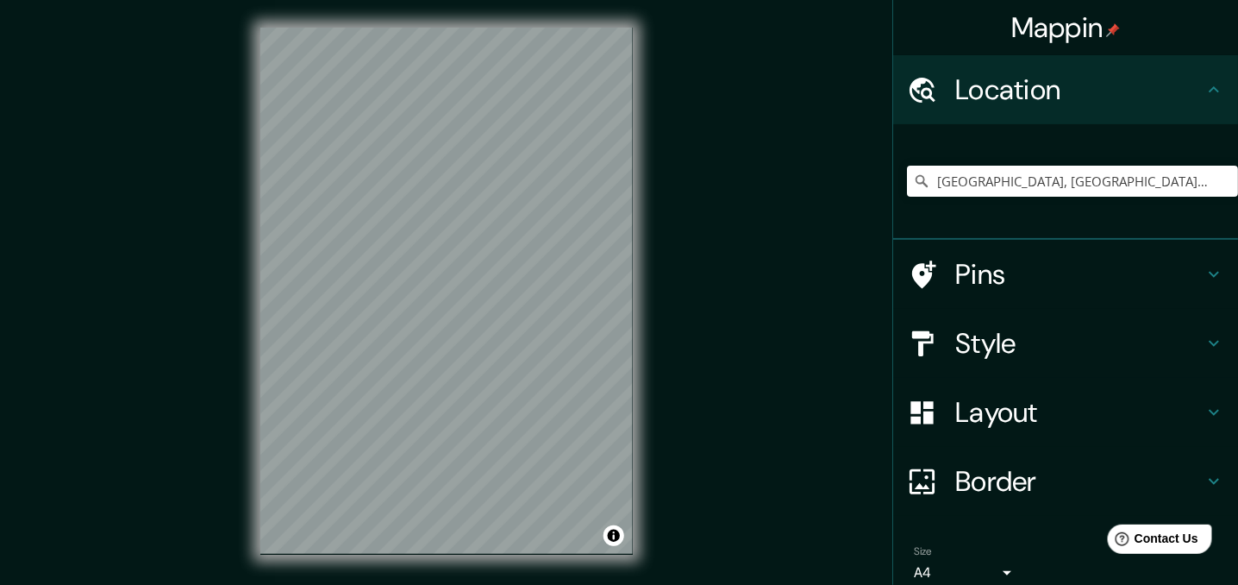
click at [1081, 337] on h4 "Style" at bounding box center [1080, 343] width 248 height 34
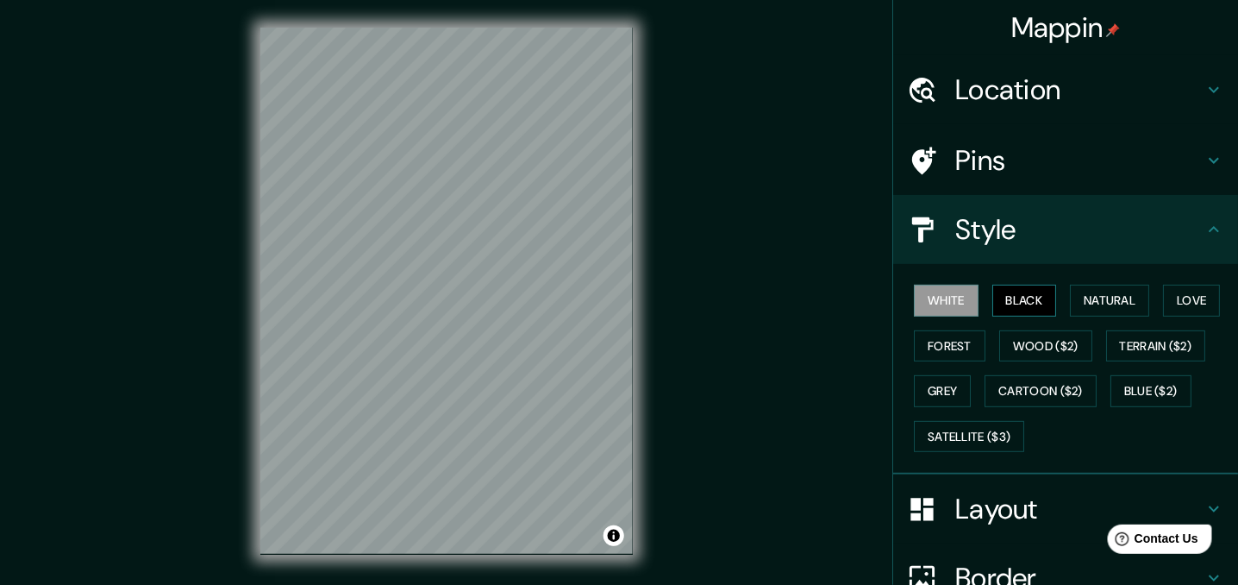
click at [1026, 300] on button "Black" at bounding box center [1025, 301] width 65 height 32
click at [473, 385] on div at bounding box center [473, 386] width 14 height 14
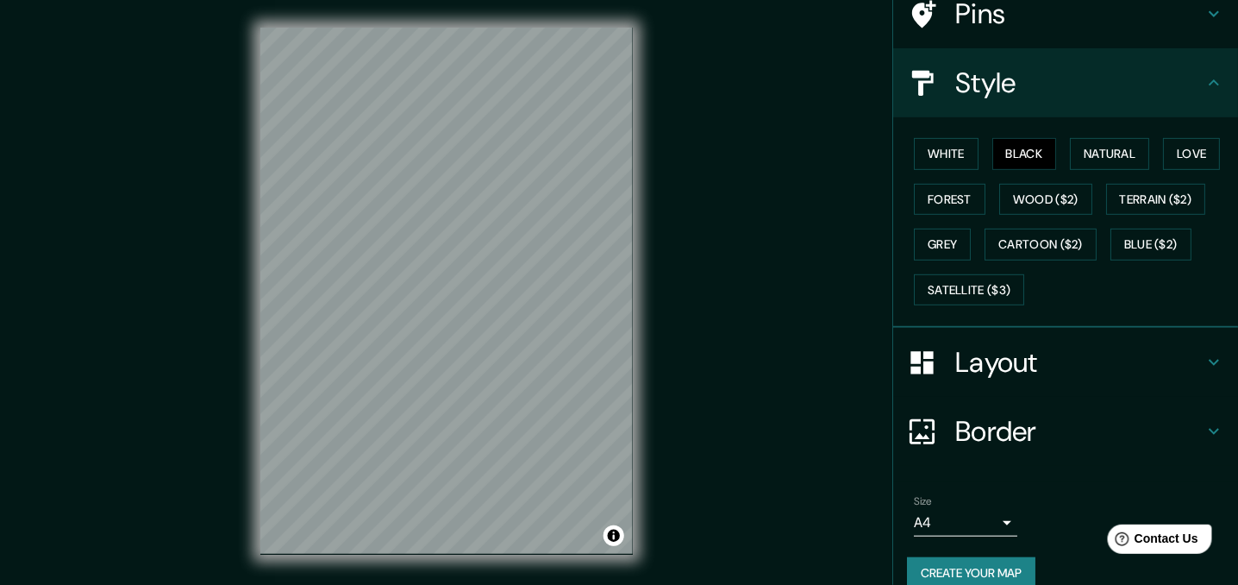
scroll to position [167, 0]
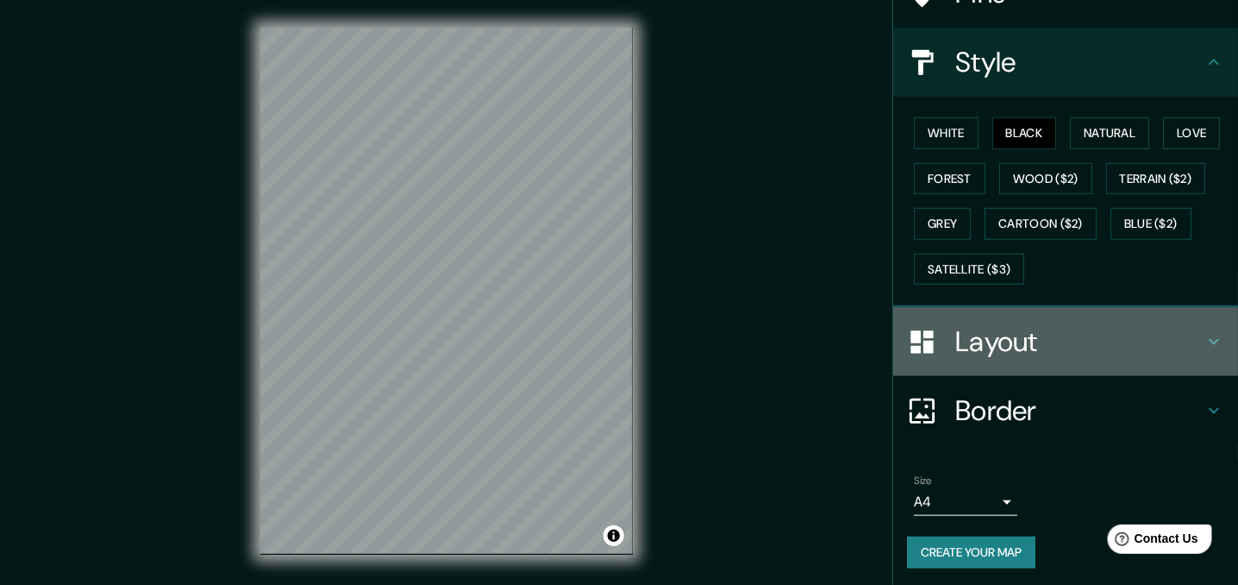
click at [1081, 329] on h4 "Layout" at bounding box center [1080, 341] width 248 height 34
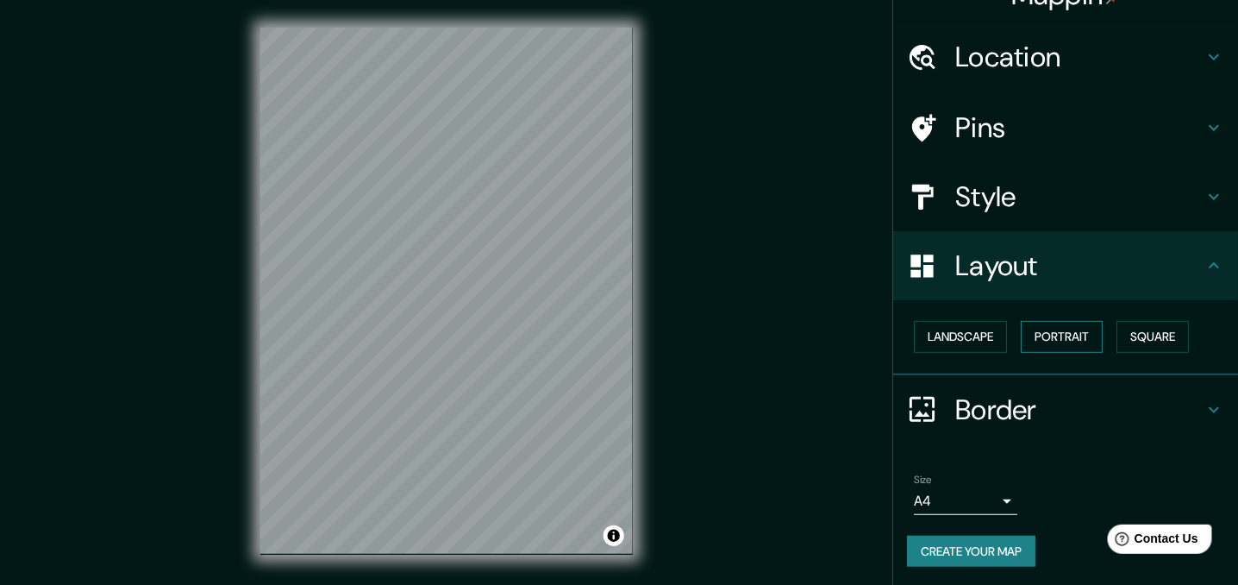
scroll to position [33, 0]
click at [1068, 342] on button "Portrait" at bounding box center [1062, 337] width 82 height 32
click at [1126, 333] on button "Square" at bounding box center [1153, 337] width 72 height 32
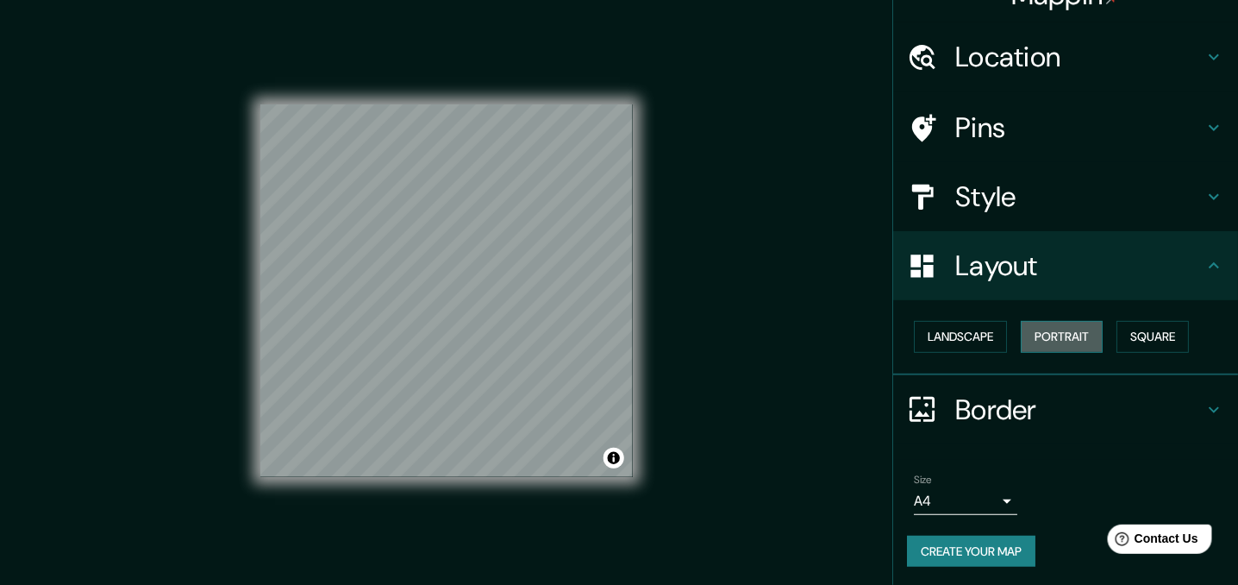
click at [1056, 330] on button "Portrait" at bounding box center [1062, 337] width 82 height 32
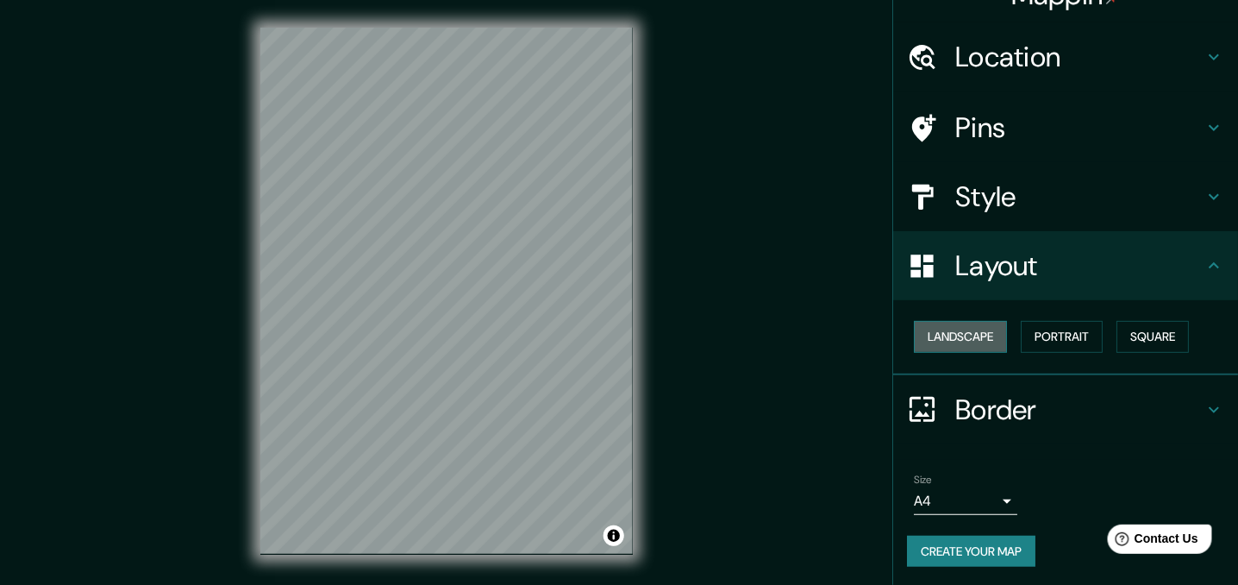
click at [969, 329] on button "Landscape" at bounding box center [960, 337] width 93 height 32
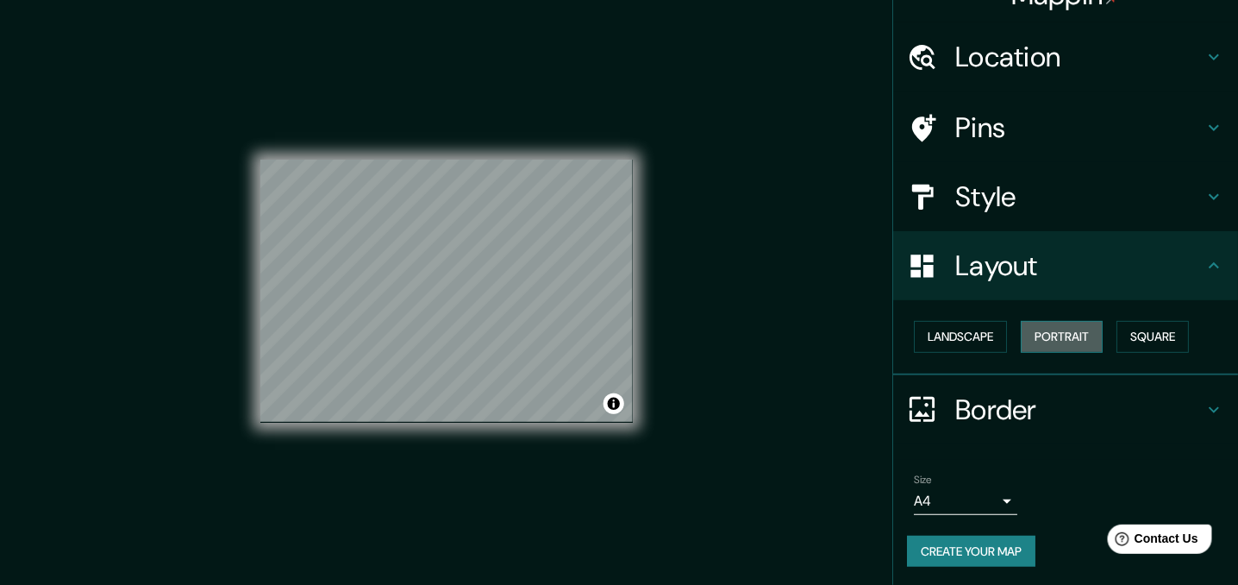
click at [1045, 332] on button "Portrait" at bounding box center [1062, 337] width 82 height 32
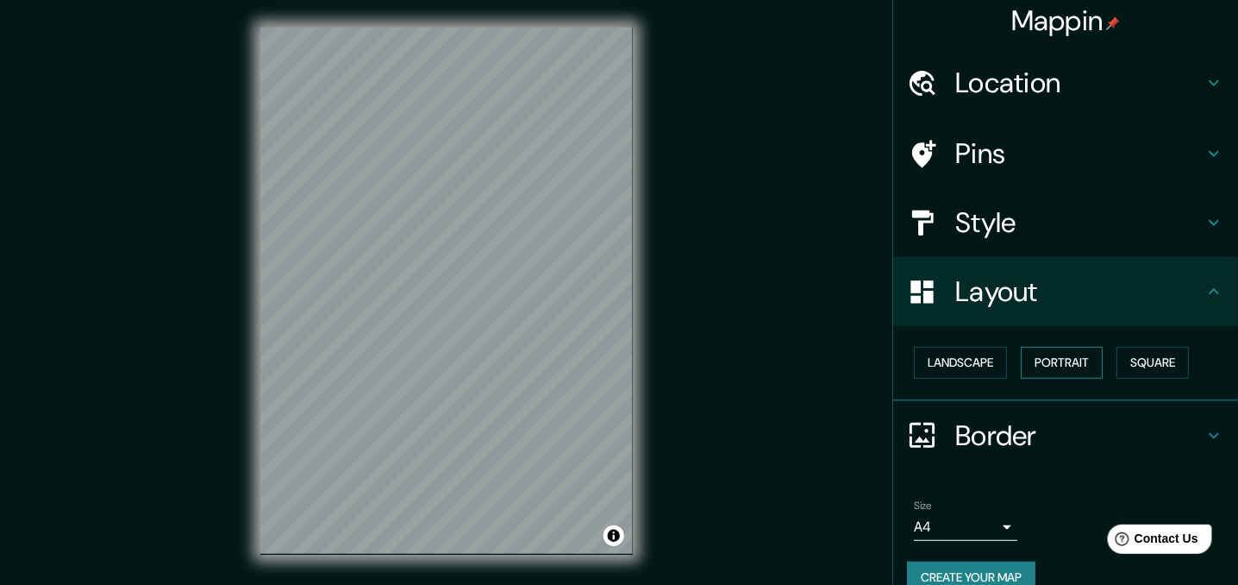
scroll to position [0, 0]
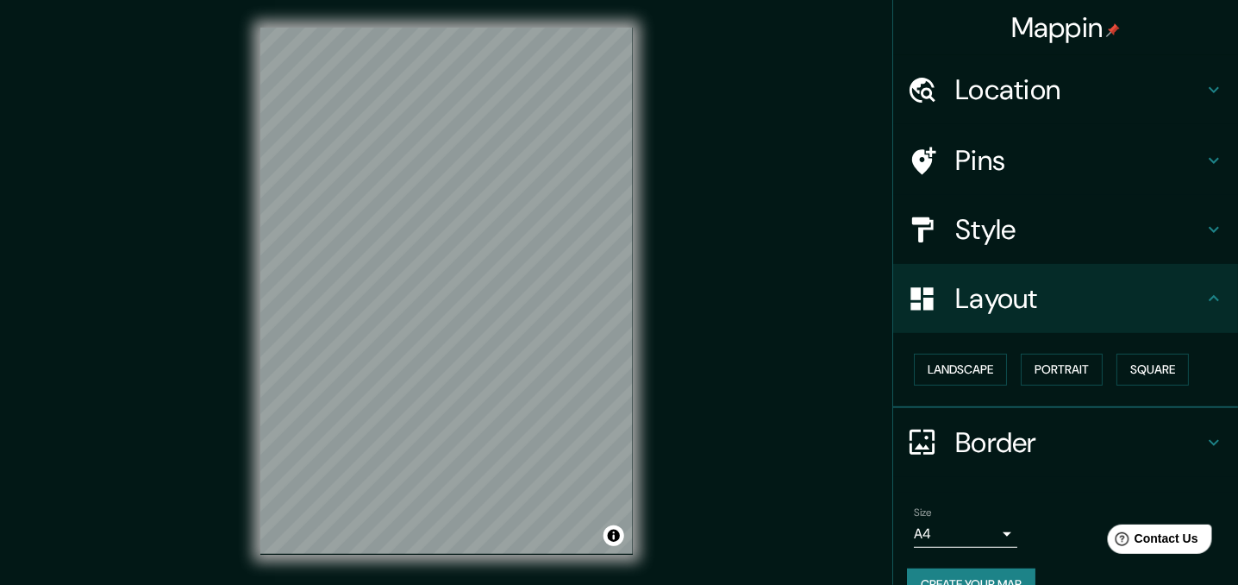
click at [1074, 216] on h4 "Style" at bounding box center [1080, 229] width 248 height 34
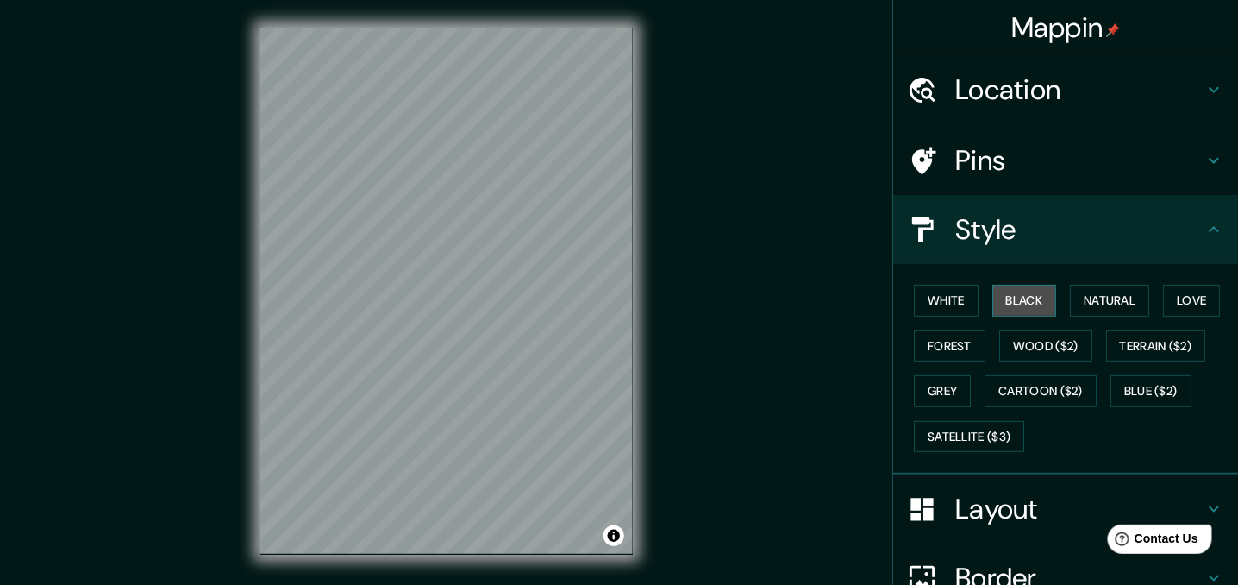
click at [1018, 296] on button "Black" at bounding box center [1025, 301] width 65 height 32
click at [941, 295] on button "White" at bounding box center [946, 301] width 65 height 32
click at [1021, 291] on button "Black" at bounding box center [1025, 301] width 65 height 32
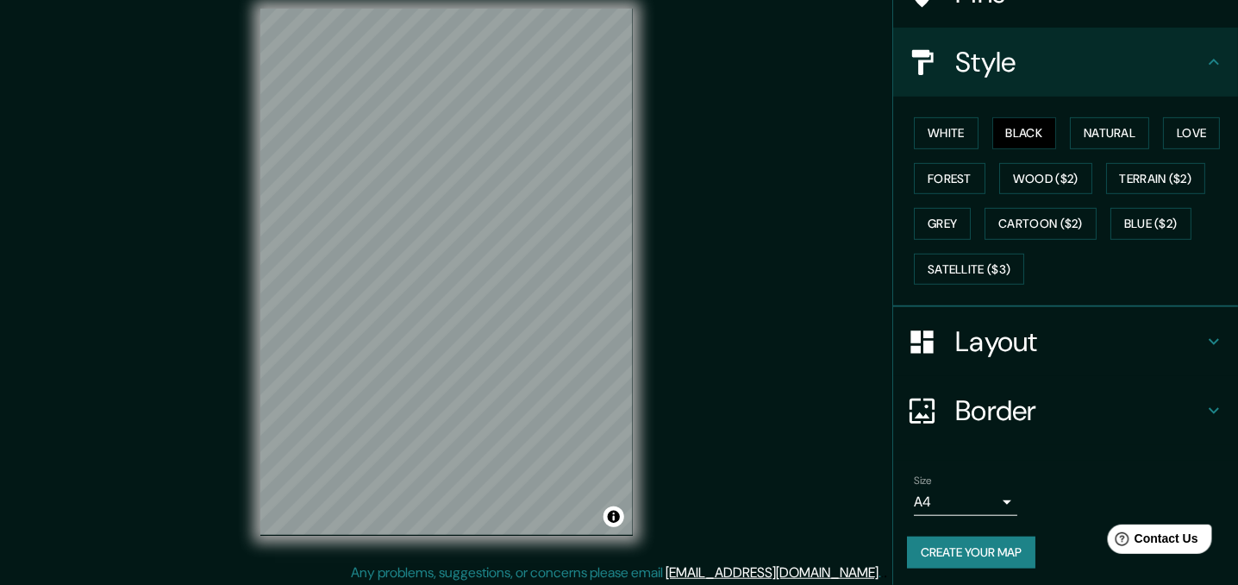
scroll to position [24, 0]
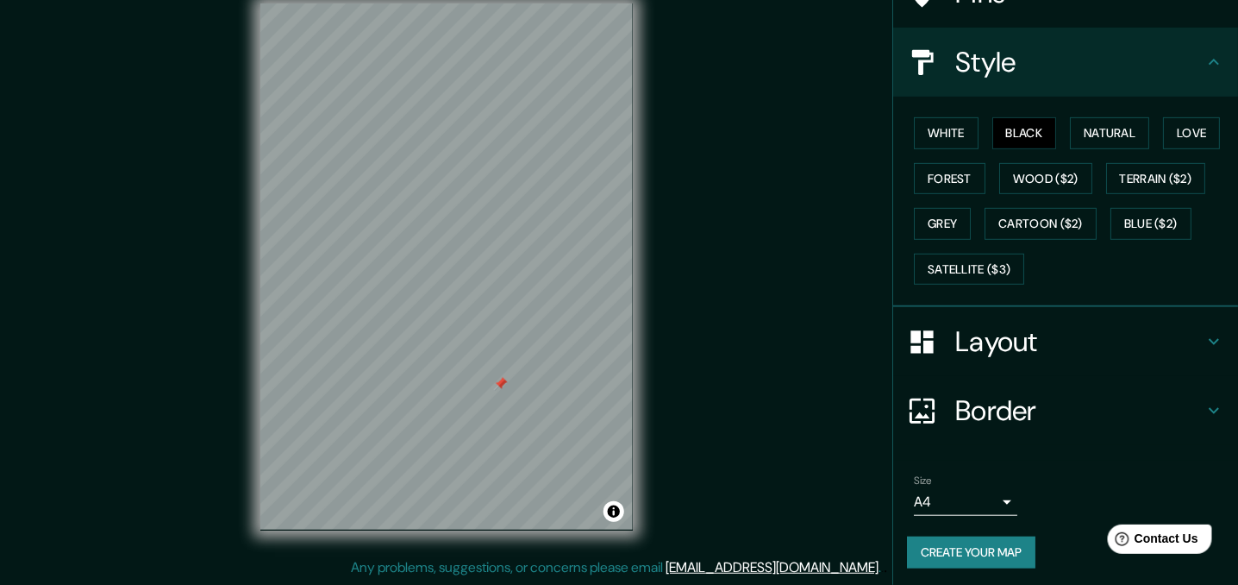
click at [503, 382] on div at bounding box center [501, 384] width 14 height 14
click at [973, 546] on button "Create your map" at bounding box center [971, 552] width 128 height 32
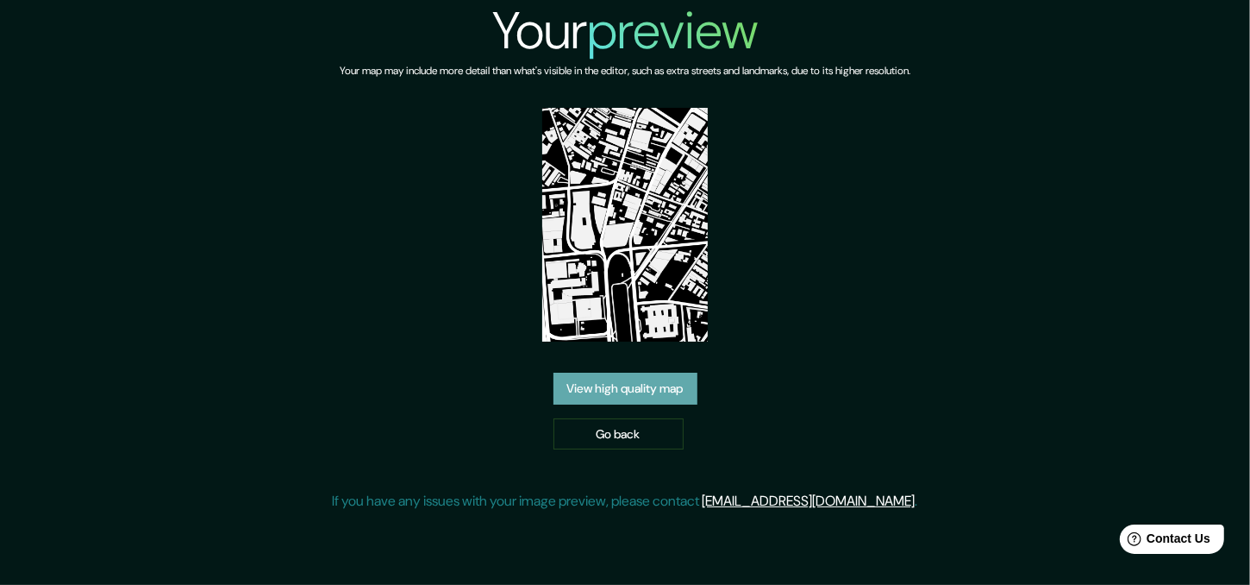
click at [661, 383] on link "View high quality map" at bounding box center [626, 389] width 144 height 32
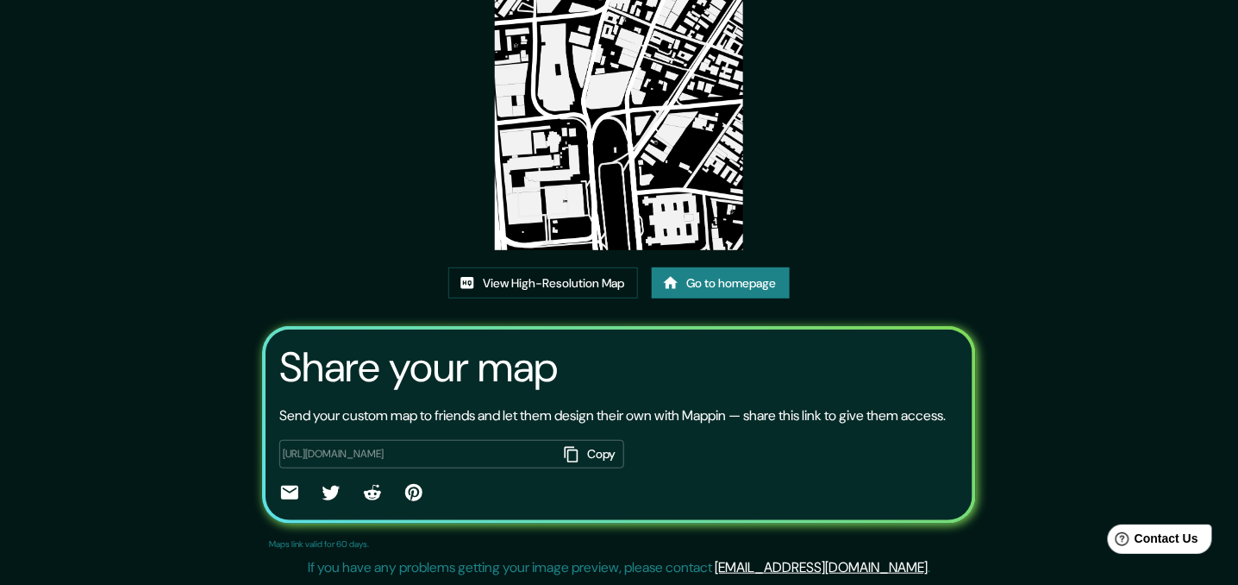
scroll to position [197, 0]
click at [578, 267] on link "View High-Resolution Map" at bounding box center [543, 283] width 190 height 32
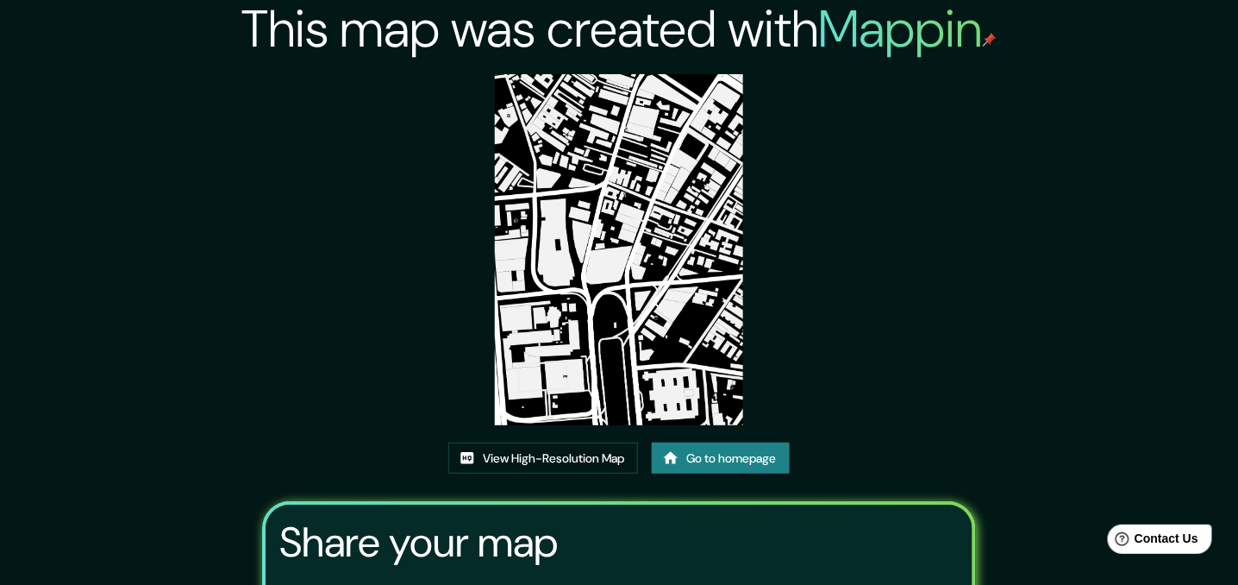
scroll to position [0, 0]
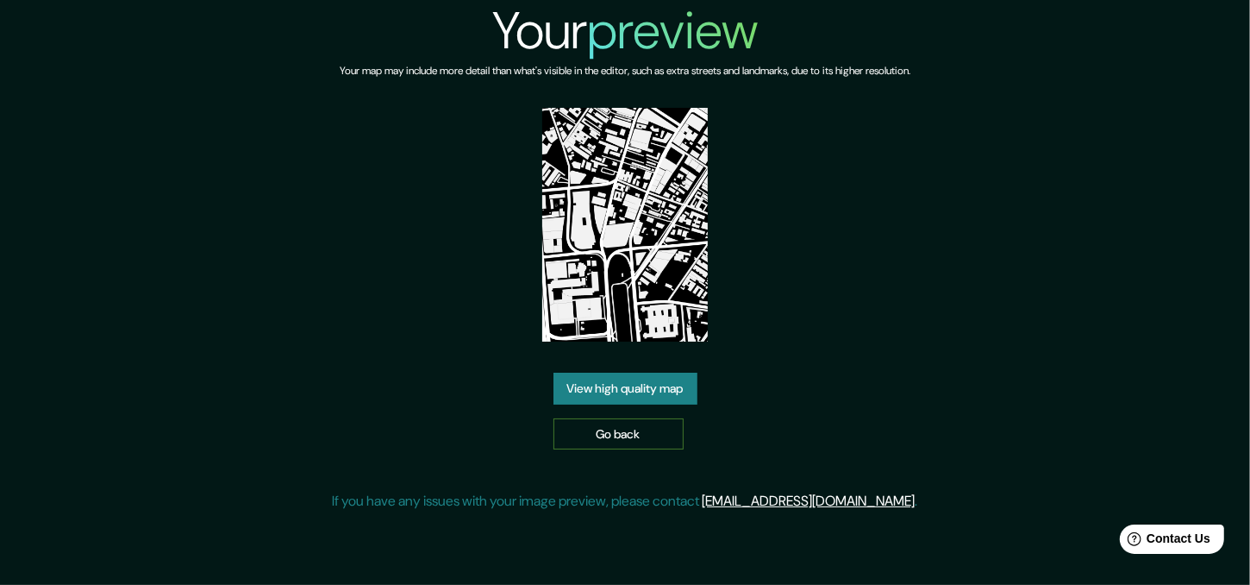
click at [616, 433] on link "Go back" at bounding box center [619, 434] width 130 height 32
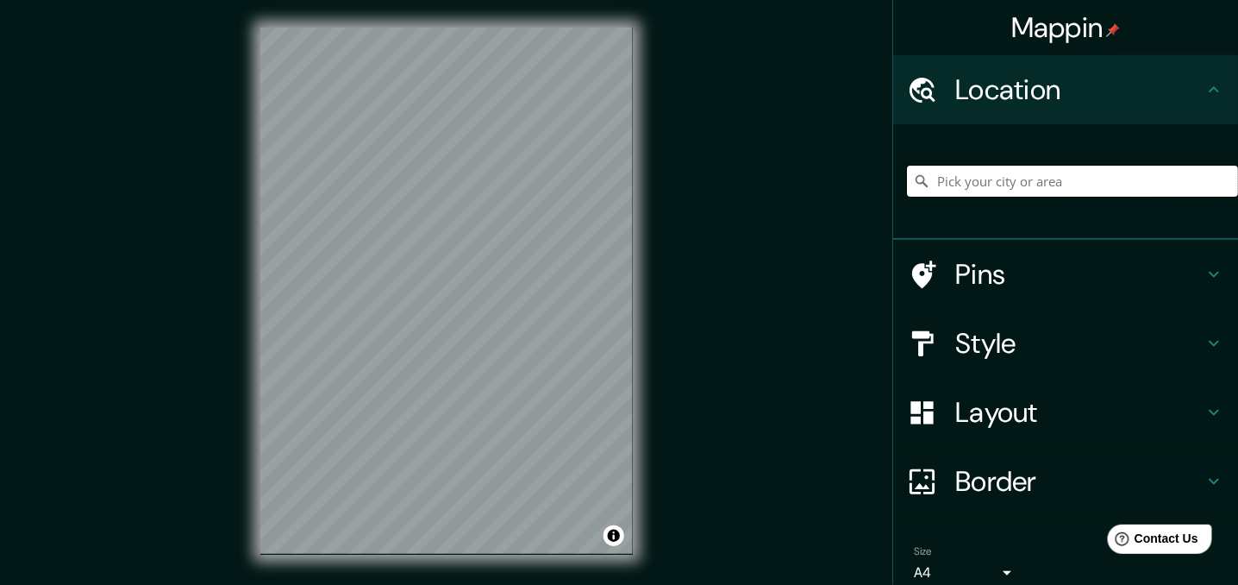
click at [976, 172] on input "Pick your city or area" at bounding box center [1072, 181] width 331 height 31
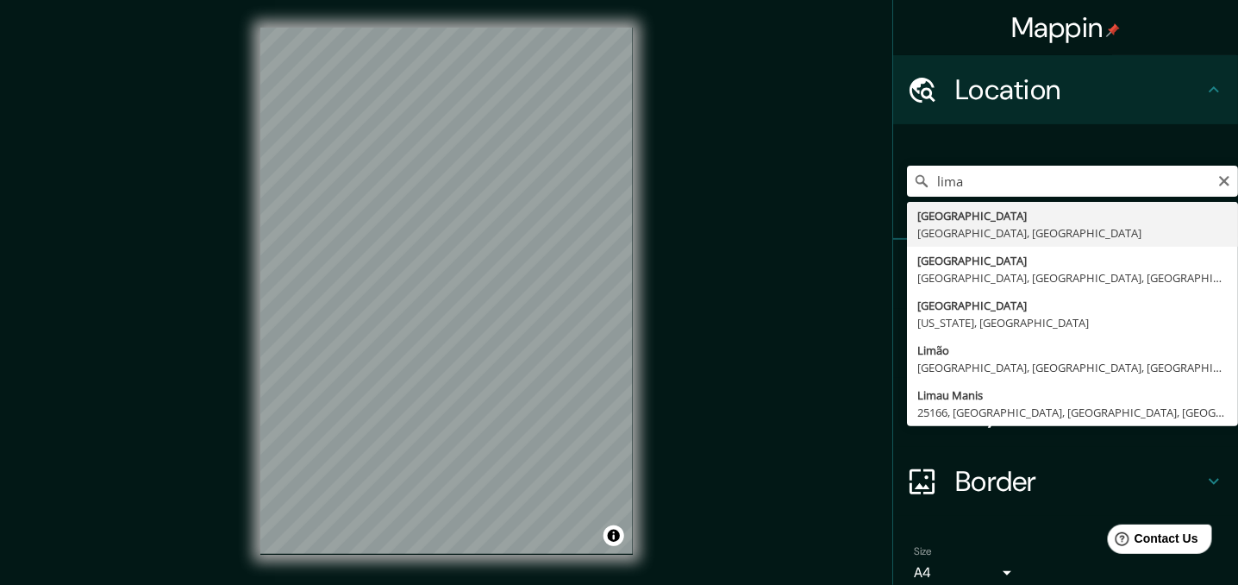
type input "[GEOGRAPHIC_DATA], [GEOGRAPHIC_DATA], [GEOGRAPHIC_DATA]"
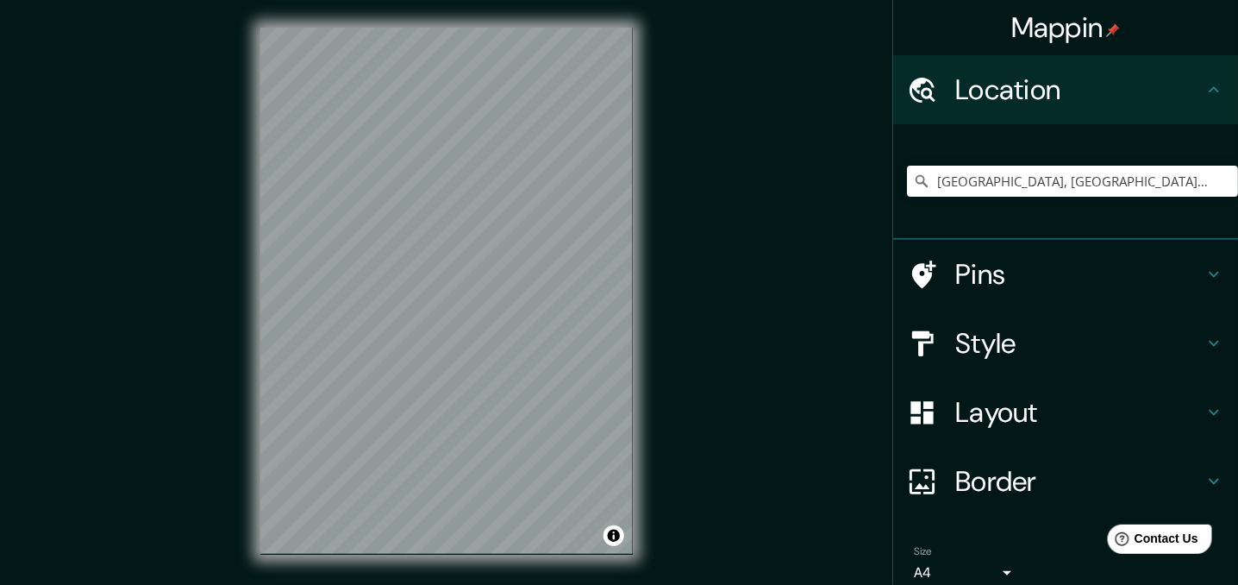
click at [1144, 340] on h4 "Style" at bounding box center [1080, 343] width 248 height 34
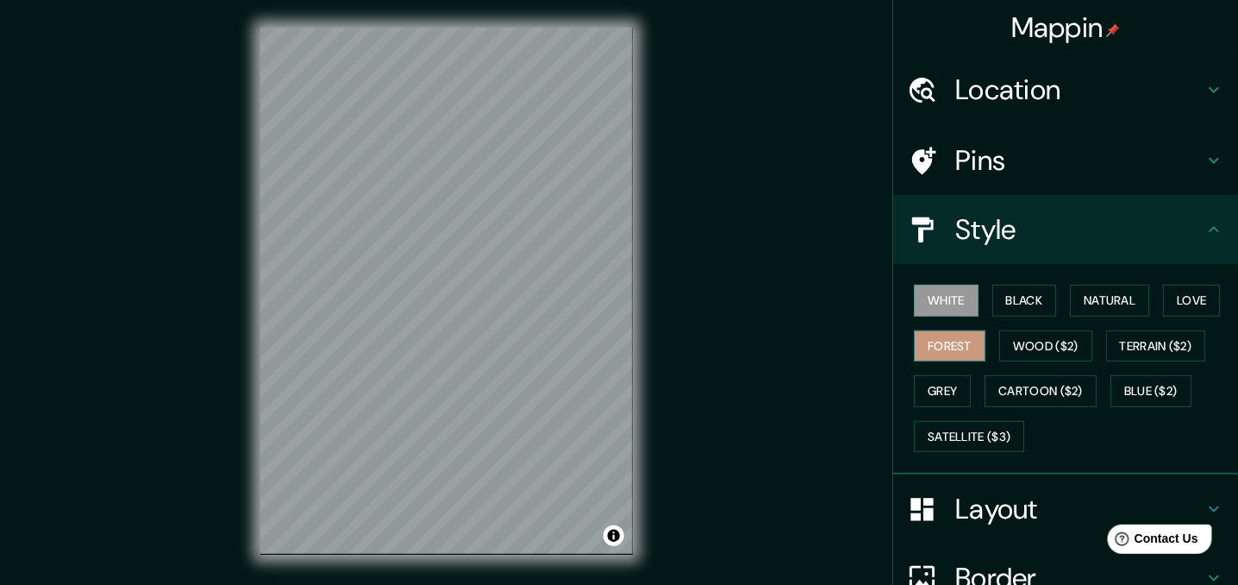
click at [933, 342] on button "Forest" at bounding box center [950, 346] width 72 height 32
click at [1195, 301] on button "Love" at bounding box center [1191, 301] width 57 height 32
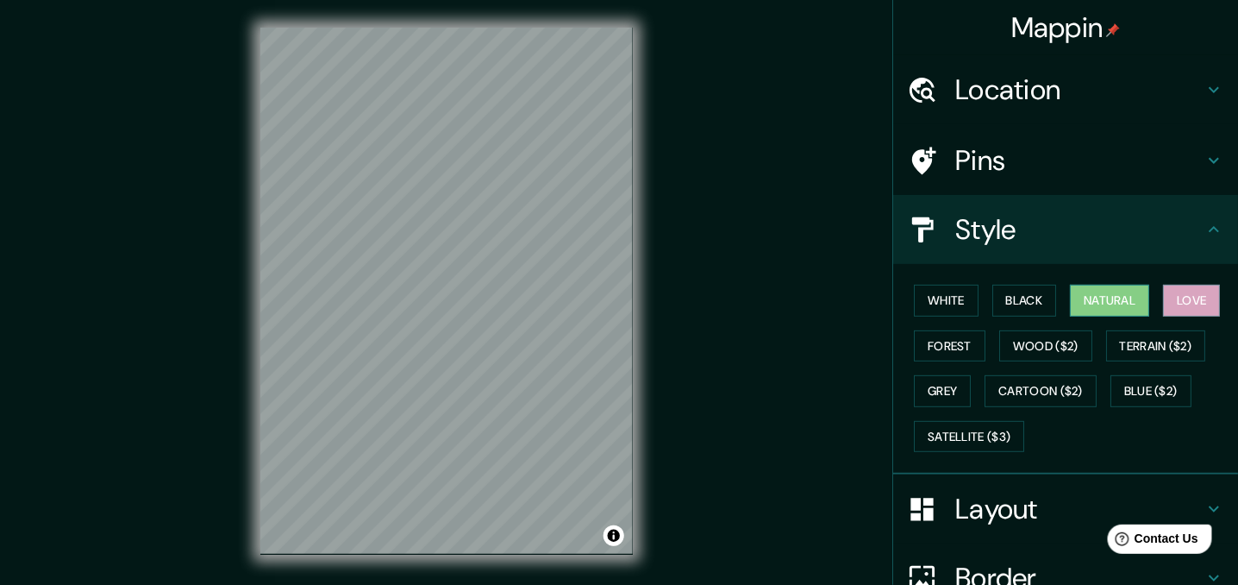
click at [1118, 306] on button "Natural" at bounding box center [1109, 301] width 79 height 32
click at [948, 392] on button "Grey" at bounding box center [942, 391] width 57 height 32
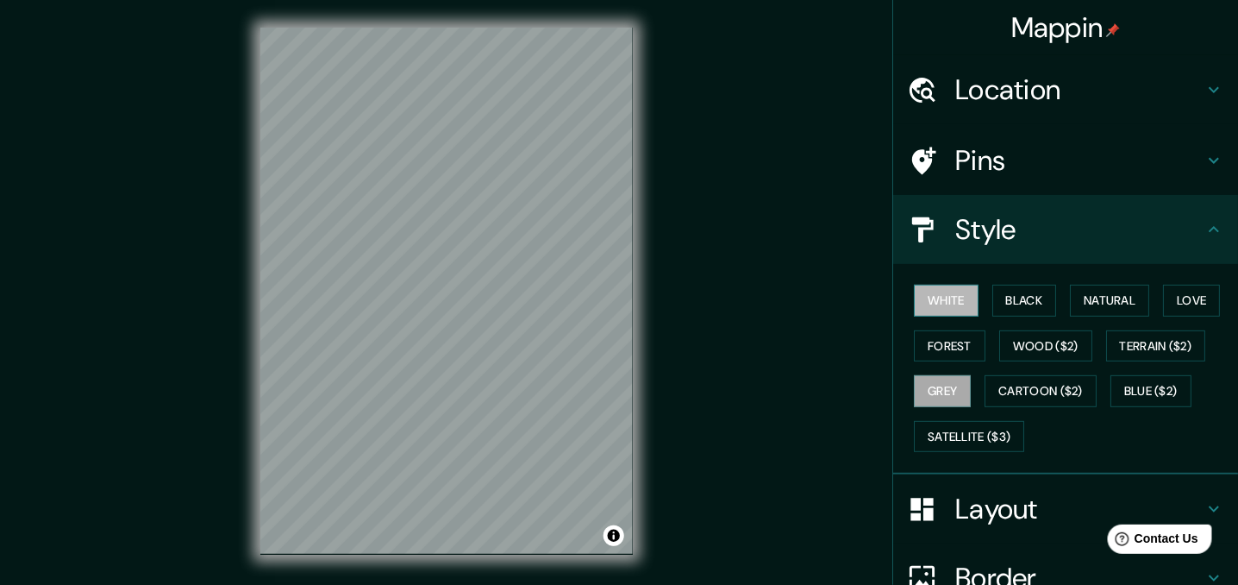
click at [950, 310] on button "White" at bounding box center [946, 301] width 65 height 32
click at [1015, 298] on button "Black" at bounding box center [1025, 301] width 65 height 32
click at [950, 292] on button "White" at bounding box center [946, 301] width 65 height 32
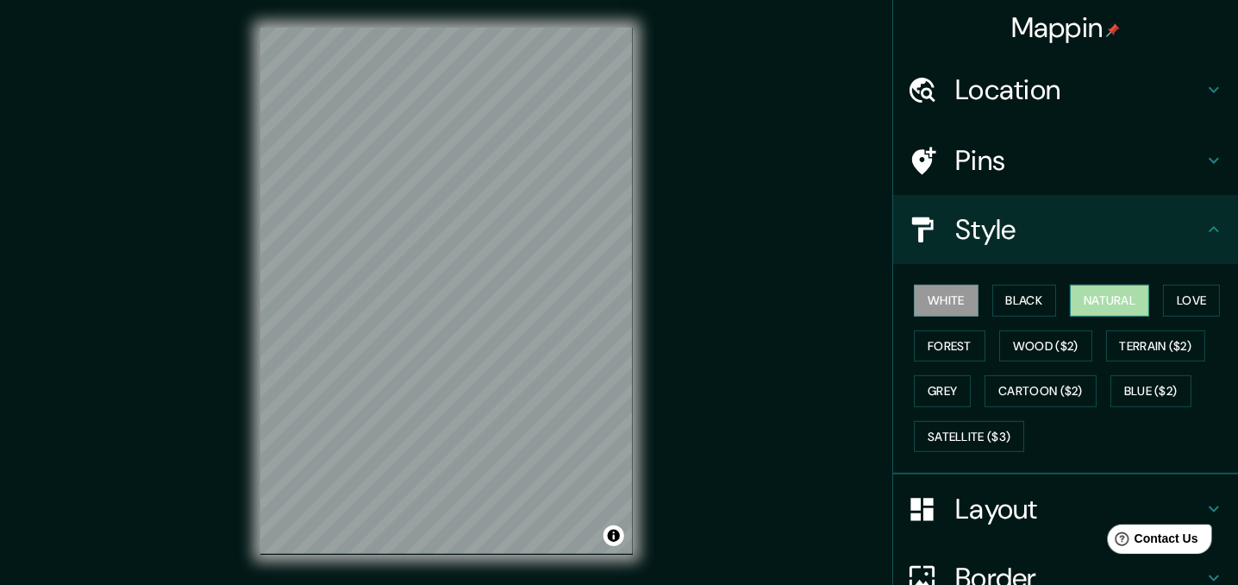
click at [1087, 297] on button "Natural" at bounding box center [1109, 301] width 79 height 32
click at [1190, 294] on button "Love" at bounding box center [1191, 301] width 57 height 32
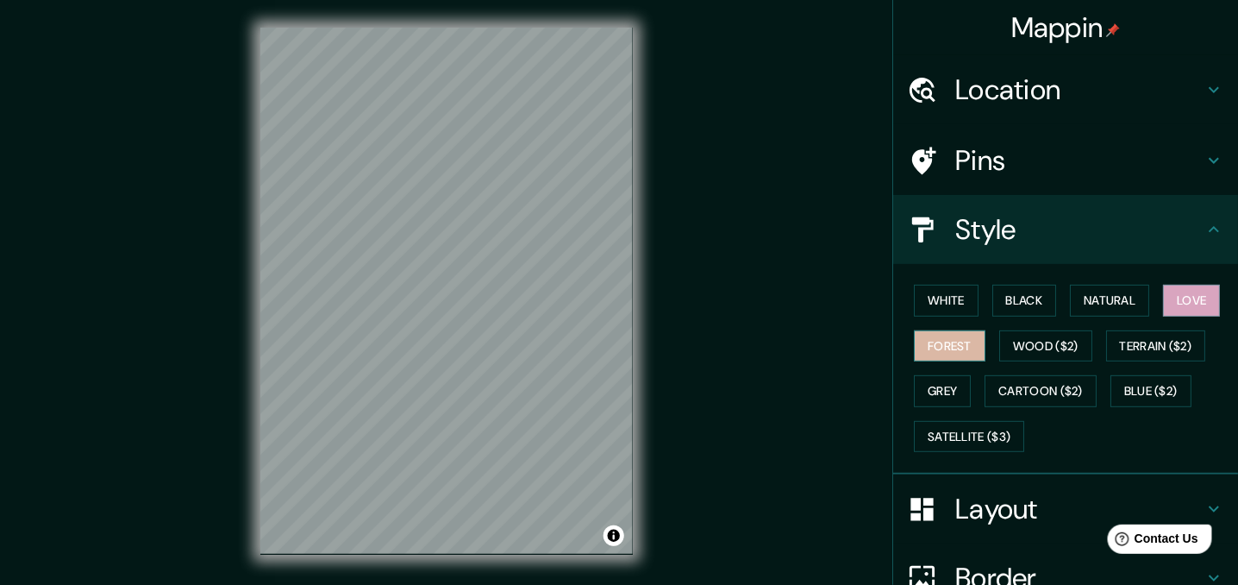
click at [955, 346] on button "Forest" at bounding box center [950, 346] width 72 height 32
click at [931, 380] on button "Grey" at bounding box center [942, 391] width 57 height 32
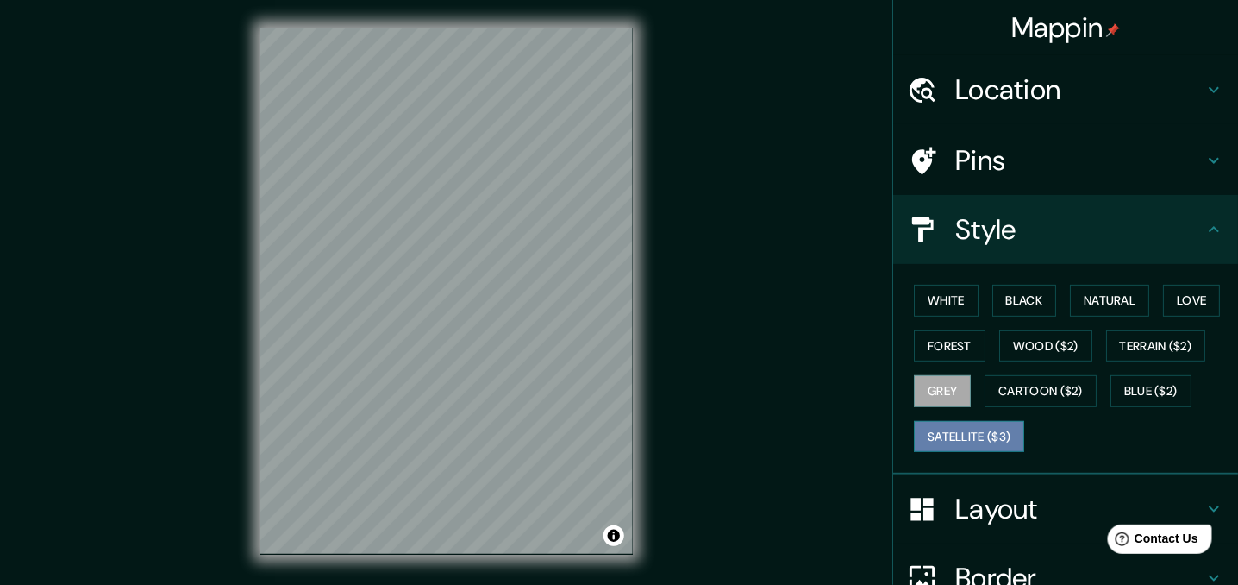
click at [975, 437] on button "Satellite ($3)" at bounding box center [969, 437] width 110 height 32
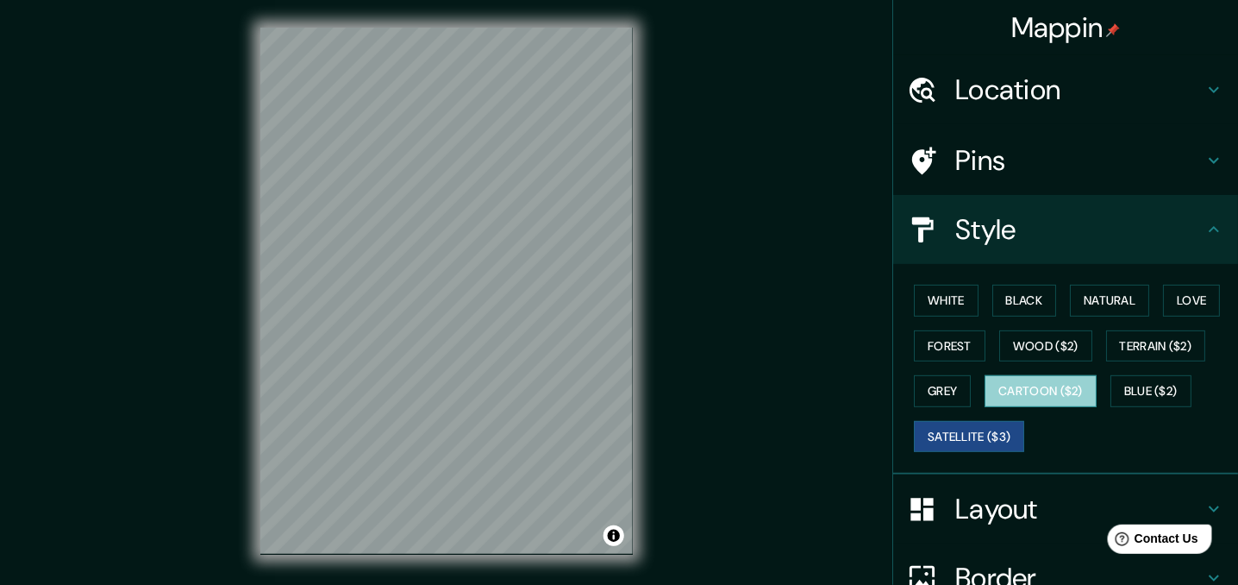
click at [1018, 398] on button "Cartoon ($2)" at bounding box center [1041, 391] width 112 height 32
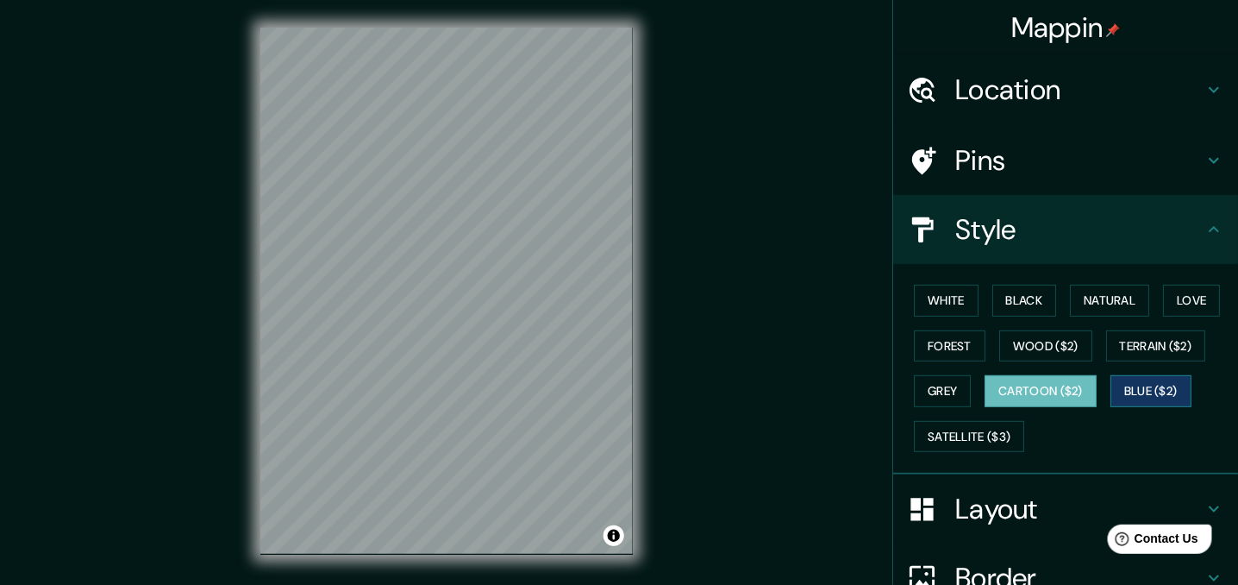
click at [1151, 386] on button "Blue ($2)" at bounding box center [1151, 391] width 81 height 32
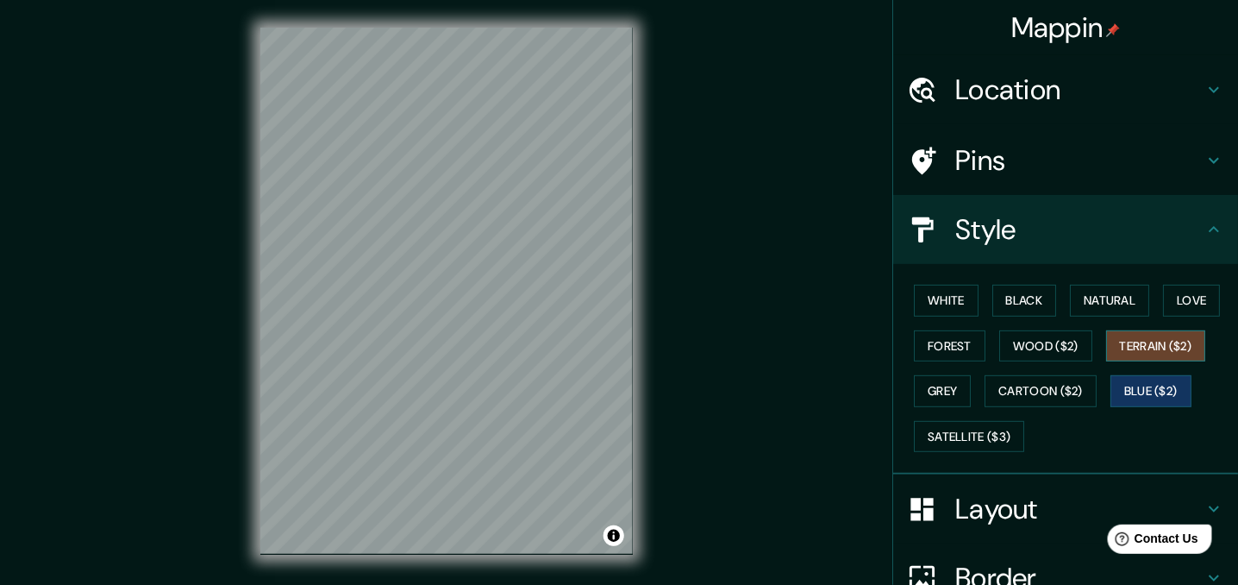
click at [1150, 346] on button "Terrain ($2)" at bounding box center [1156, 346] width 100 height 32
click at [1031, 342] on button "Wood ($2)" at bounding box center [1046, 346] width 93 height 32
click at [1145, 342] on button "Terrain ($2)" at bounding box center [1156, 346] width 100 height 32
click at [1045, 338] on button "Wood ($2)" at bounding box center [1046, 346] width 93 height 32
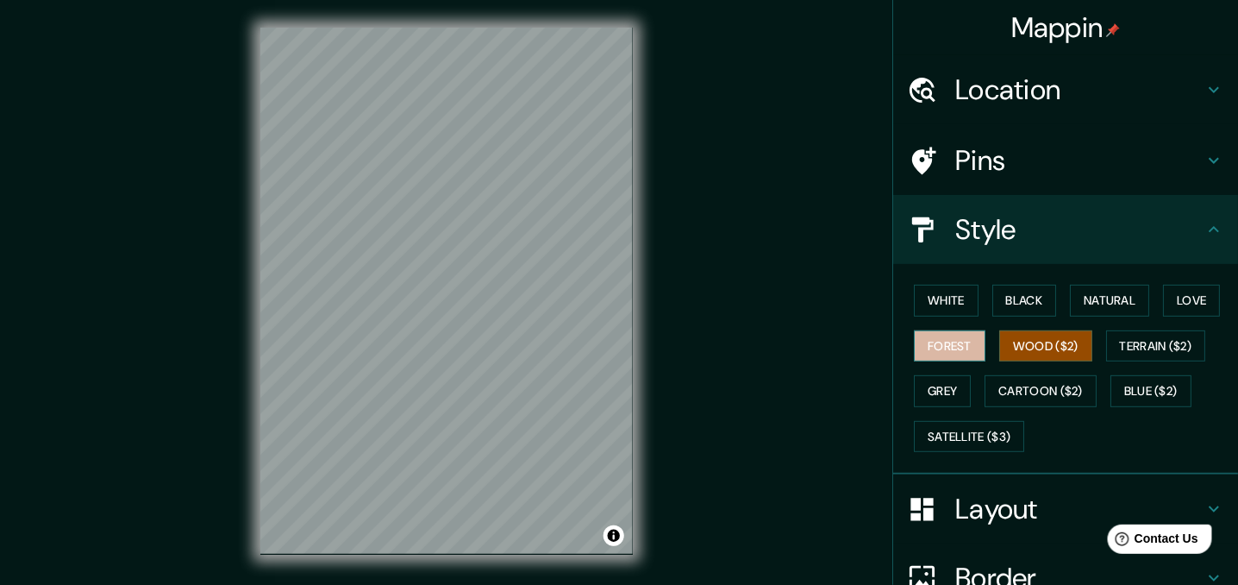
click at [948, 349] on button "Forest" at bounding box center [950, 346] width 72 height 32
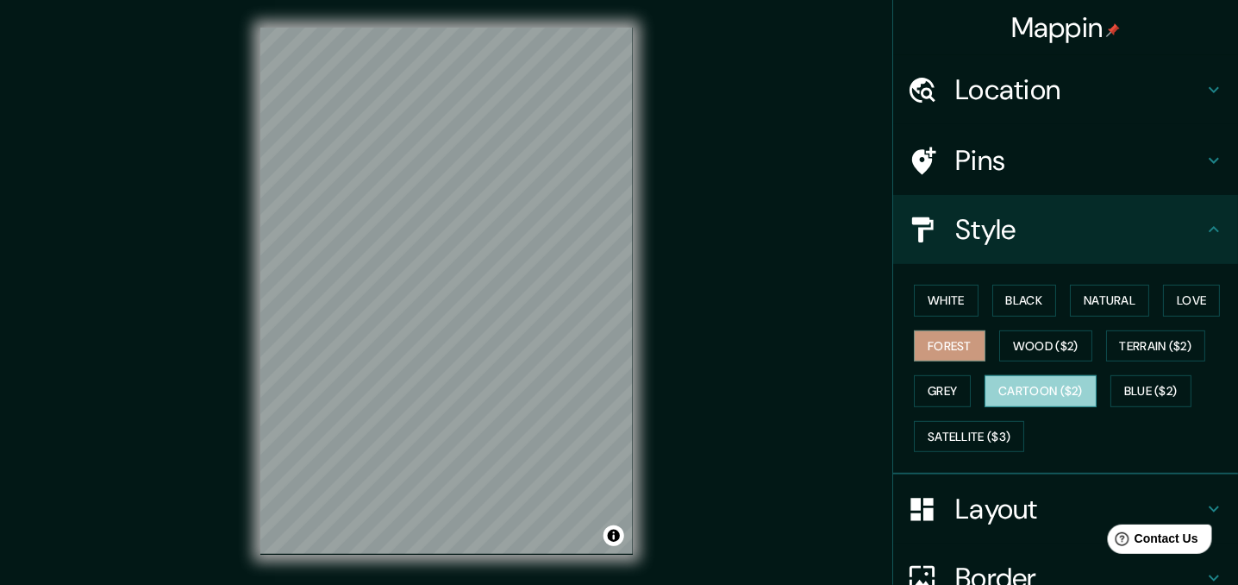
click at [1038, 398] on button "Cartoon ($2)" at bounding box center [1041, 391] width 112 height 32
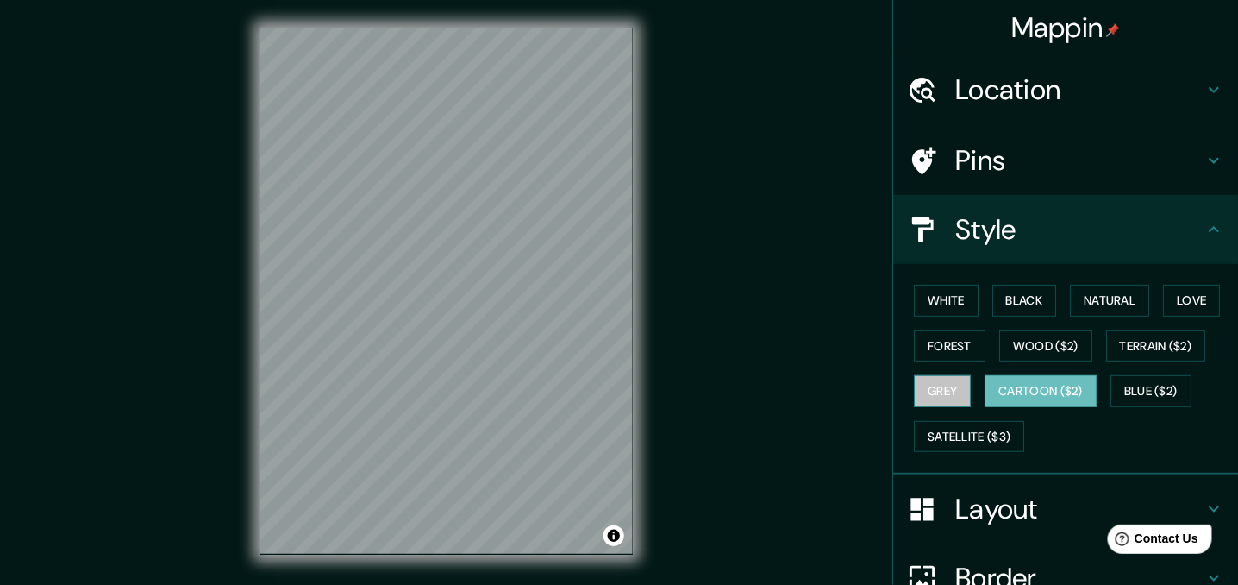
click at [929, 397] on button "Grey" at bounding box center [942, 391] width 57 height 32
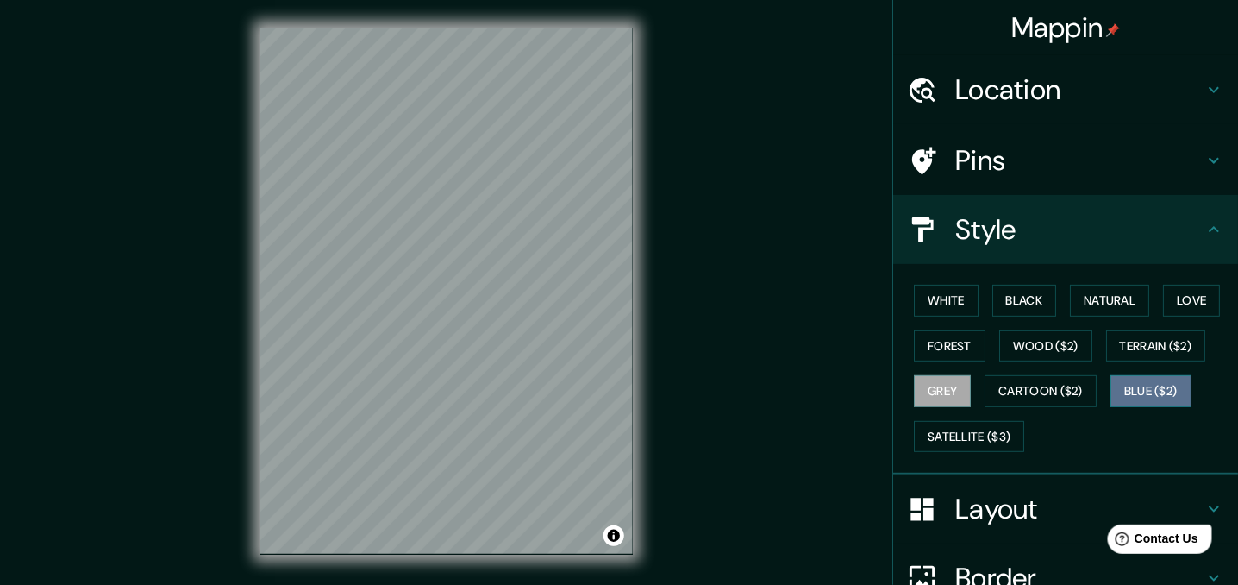
click at [1119, 387] on button "Blue ($2)" at bounding box center [1151, 391] width 81 height 32
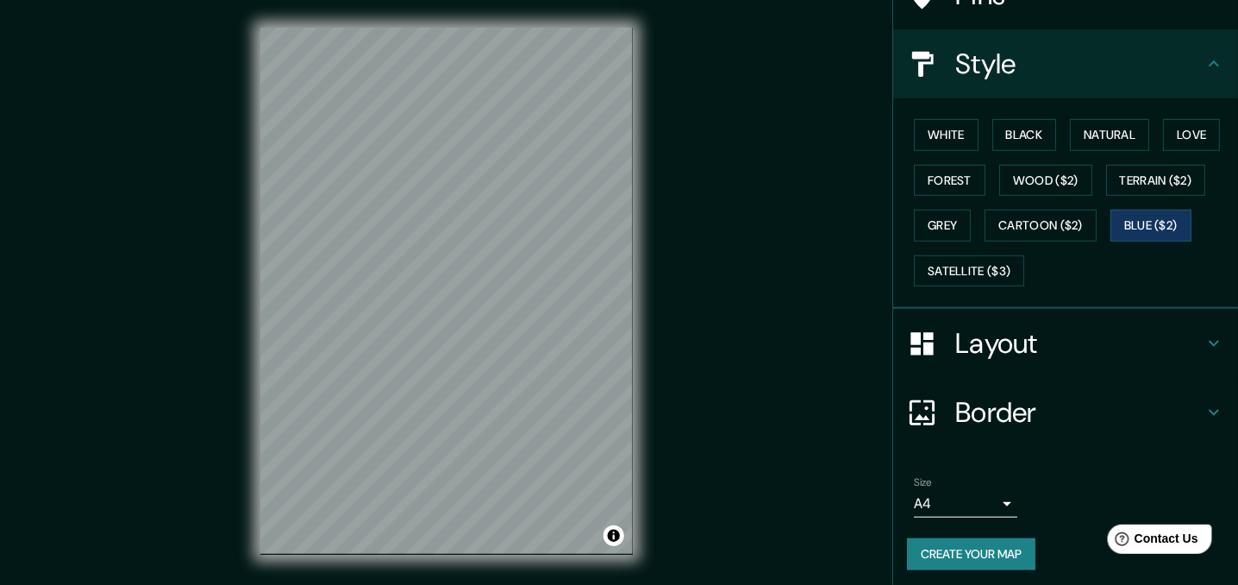
scroll to position [167, 0]
click at [993, 494] on body "Mappin Location [GEOGRAPHIC_DATA], [GEOGRAPHIC_DATA], [GEOGRAPHIC_DATA] Pins St…" at bounding box center [619, 292] width 1238 height 585
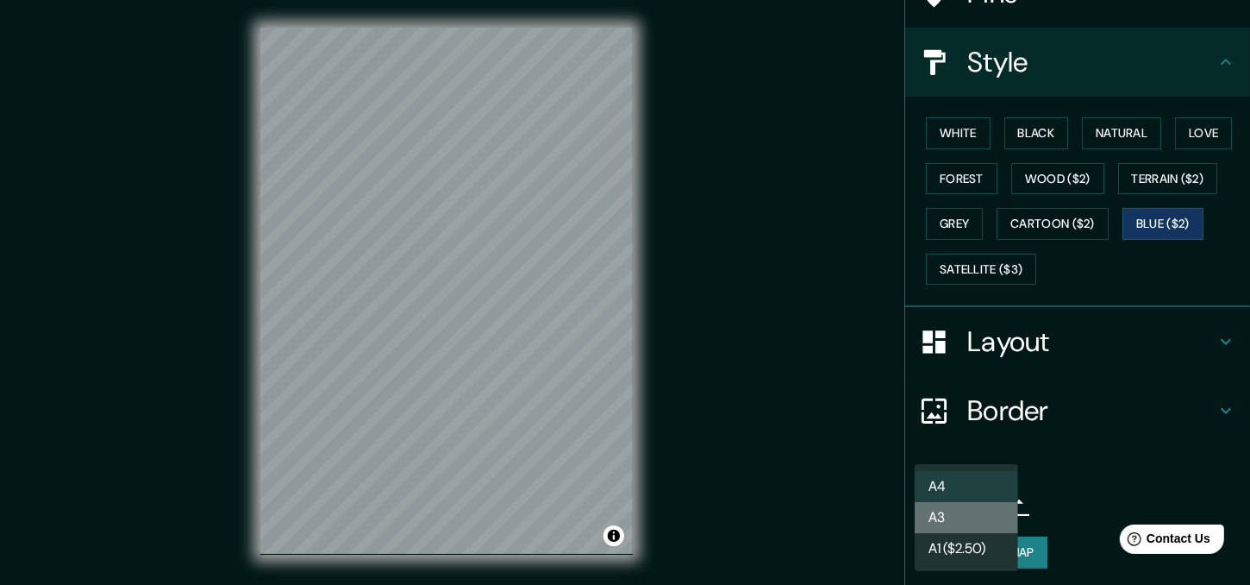
click at [972, 506] on li "A3" at bounding box center [966, 517] width 103 height 31
type input "a4"
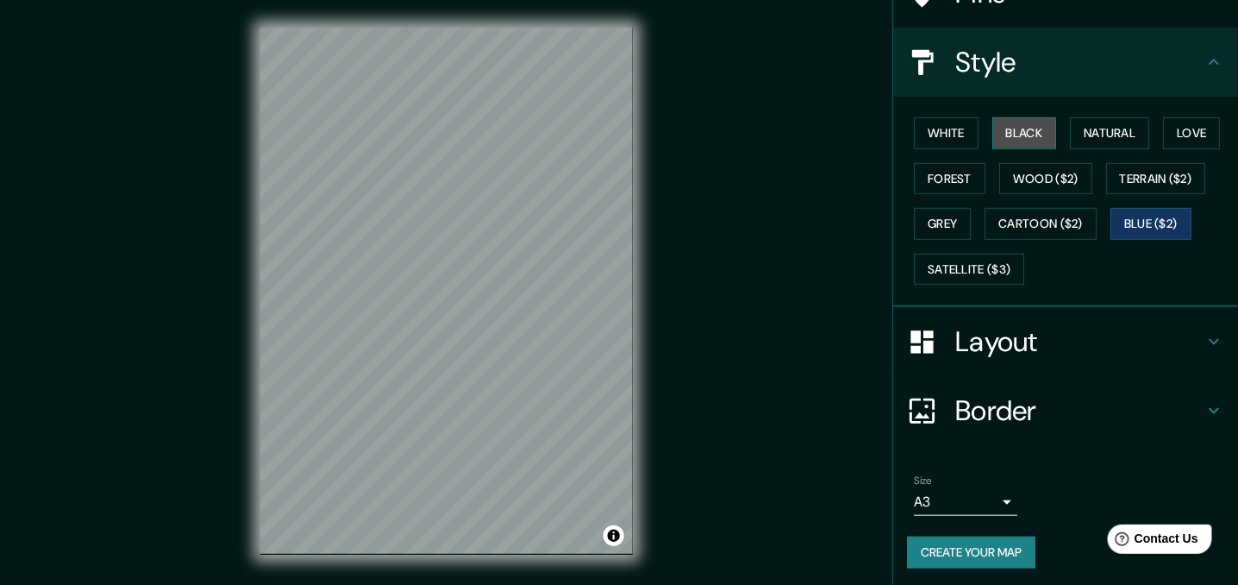
click at [1010, 128] on button "Black" at bounding box center [1025, 133] width 65 height 32
